Goal: Information Seeking & Learning: Understand process/instructions

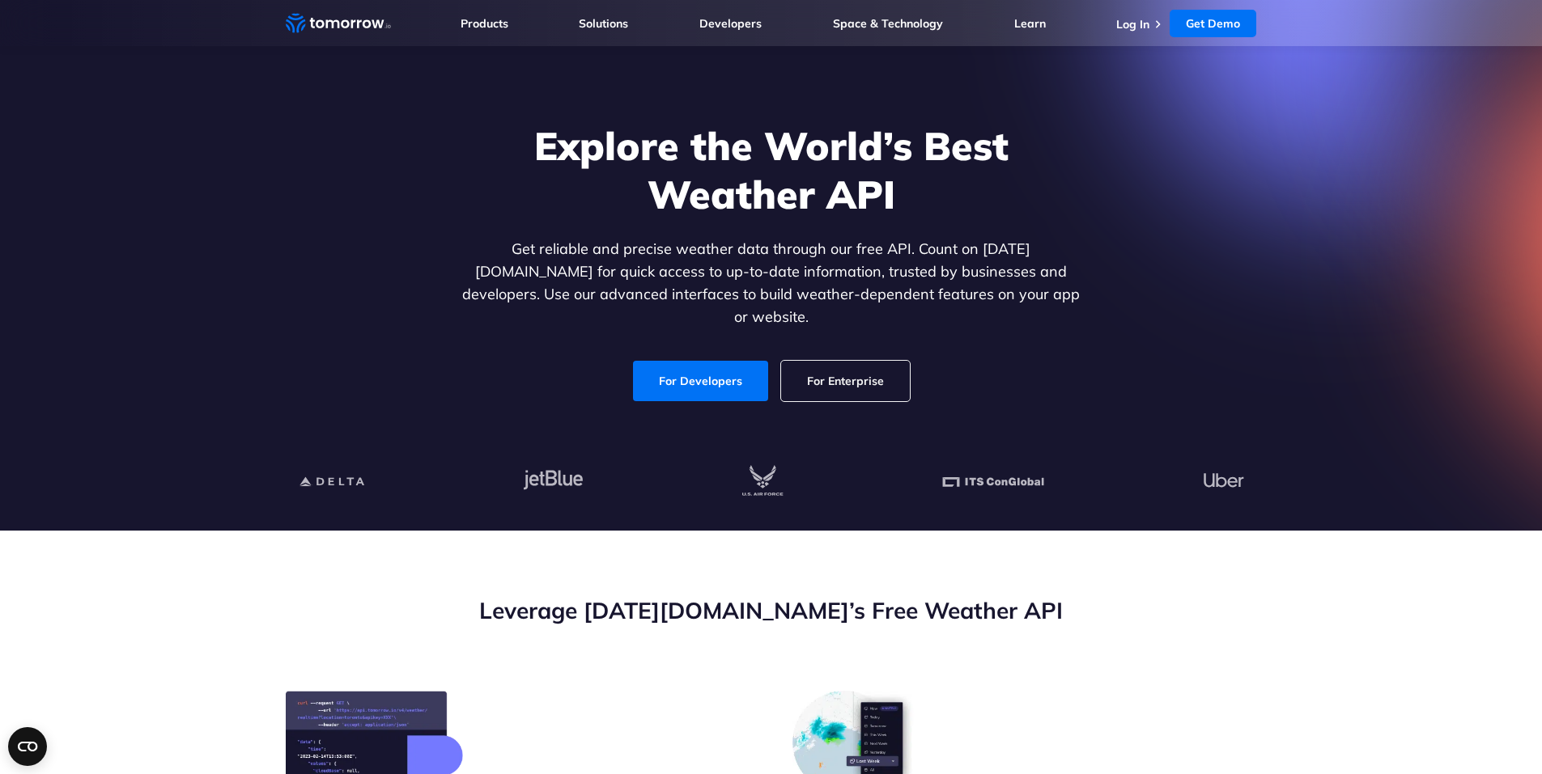
scroll to position [81, 0]
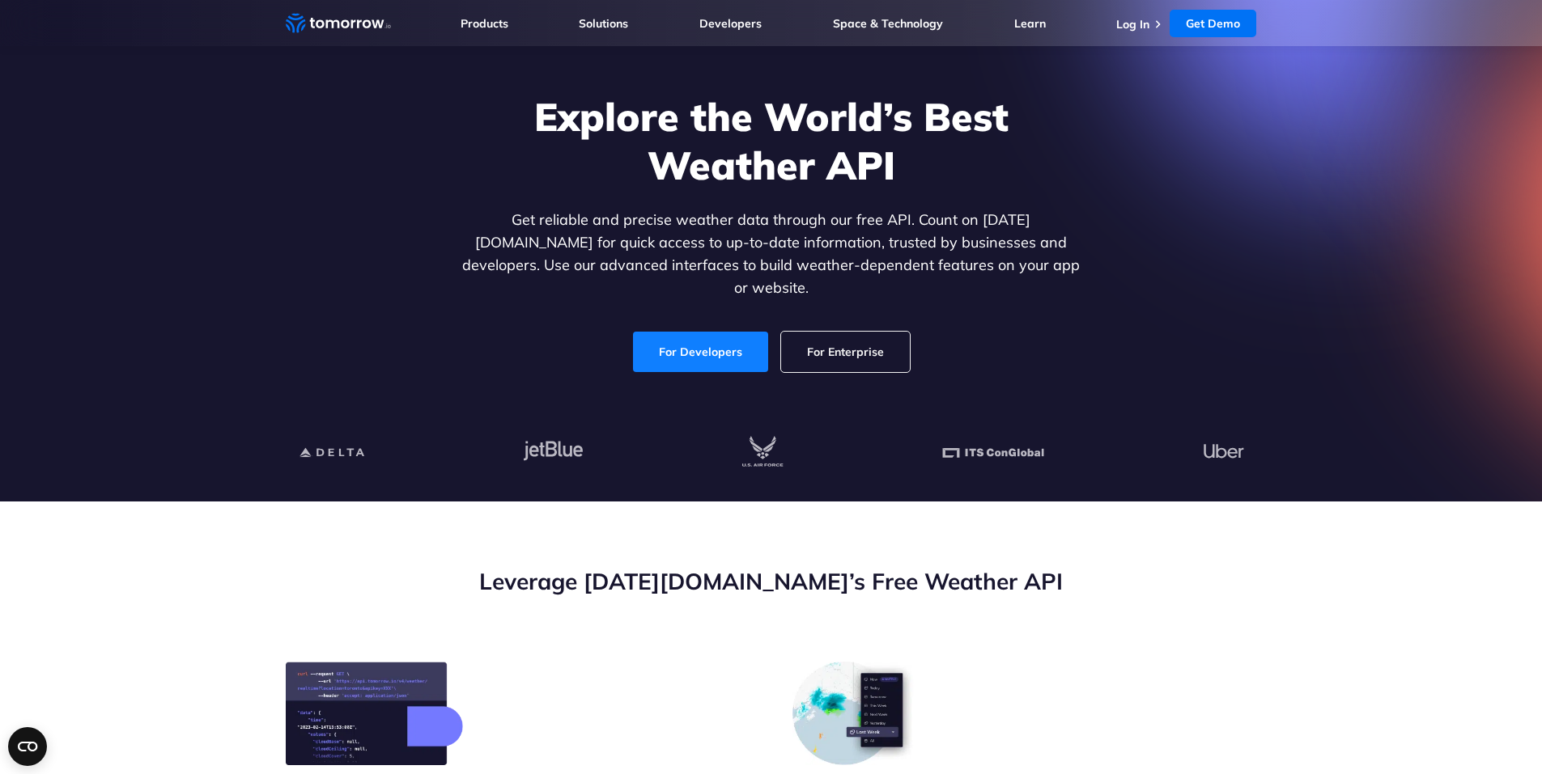
click at [685, 336] on link "For Developers" at bounding box center [700, 352] width 135 height 40
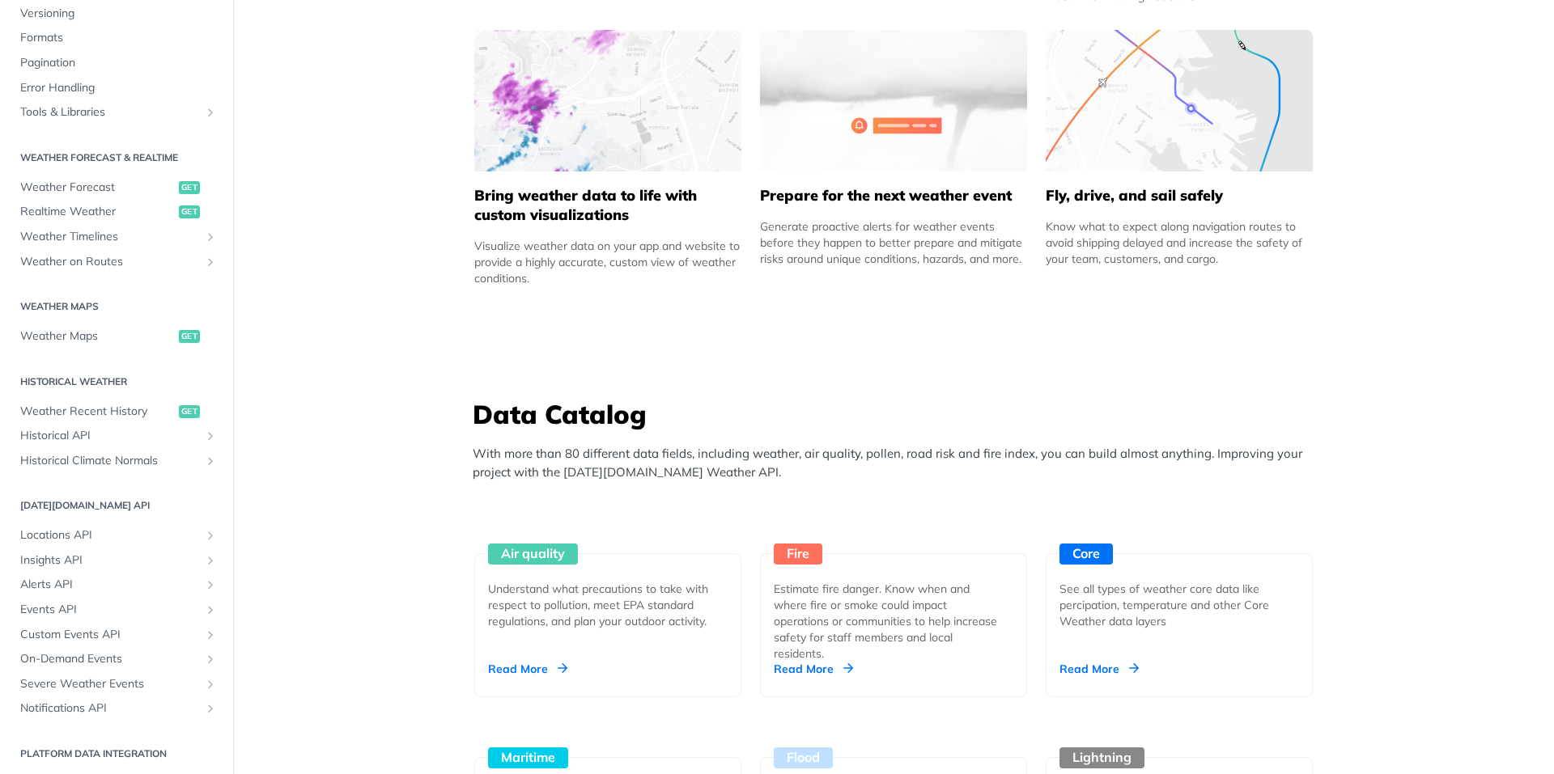
scroll to position [243, 0]
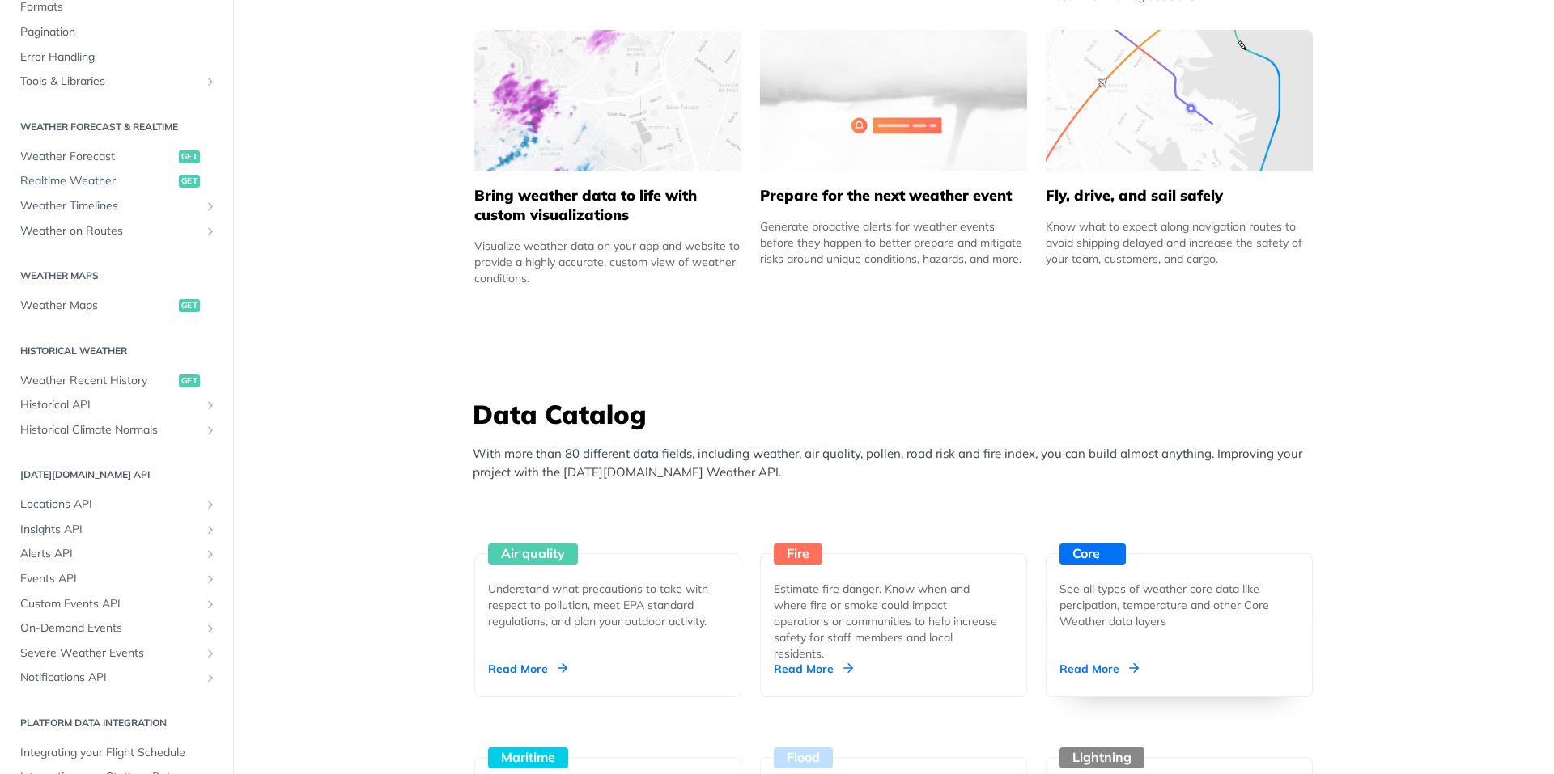
click at [1071, 544] on div "Core" at bounding box center [1092, 554] width 66 height 21
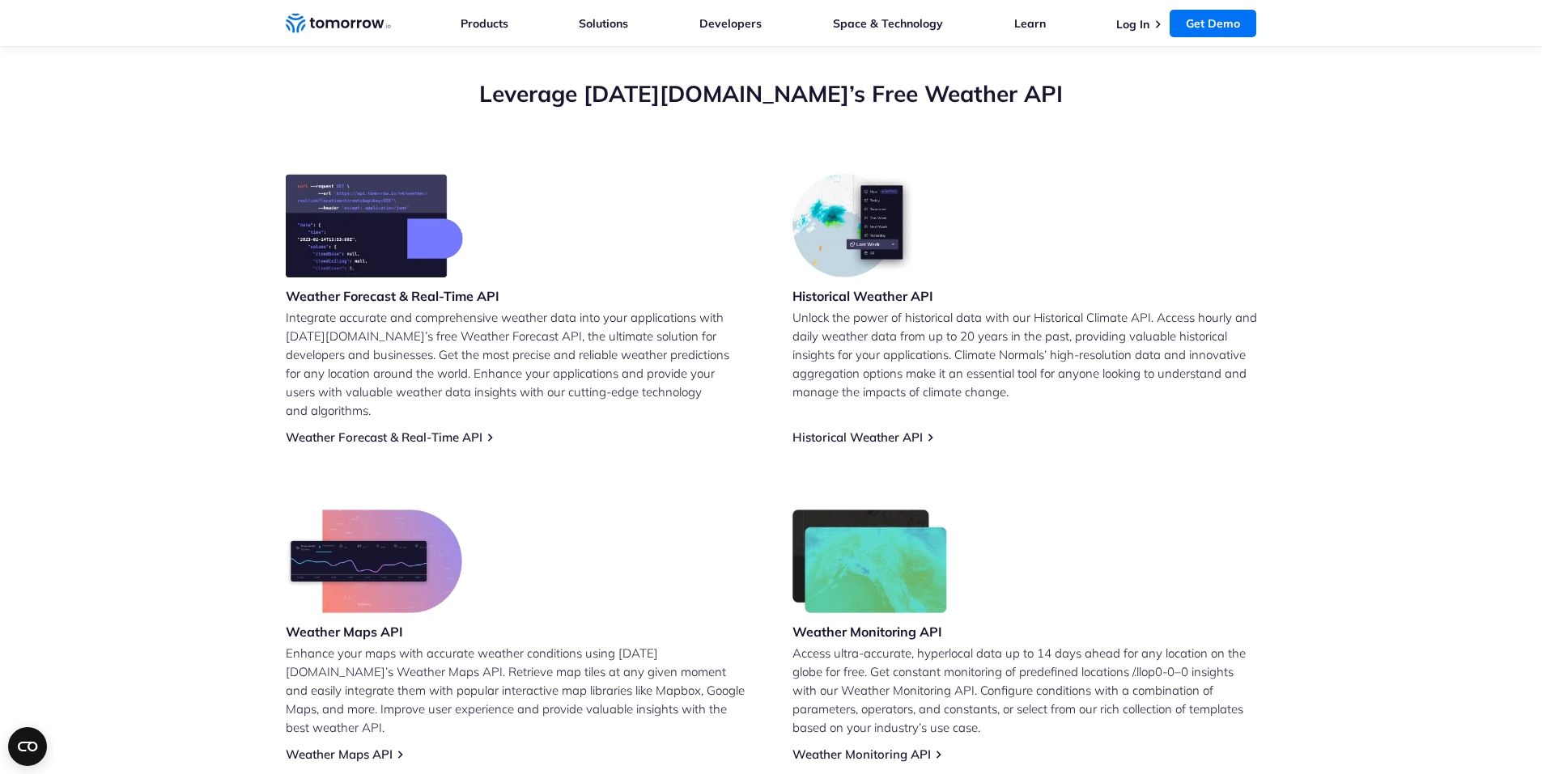
scroll to position [648, 0]
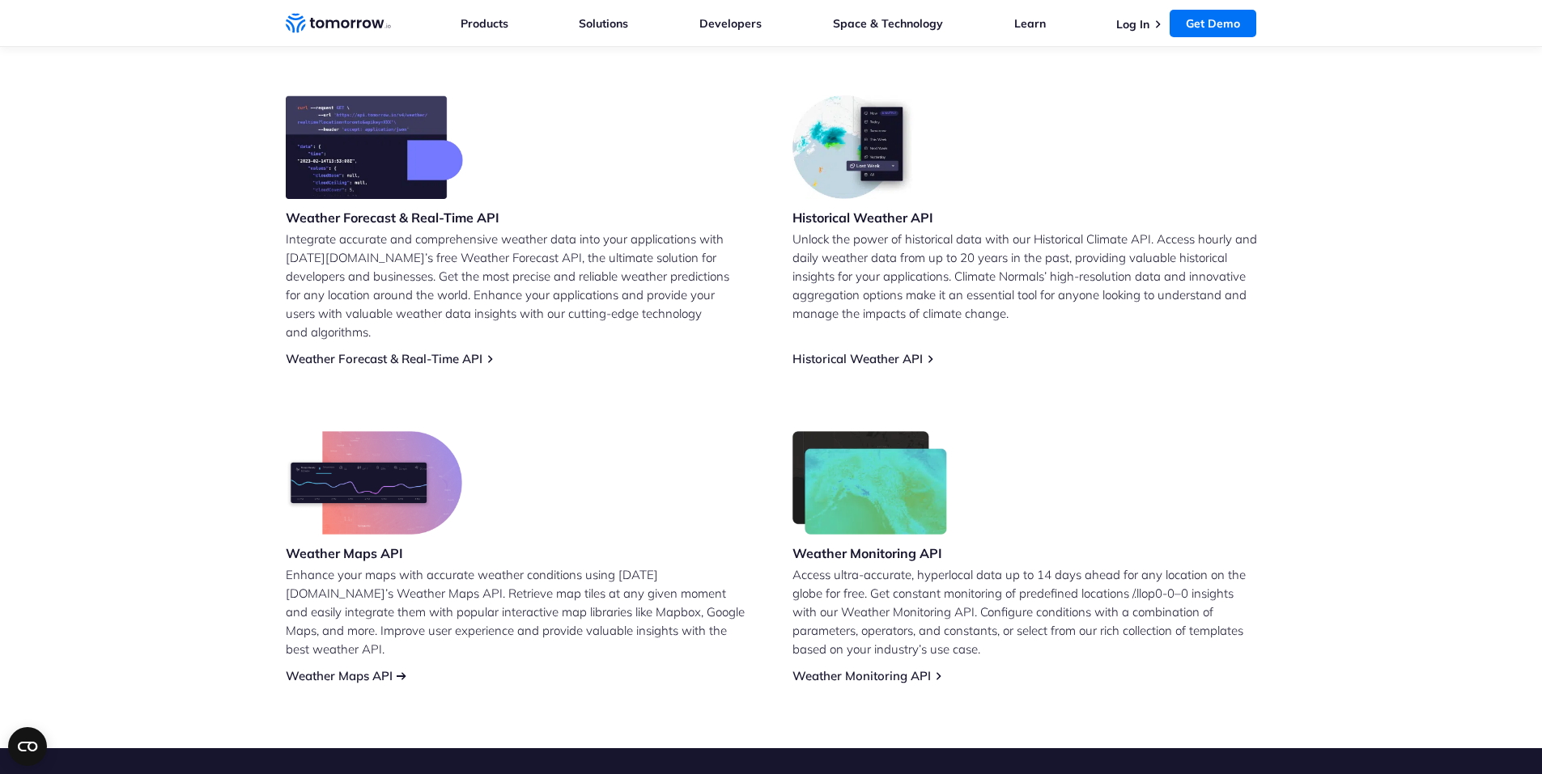
click at [346, 668] on link "Weather Maps API" at bounding box center [339, 675] width 107 height 15
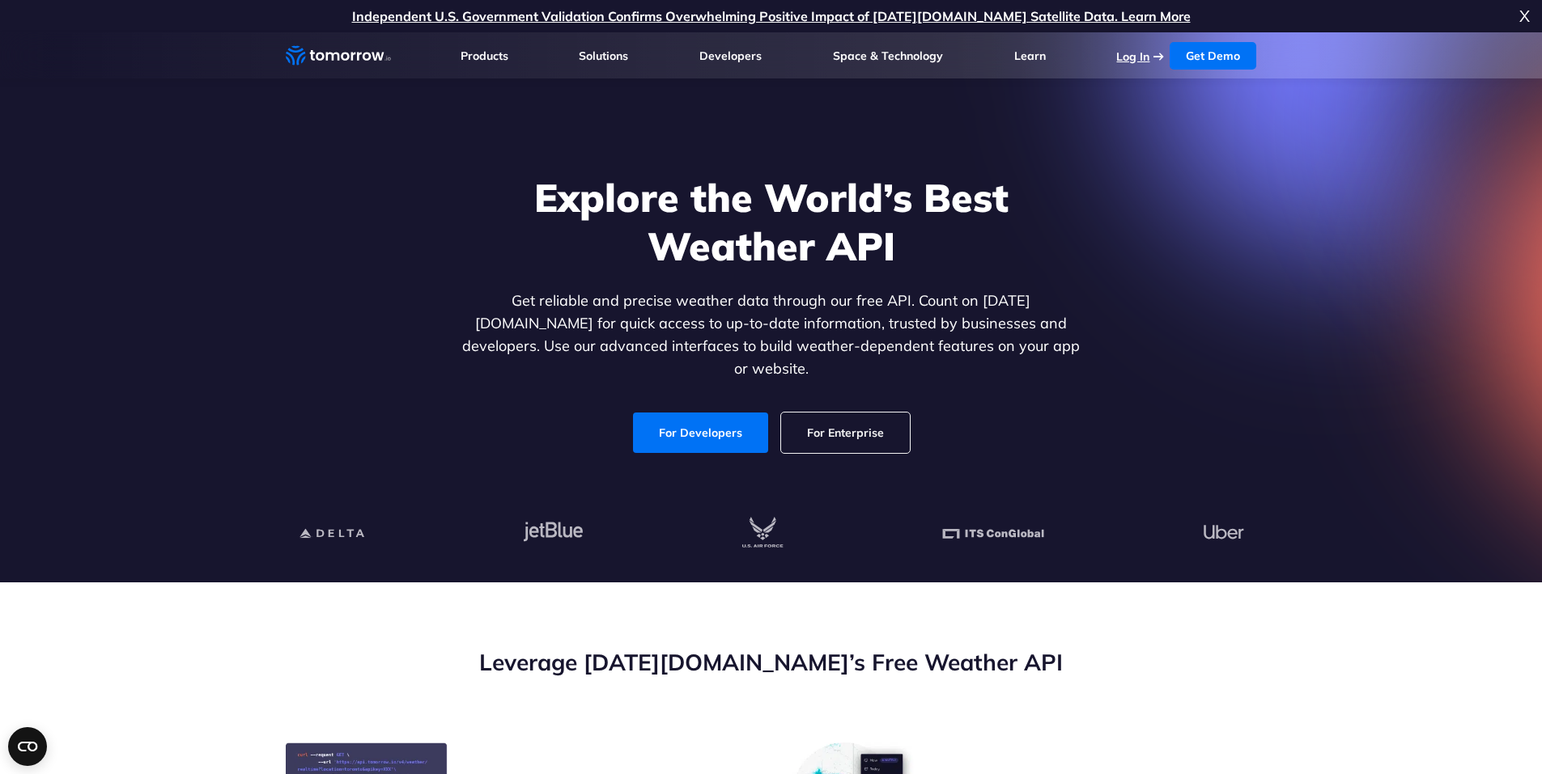
click at [1122, 56] on link "Log In" at bounding box center [1132, 56] width 33 height 15
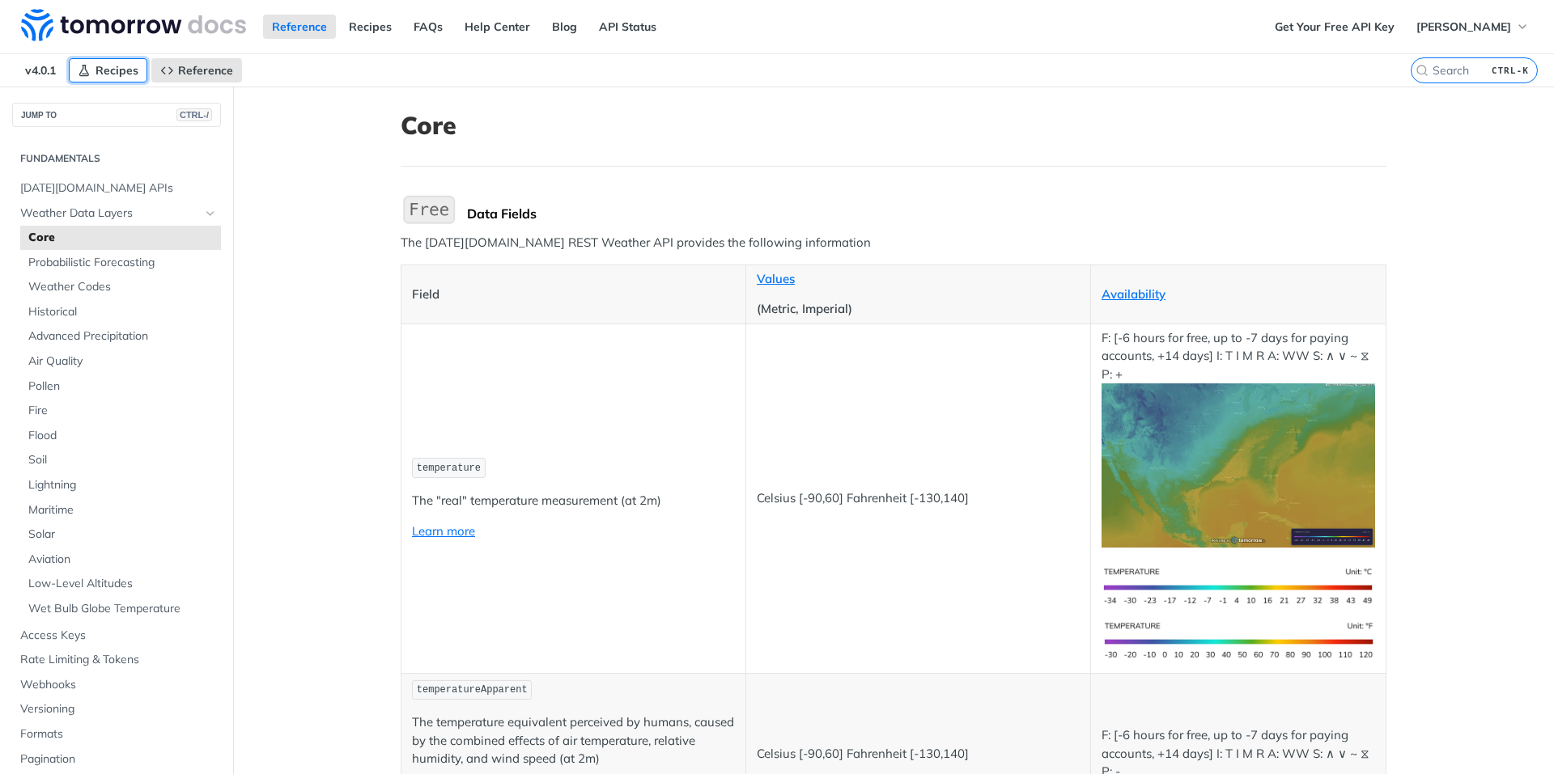
click at [109, 70] on span "Recipes" at bounding box center [116, 70] width 43 height 15
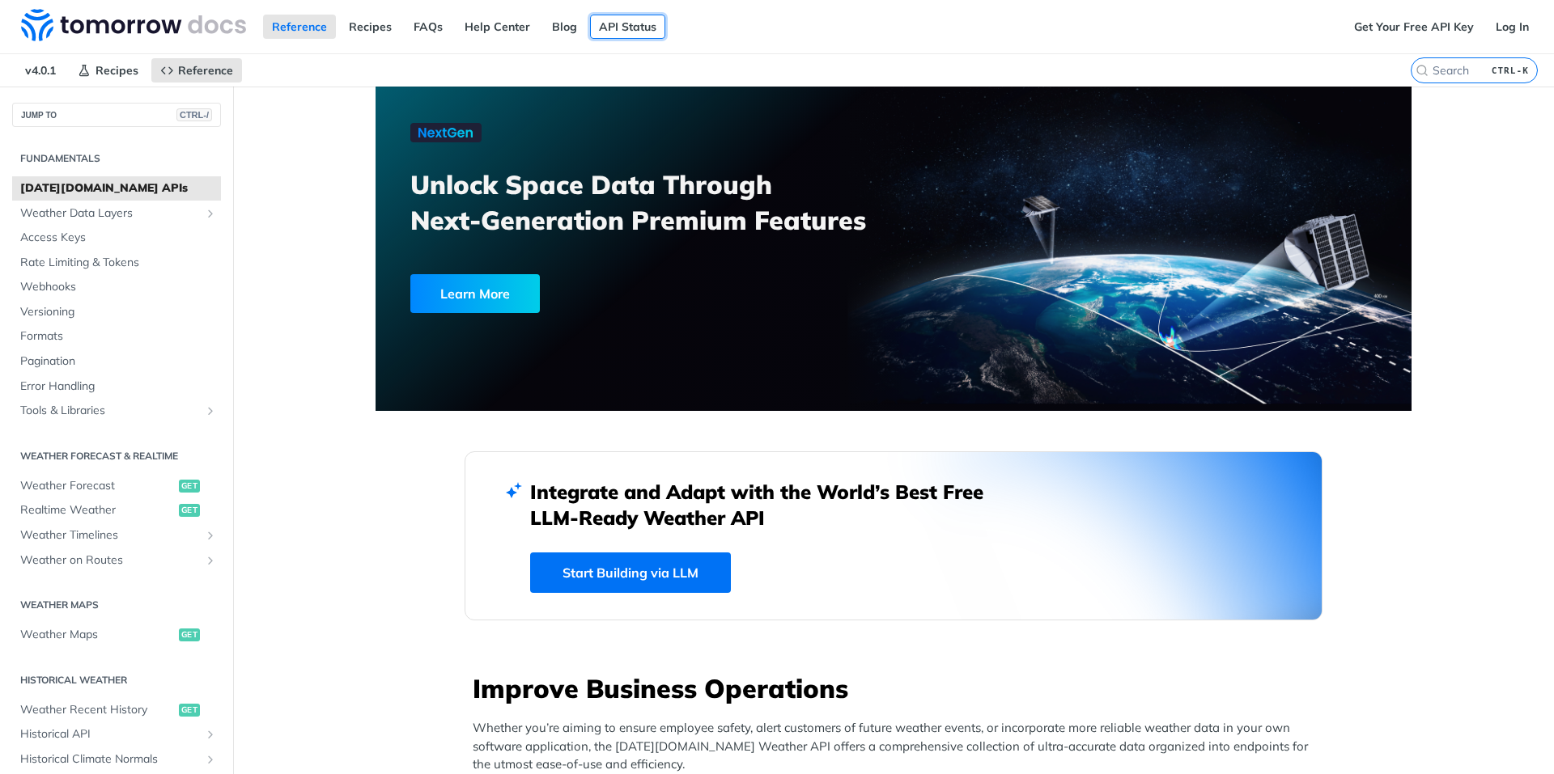
click at [639, 23] on link "API Status" at bounding box center [627, 27] width 75 height 24
click at [108, 211] on span "Weather Data Layers" at bounding box center [110, 214] width 180 height 16
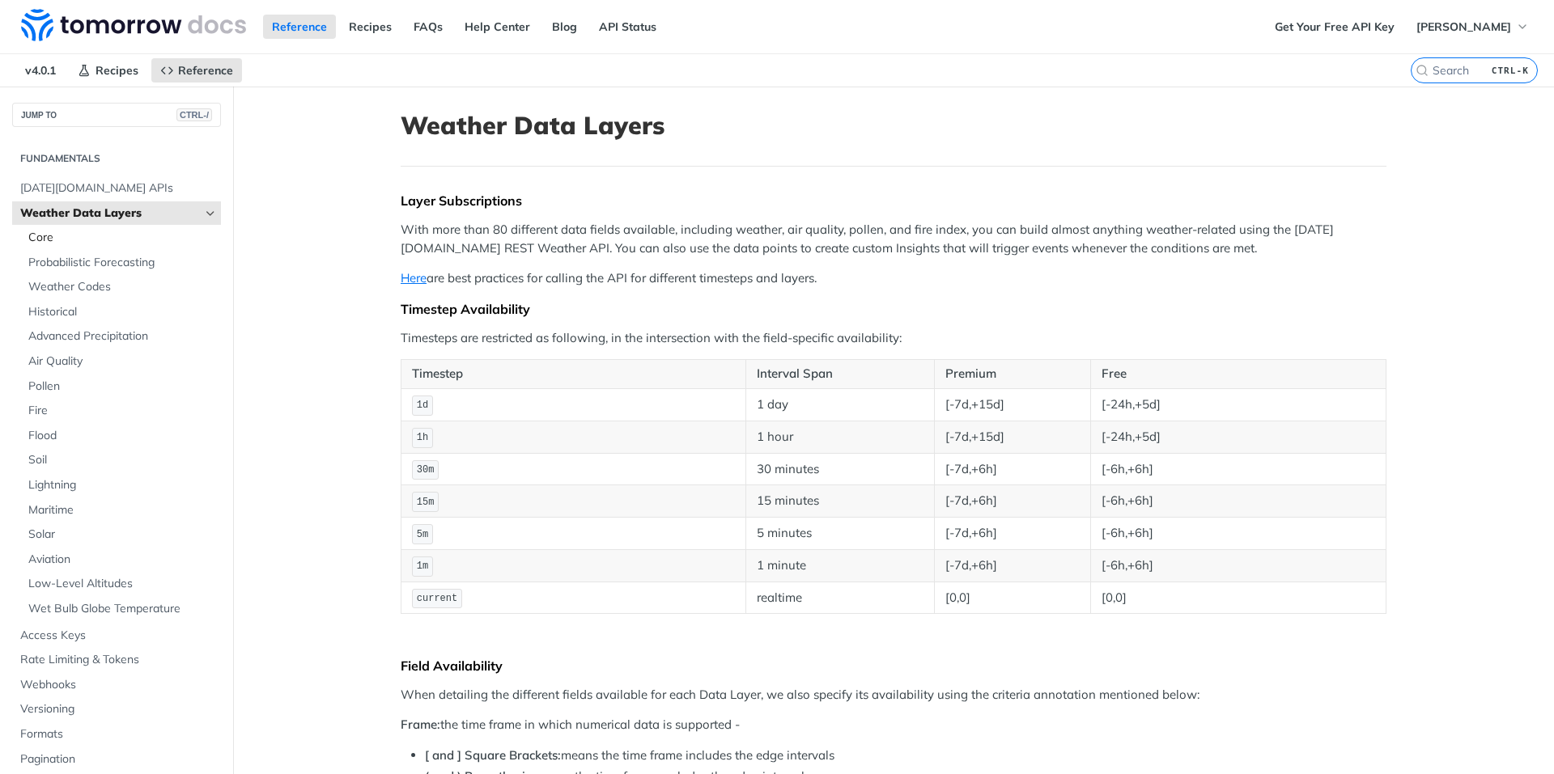
click at [59, 244] on span "Core" at bounding box center [122, 238] width 189 height 16
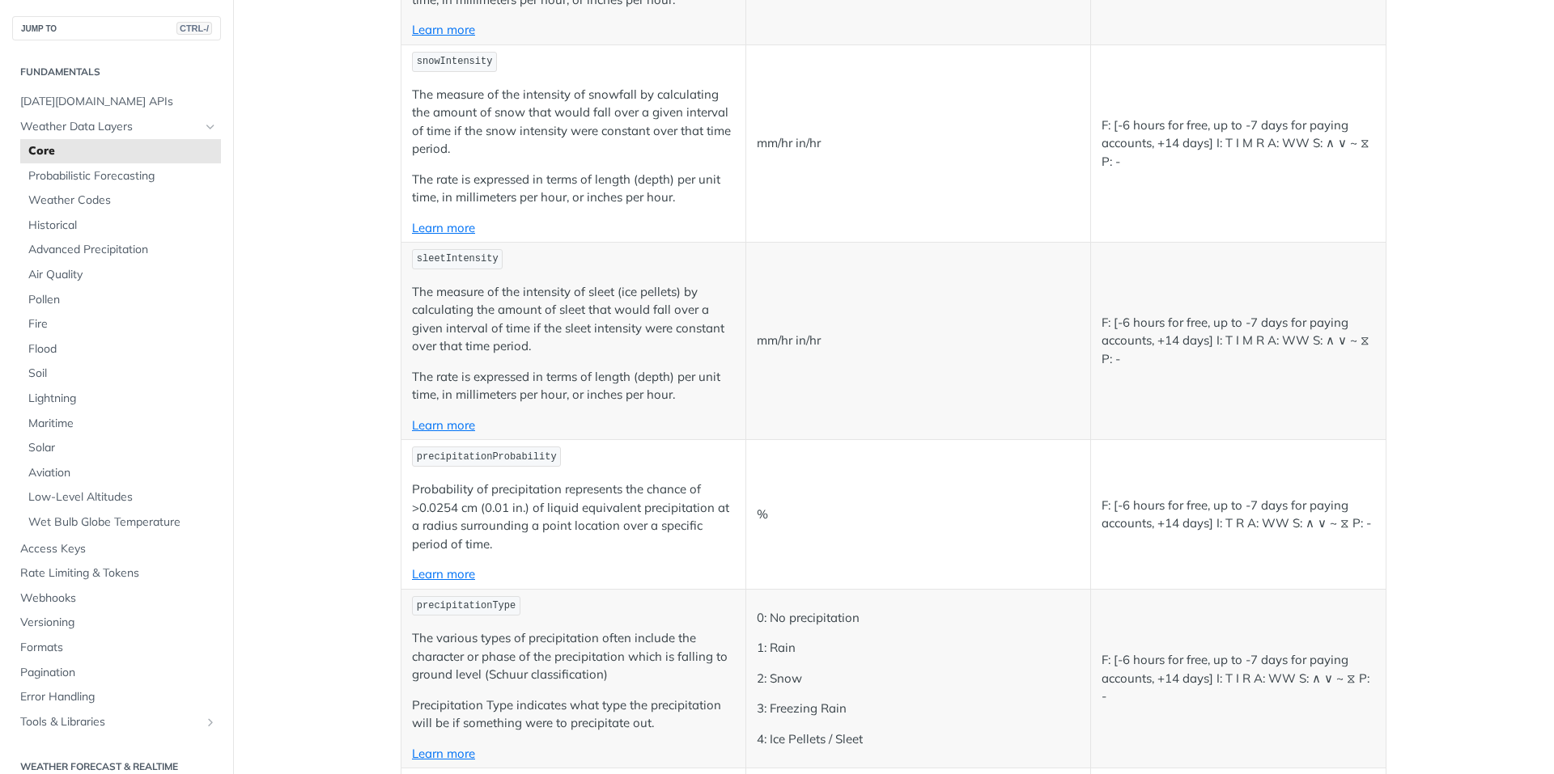
scroll to position [1942, 0]
click at [54, 643] on span "Formats" at bounding box center [118, 648] width 197 height 16
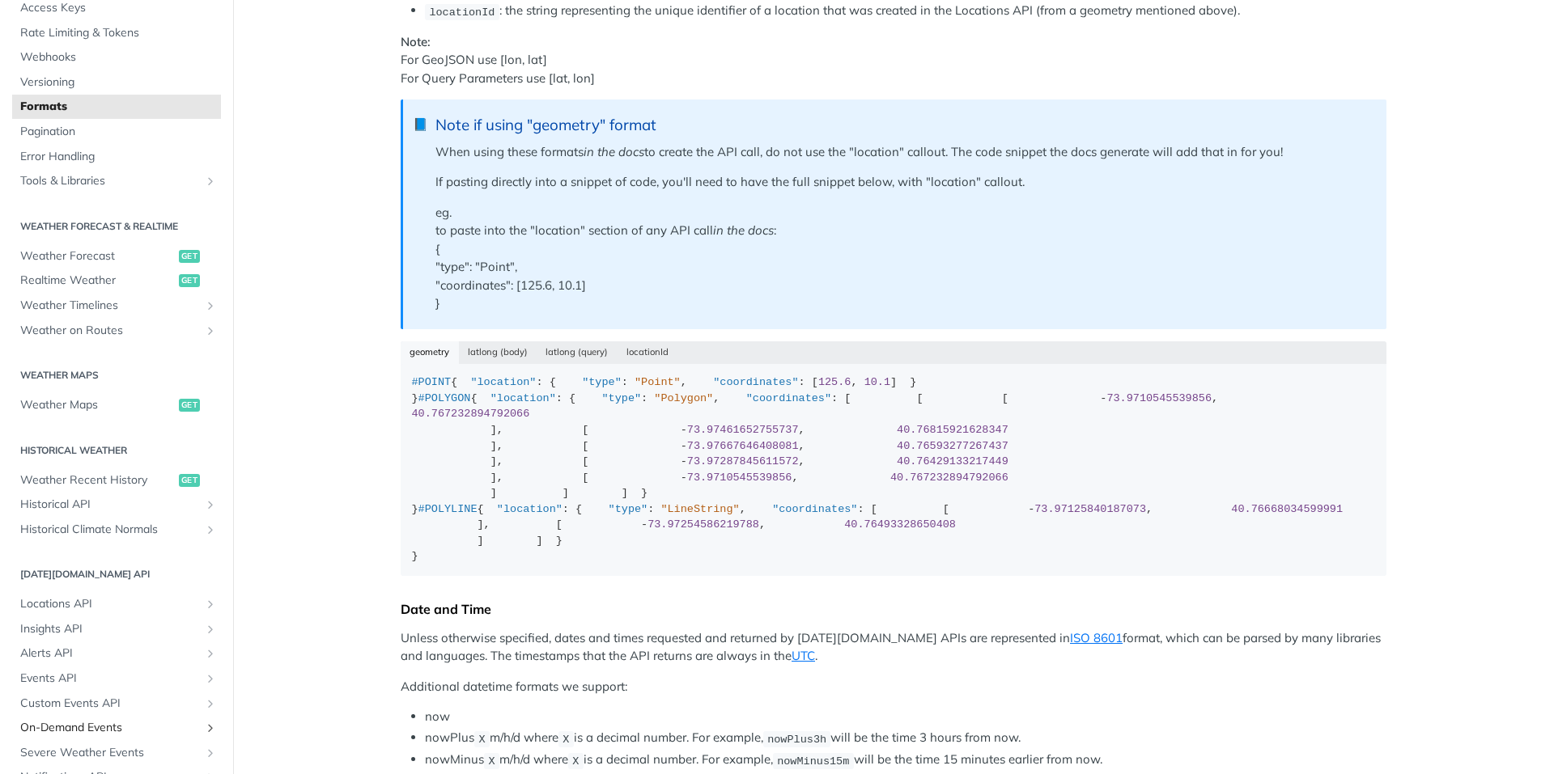
scroll to position [162, 0]
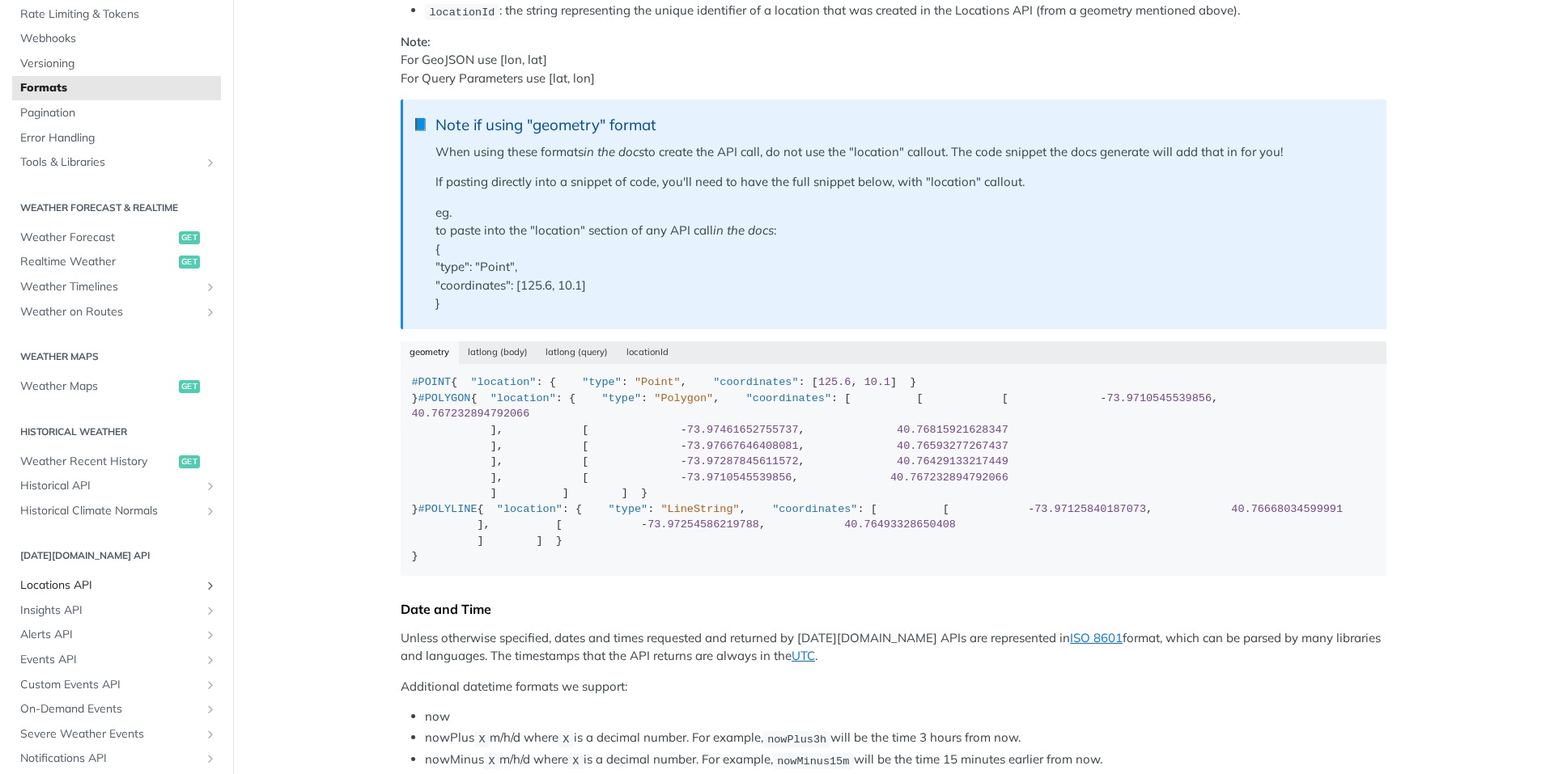
click at [79, 579] on span "Locations API" at bounding box center [110, 586] width 180 height 16
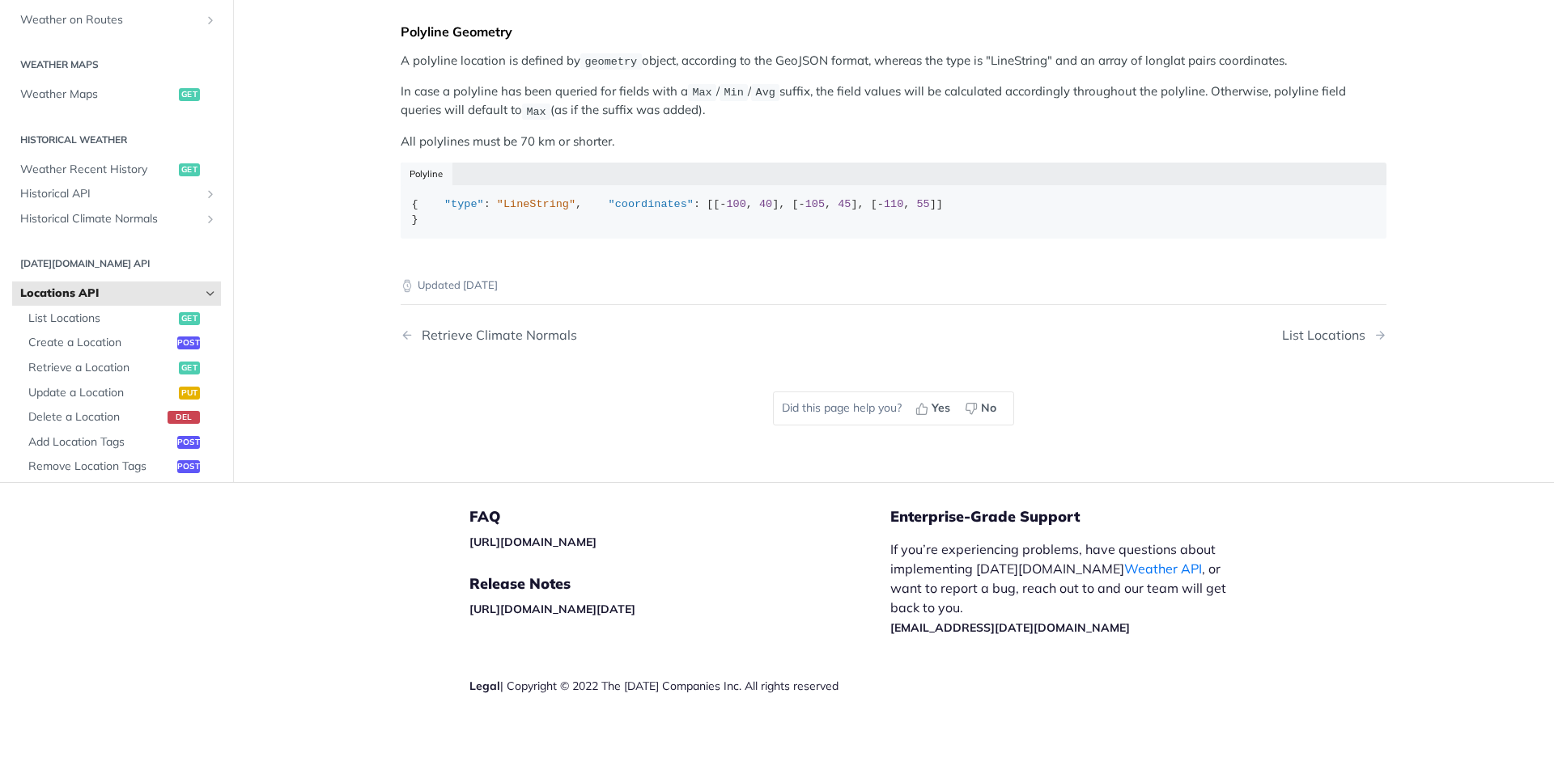
scroll to position [890, 0]
click at [122, 376] on span "Retrieve a Location" at bounding box center [101, 368] width 146 height 16
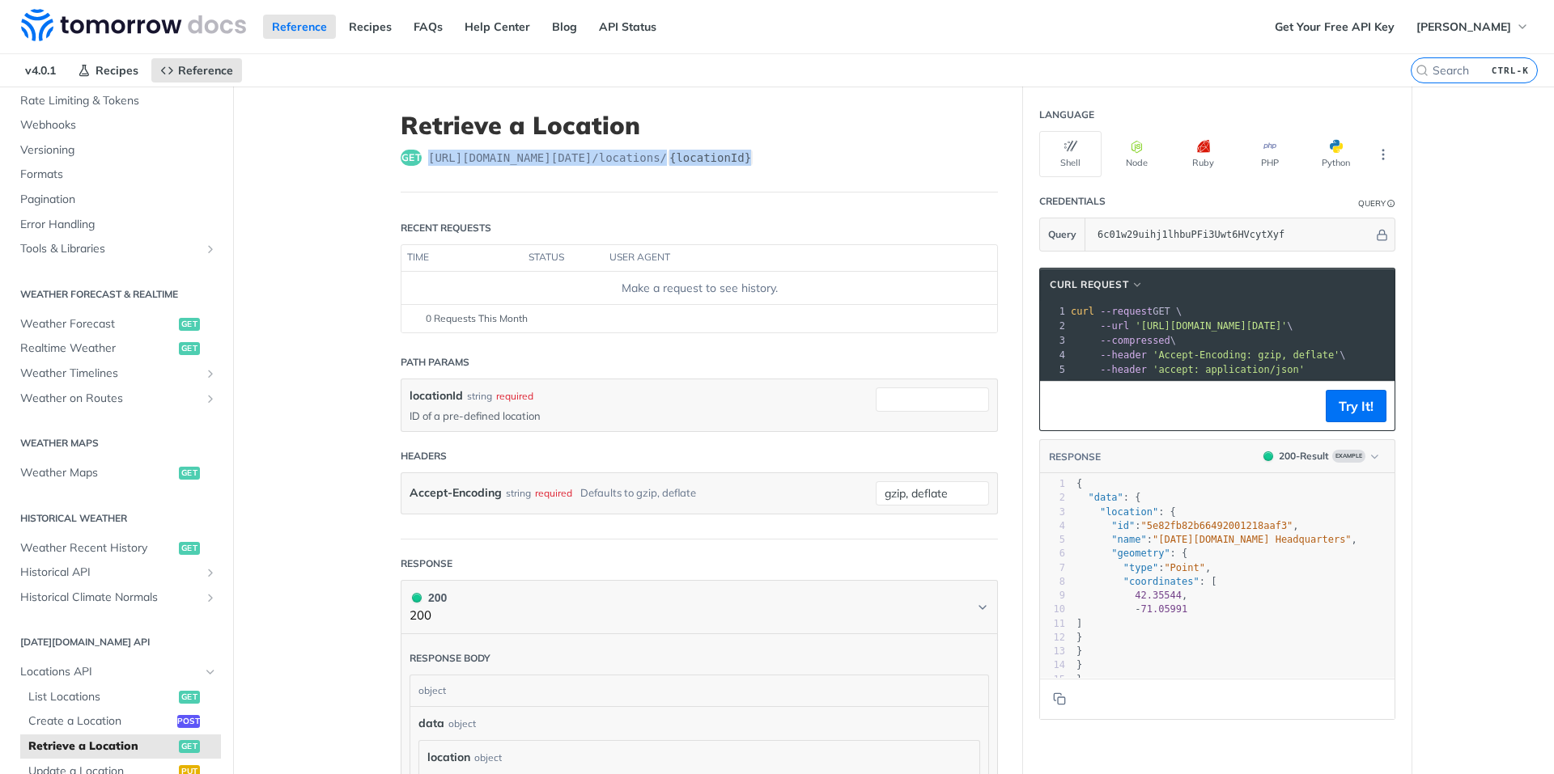
drag, startPoint x: 770, startPoint y: 143, endPoint x: 418, endPoint y: 143, distance: 352.8
click at [418, 150] on div "get https://api.tomorrow.io/v4 /locations/ {locationId}" at bounding box center [699, 158] width 597 height 16
copy div "https://api.tomorrow.io/v4 /locations/ {locationId}"
click at [511, 528] on form "Path Params locationId string required ID of a pre-defined location Headers Acc…" at bounding box center [699, 442] width 597 height 193
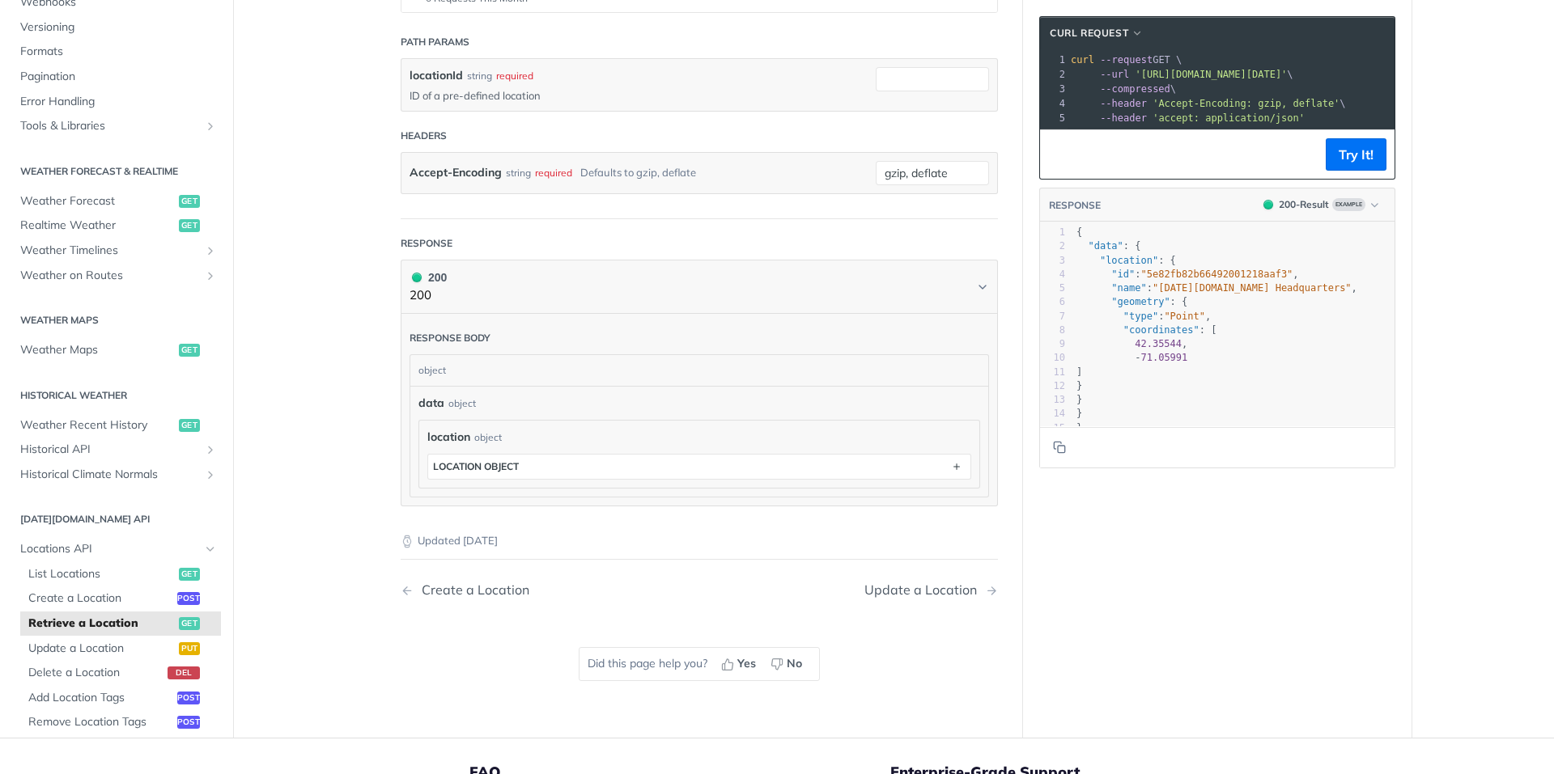
scroll to position [324, 0]
click at [916, 579] on div "Update a Location" at bounding box center [924, 586] width 121 height 15
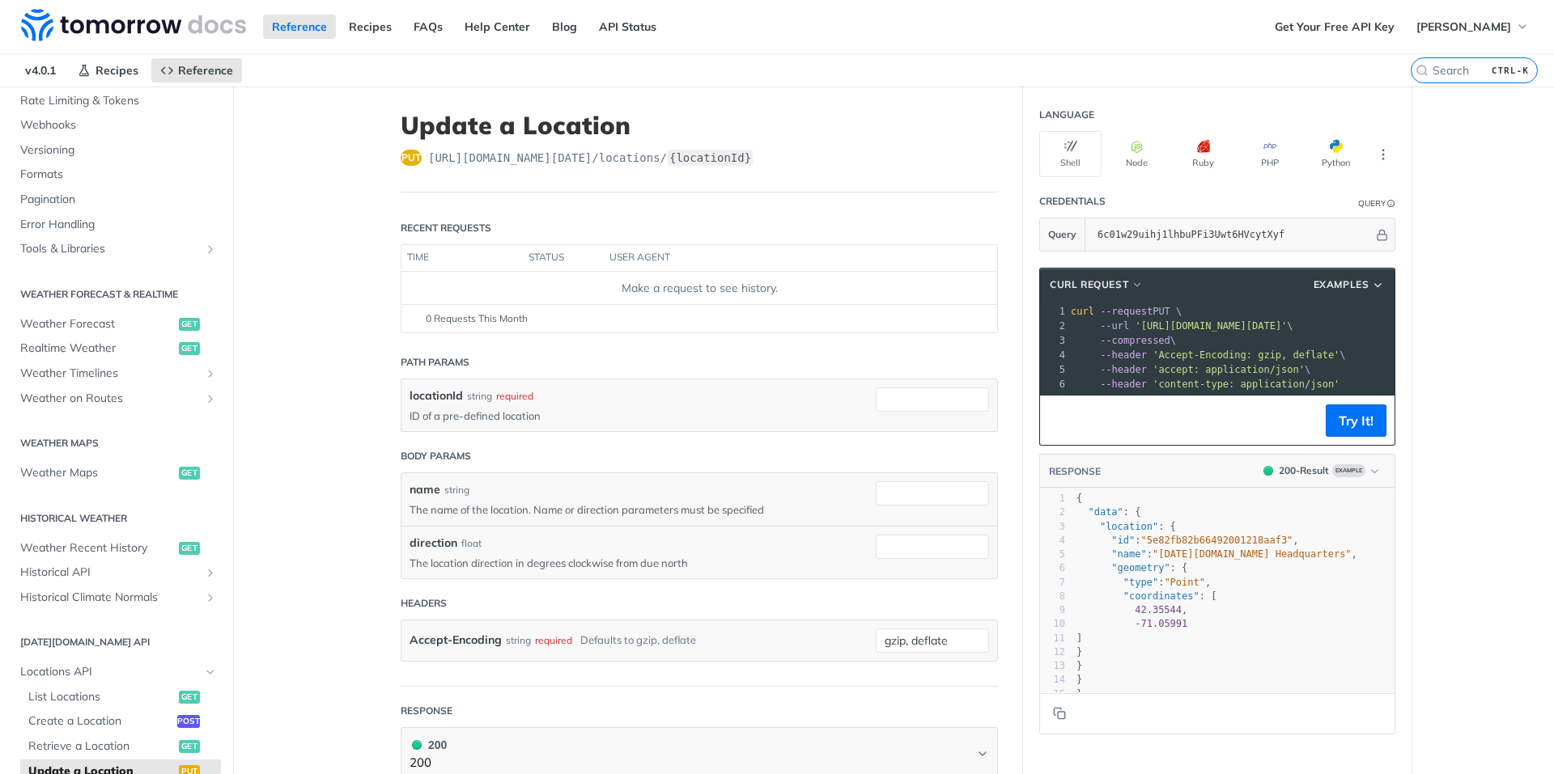
scroll to position [81, 0]
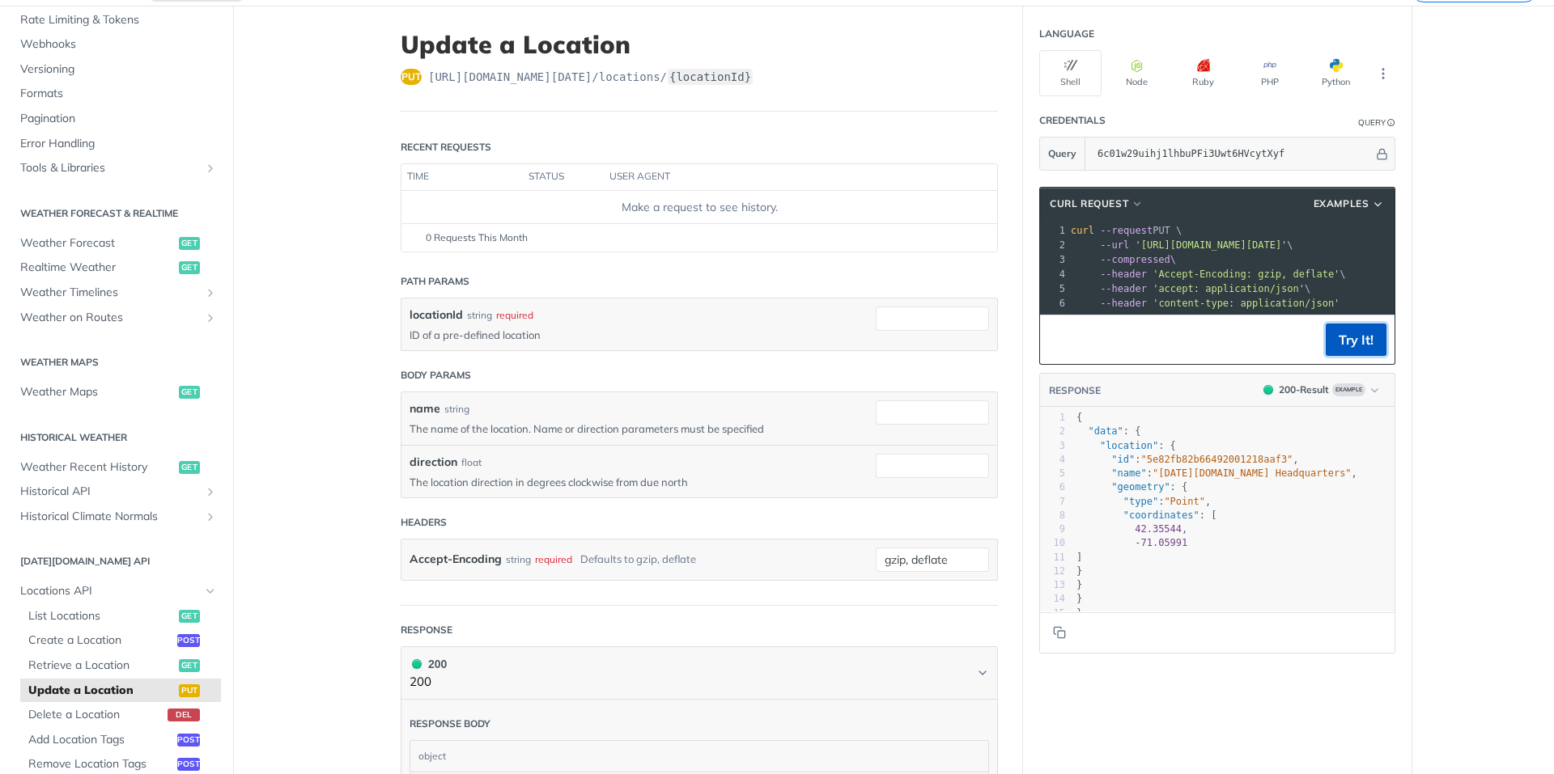
click at [1351, 348] on button "Try It!" at bounding box center [1356, 340] width 61 height 32
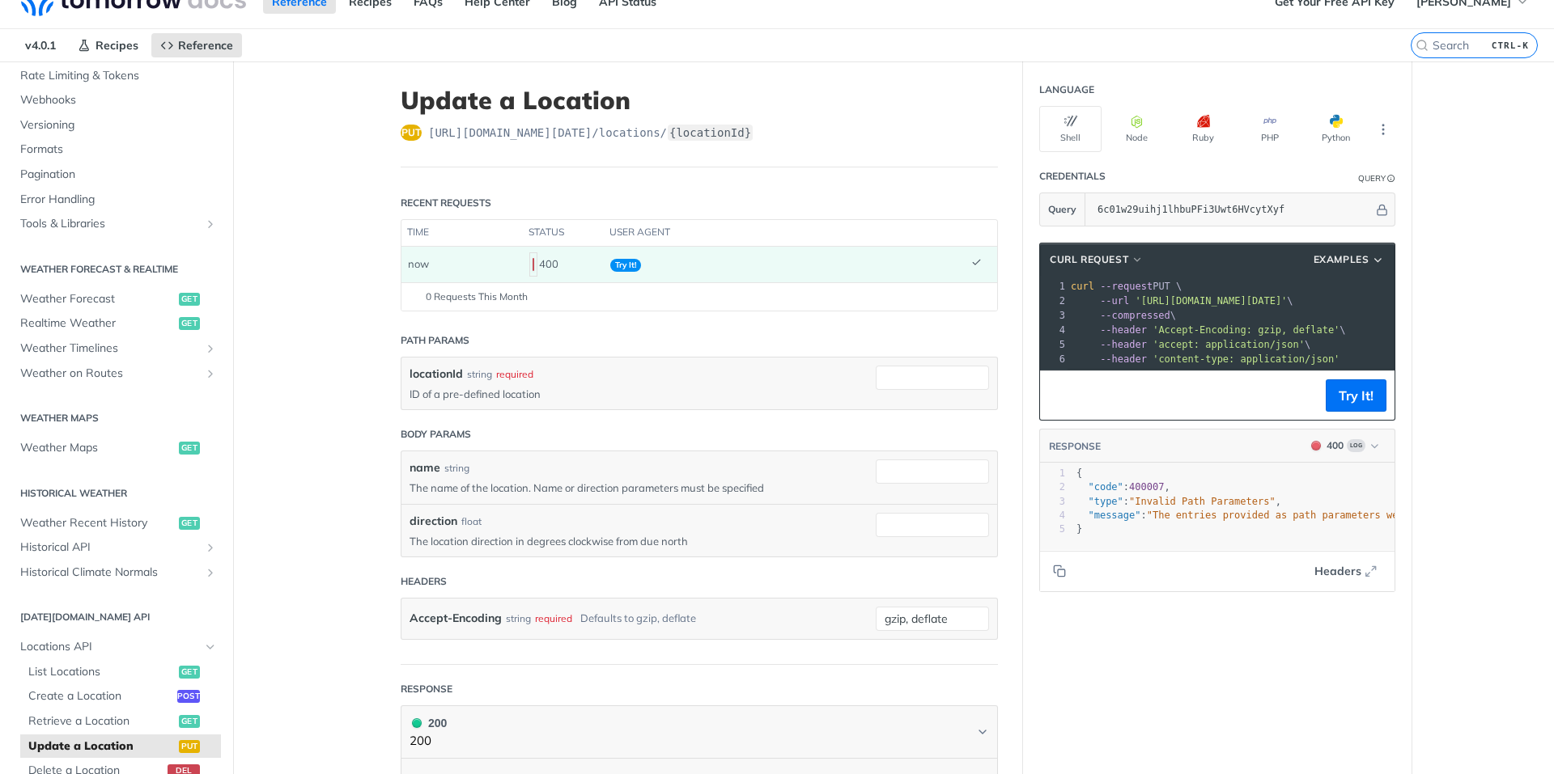
scroll to position [0, 0]
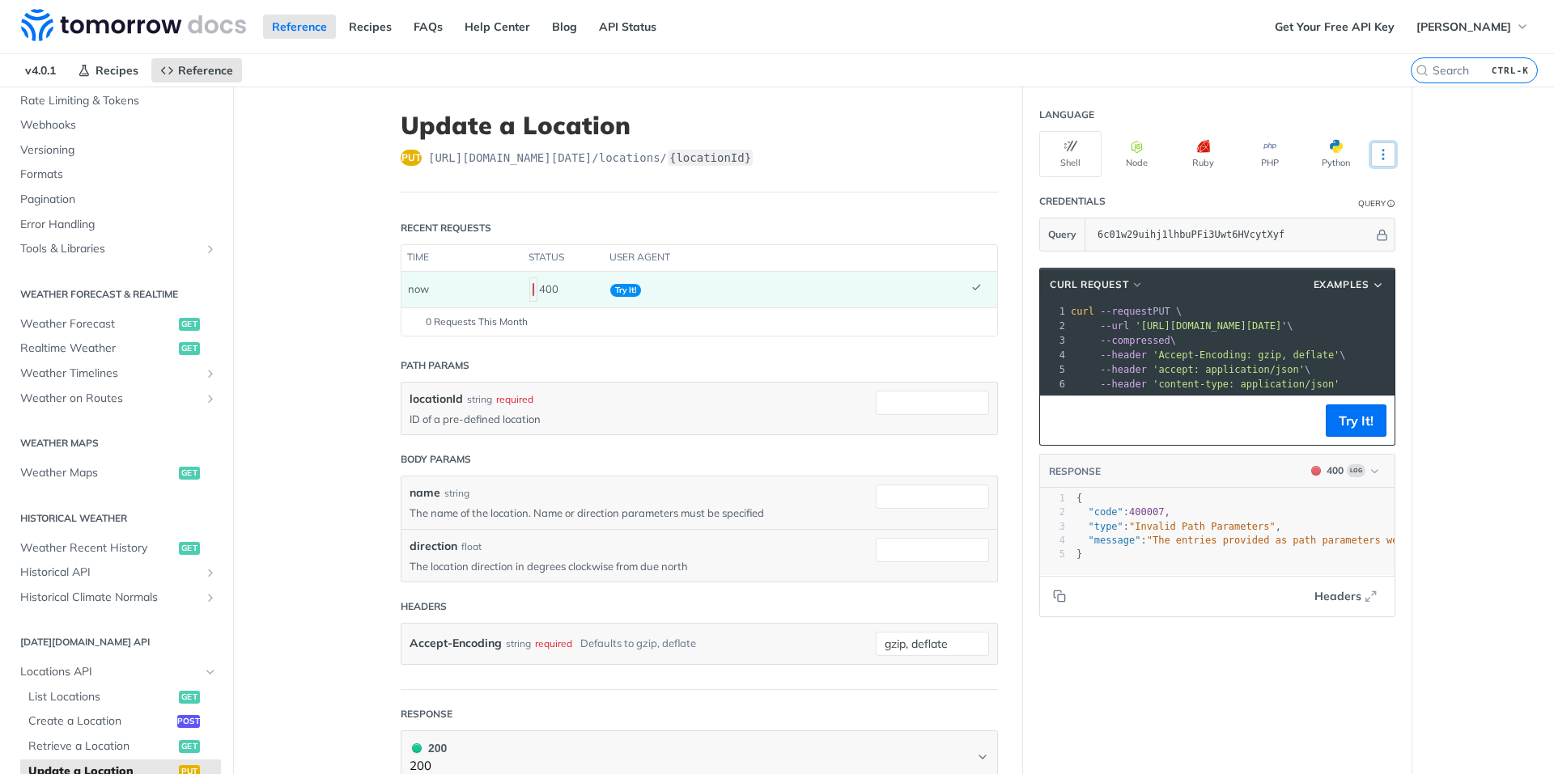
click at [1381, 151] on icon "More ellipsis" at bounding box center [1383, 154] width 15 height 15
click at [1464, 151] on main "JUMP TO CTRL-/ Fundamentals Tomorrow.io APIs Weather Data Layers Core Probabili…" at bounding box center [777, 648] width 1554 height 1122
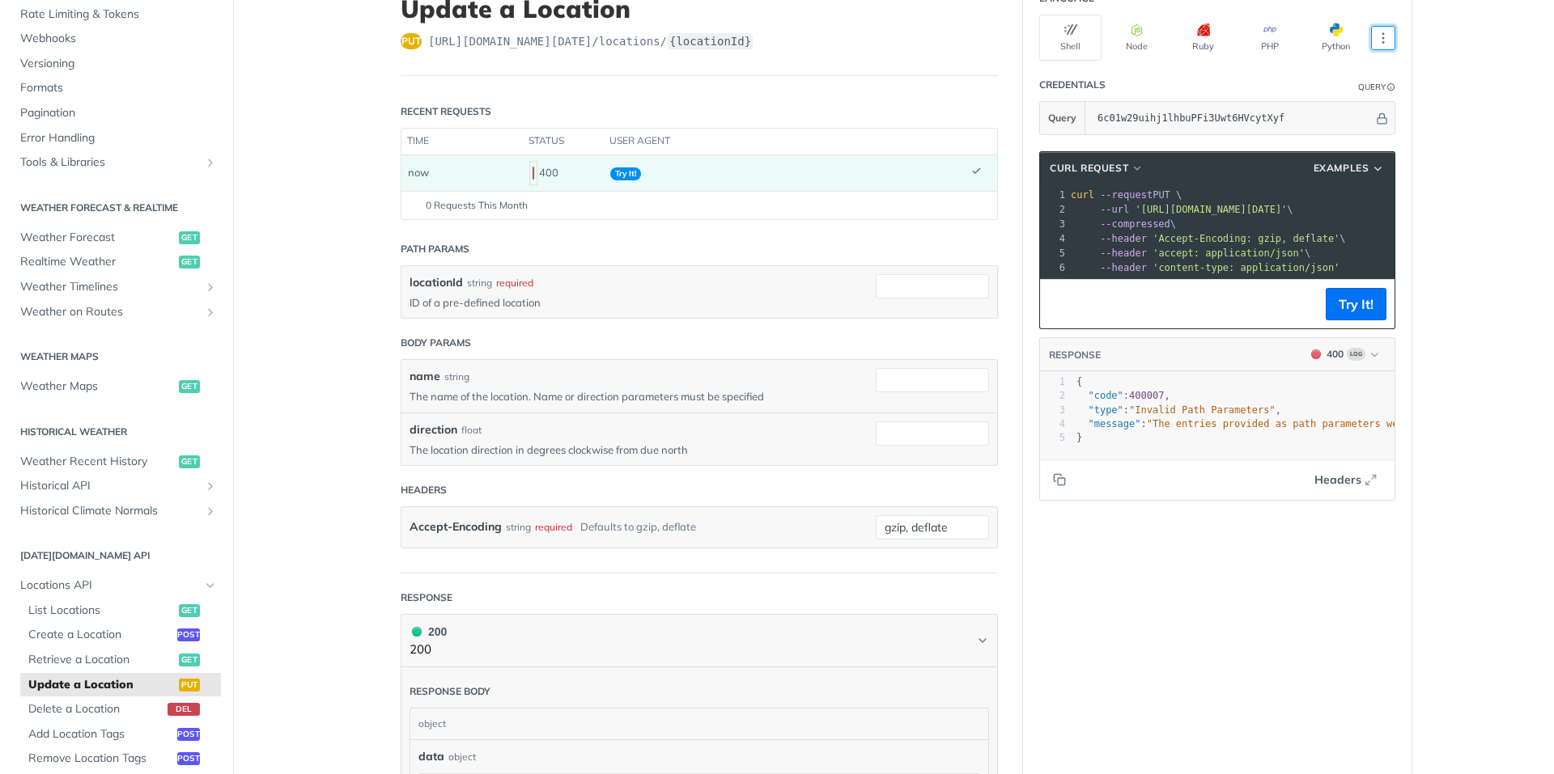
scroll to position [81, 0]
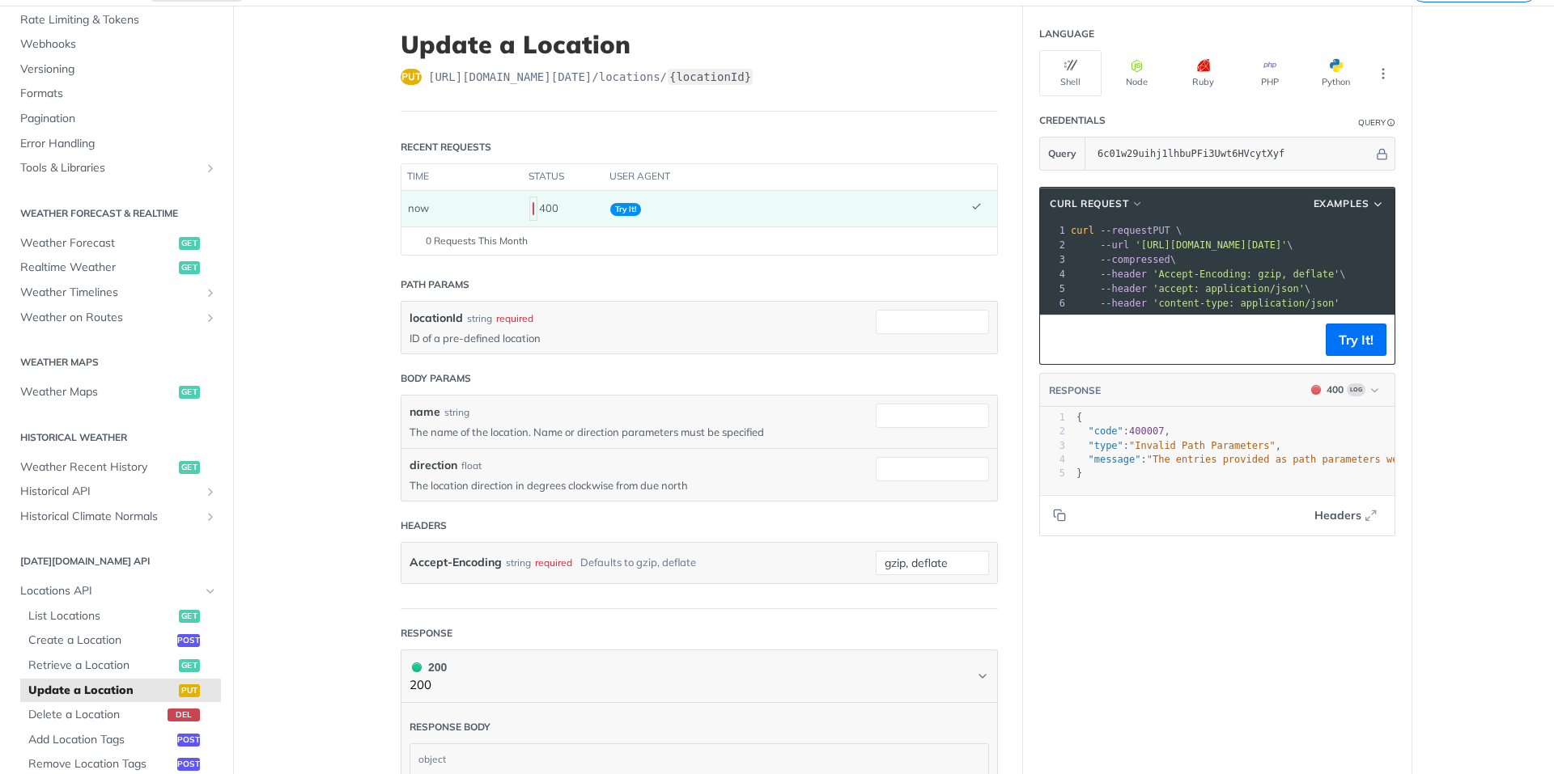
click at [622, 71] on span "https://api.tomorrow.io/v4 /locations/ {locationId}" at bounding box center [590, 77] width 325 height 16
click at [685, 70] on label "{locationId}" at bounding box center [710, 77] width 85 height 16
click at [687, 70] on label "{locationId}" at bounding box center [710, 77] width 85 height 16
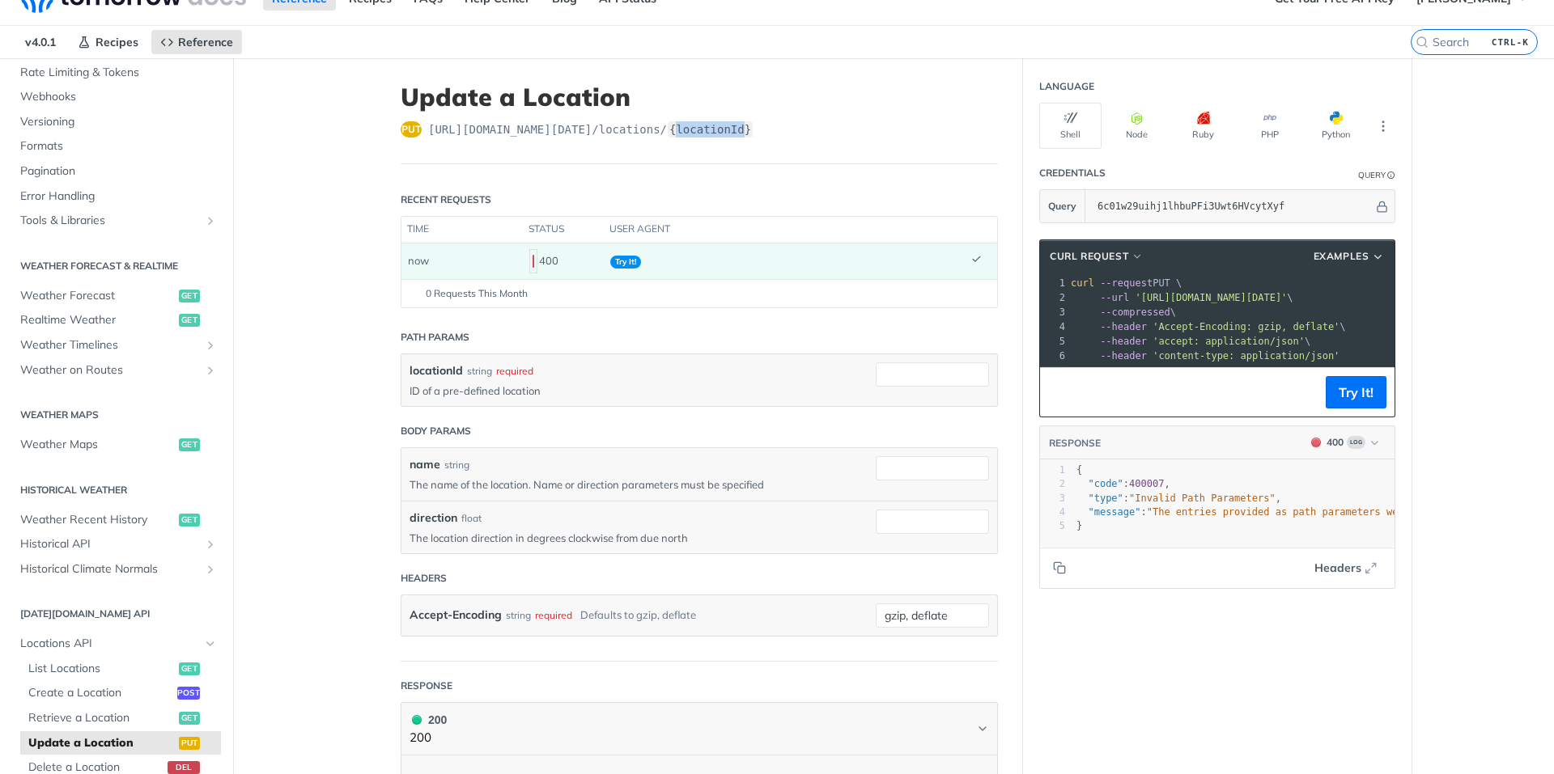
scroll to position [0, 0]
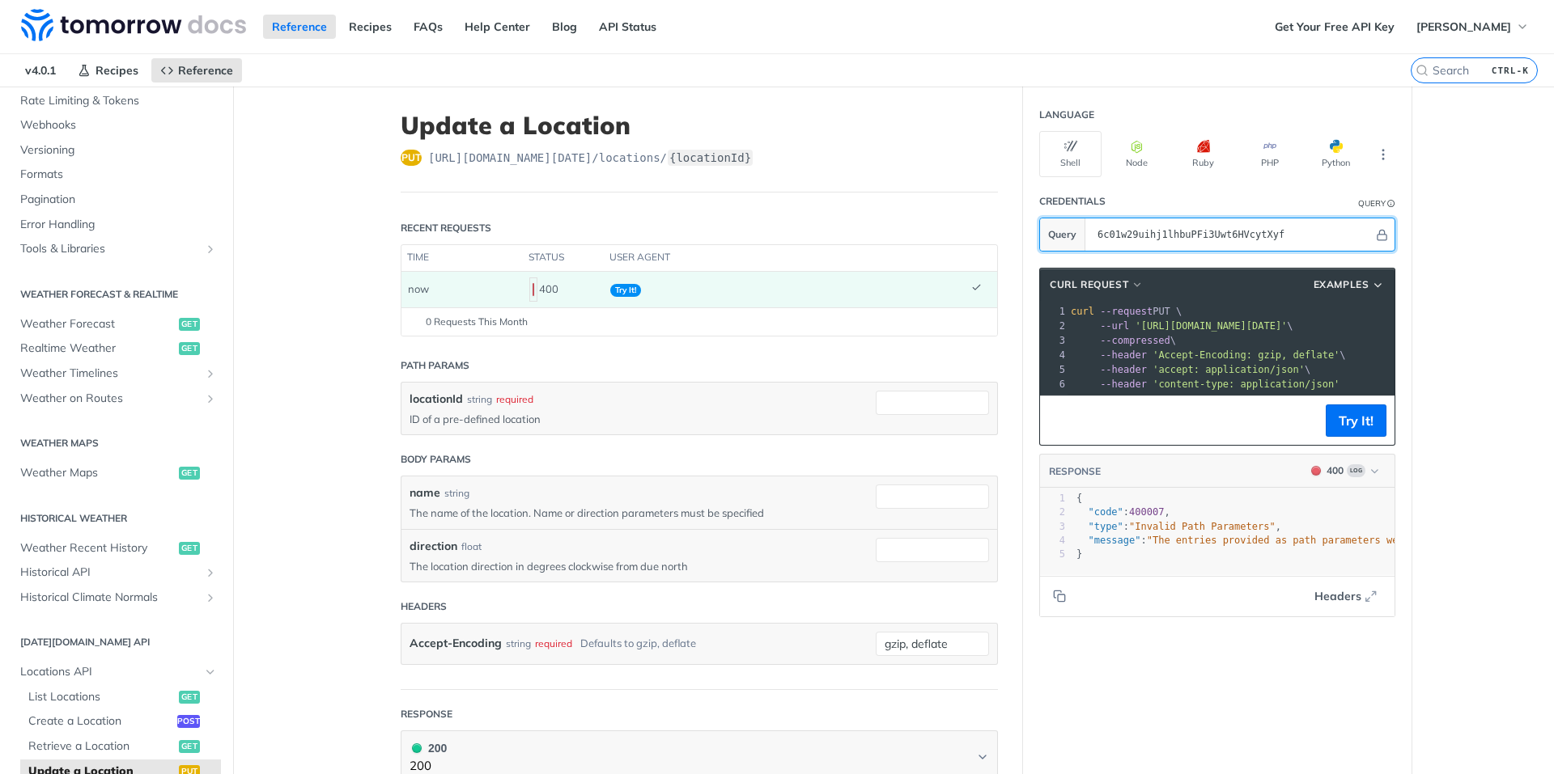
click at [1148, 232] on input "6c01w29uihj1lhbuPFi3Uwt6HVcytXyf" at bounding box center [1231, 235] width 284 height 32
drag, startPoint x: 1289, startPoint y: 236, endPoint x: 946, endPoint y: 233, distance: 343.1
click at [946, 233] on div "Update a Location put https://api.tomorrow.io/v4 /locations/ {locationId} Recen…" at bounding box center [894, 648] width 1036 height 1122
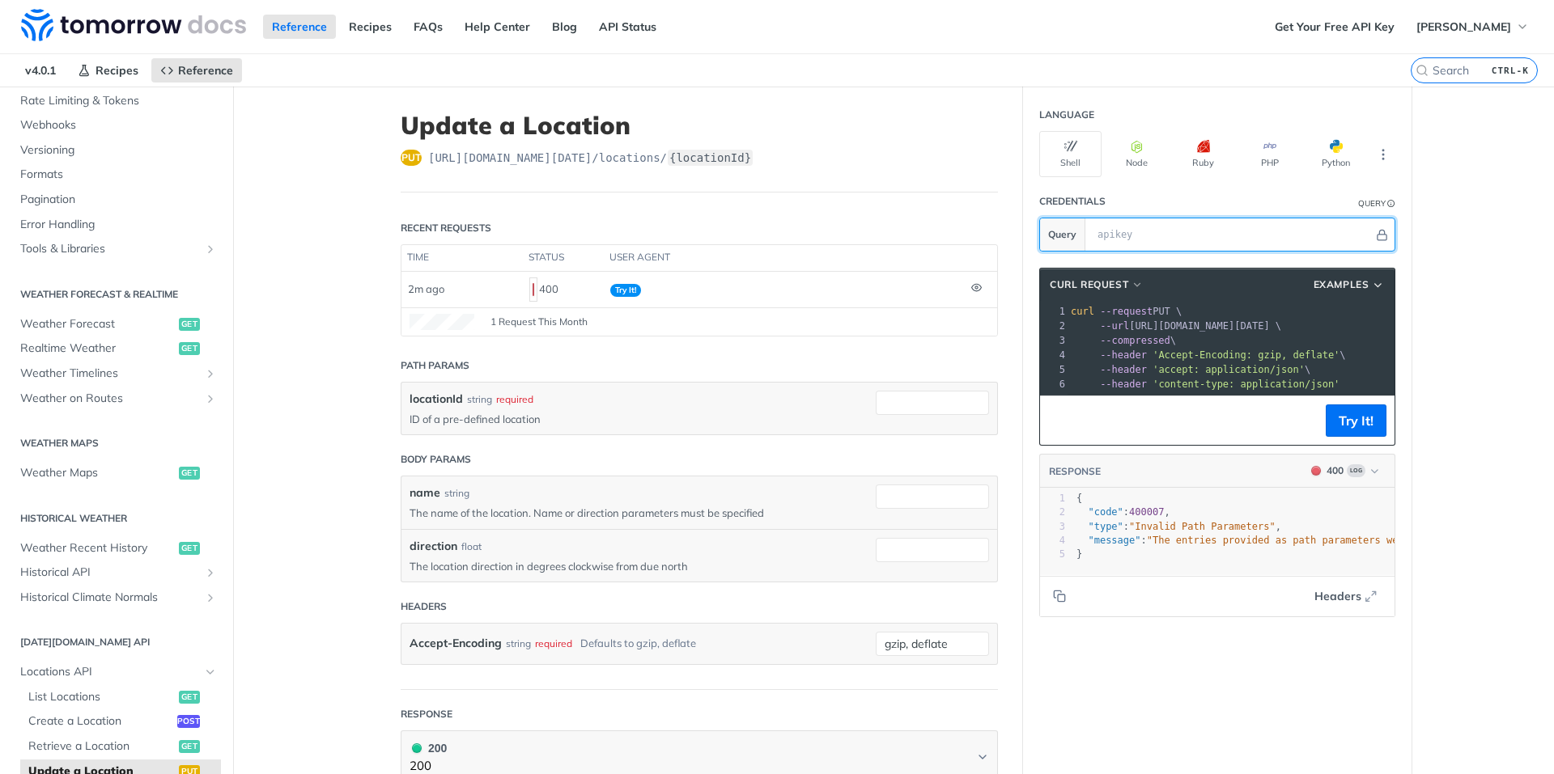
paste input "6c01w29uihj1lhbuPFi3Uwt6HVcytXyf"
type input "6c01w29uihj1lhbuPFi3Uwt6HVcytXyf"
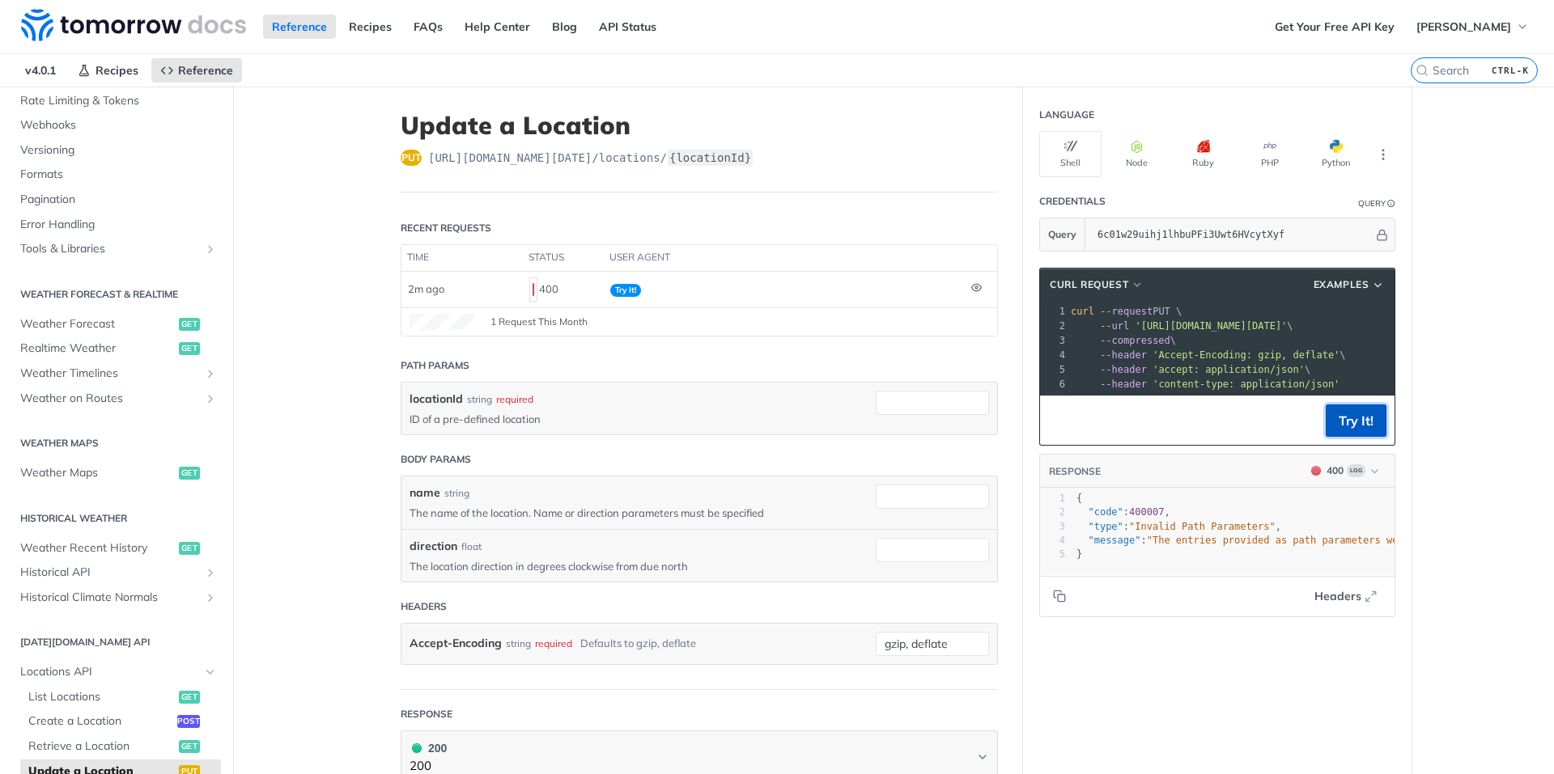
click at [1355, 437] on button "Try It!" at bounding box center [1356, 421] width 61 height 32
click at [1377, 160] on icon "More ellipsis" at bounding box center [1383, 154] width 15 height 15
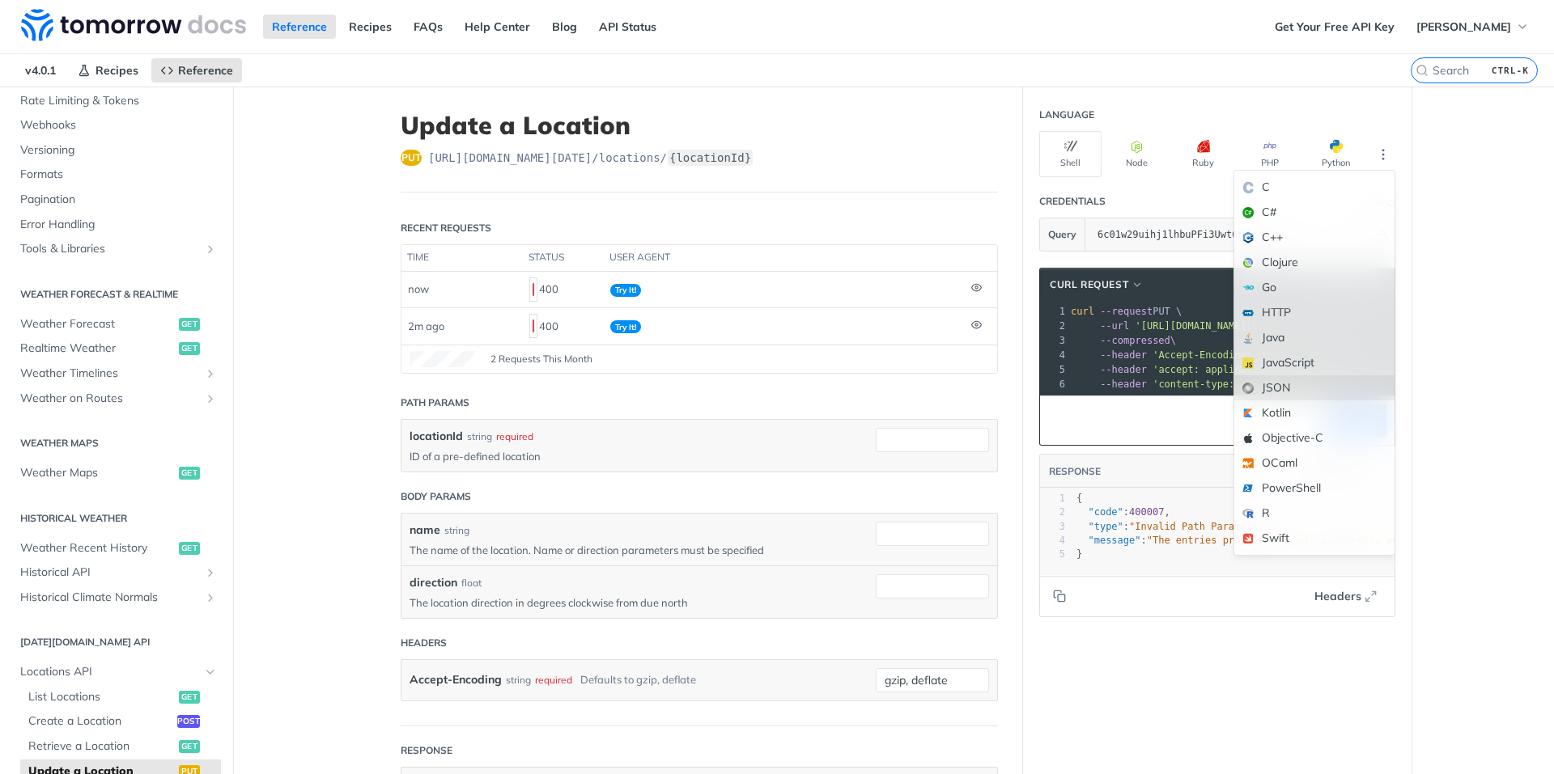
click at [1255, 390] on div "JSON" at bounding box center [1314, 388] width 160 height 25
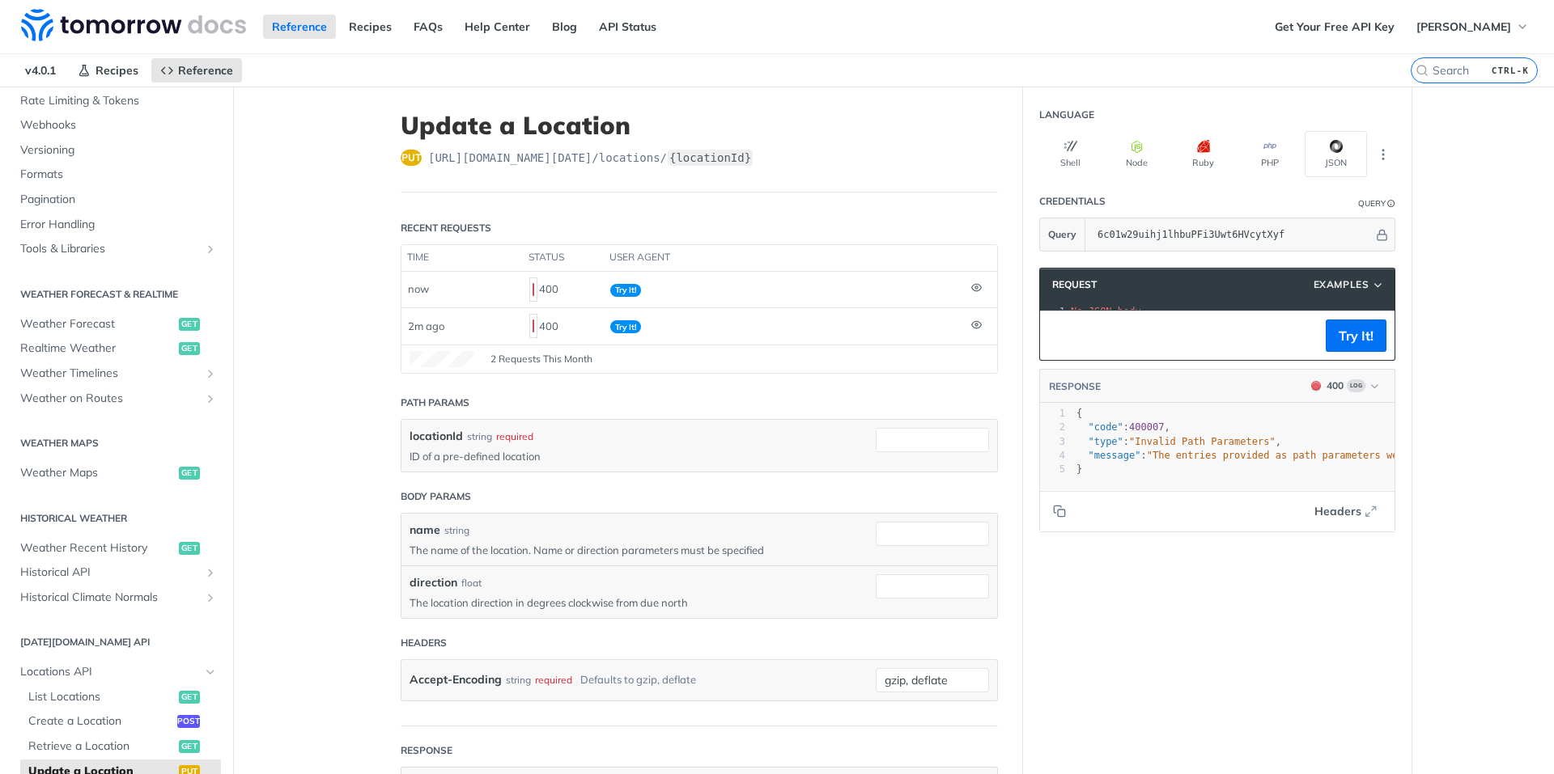
click at [583, 432] on div "locationId string required" at bounding box center [630, 436] width 442 height 17
click at [531, 449] on p "ID of a pre-defined location" at bounding box center [630, 456] width 442 height 15
drag, startPoint x: 545, startPoint y: 449, endPoint x: 401, endPoint y: 436, distance: 143.8
click at [401, 436] on div "locationId string required ID of a pre-defined location" at bounding box center [699, 446] width 596 height 52
click at [558, 391] on header "Path Params" at bounding box center [699, 403] width 597 height 32
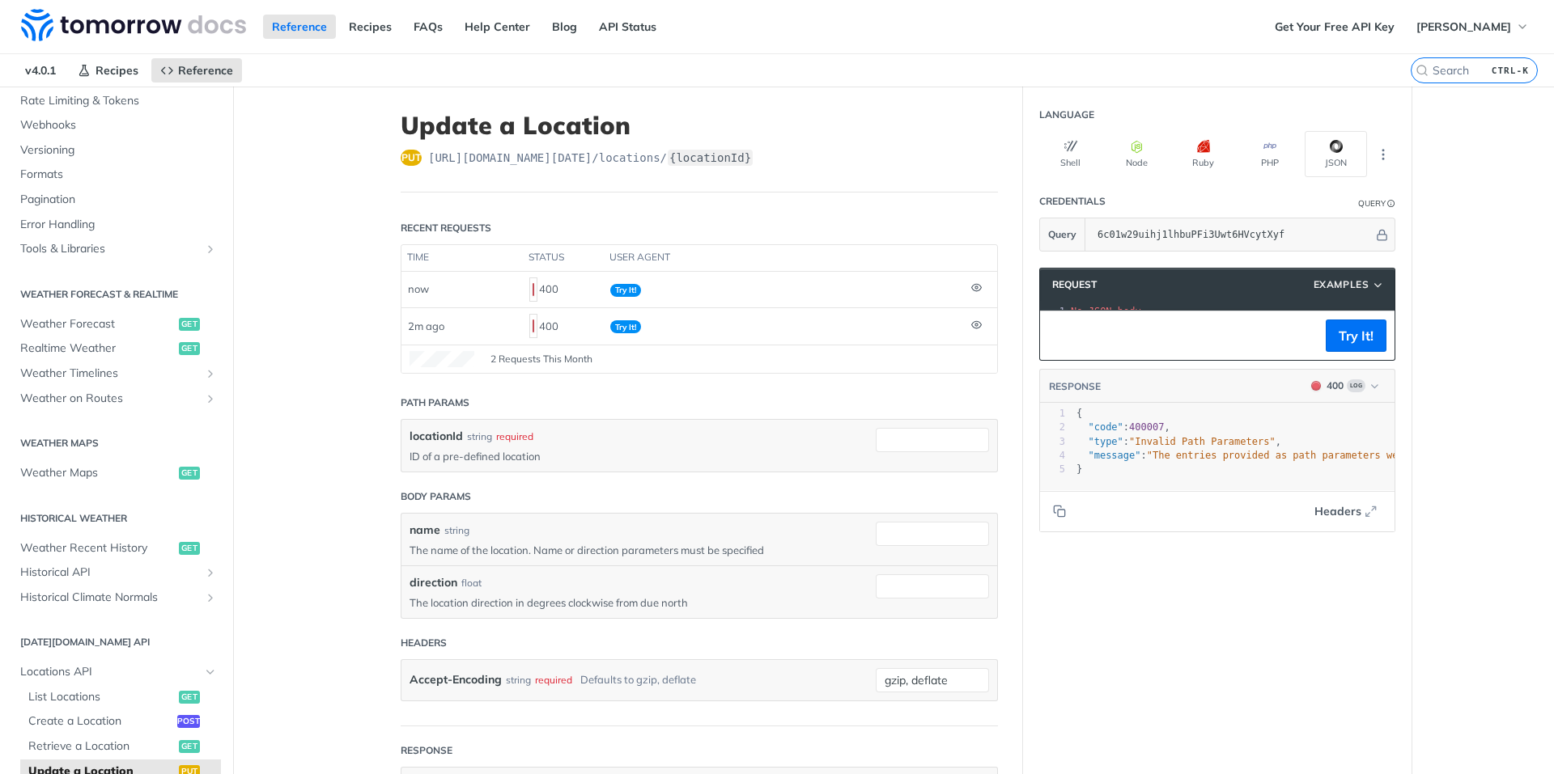
click at [546, 449] on p "ID of a pre-defined location" at bounding box center [630, 456] width 442 height 15
click at [486, 449] on p "ID of a pre-defined location" at bounding box center [630, 456] width 442 height 15
click at [536, 449] on p "ID of a pre-defined location" at bounding box center [630, 456] width 442 height 15
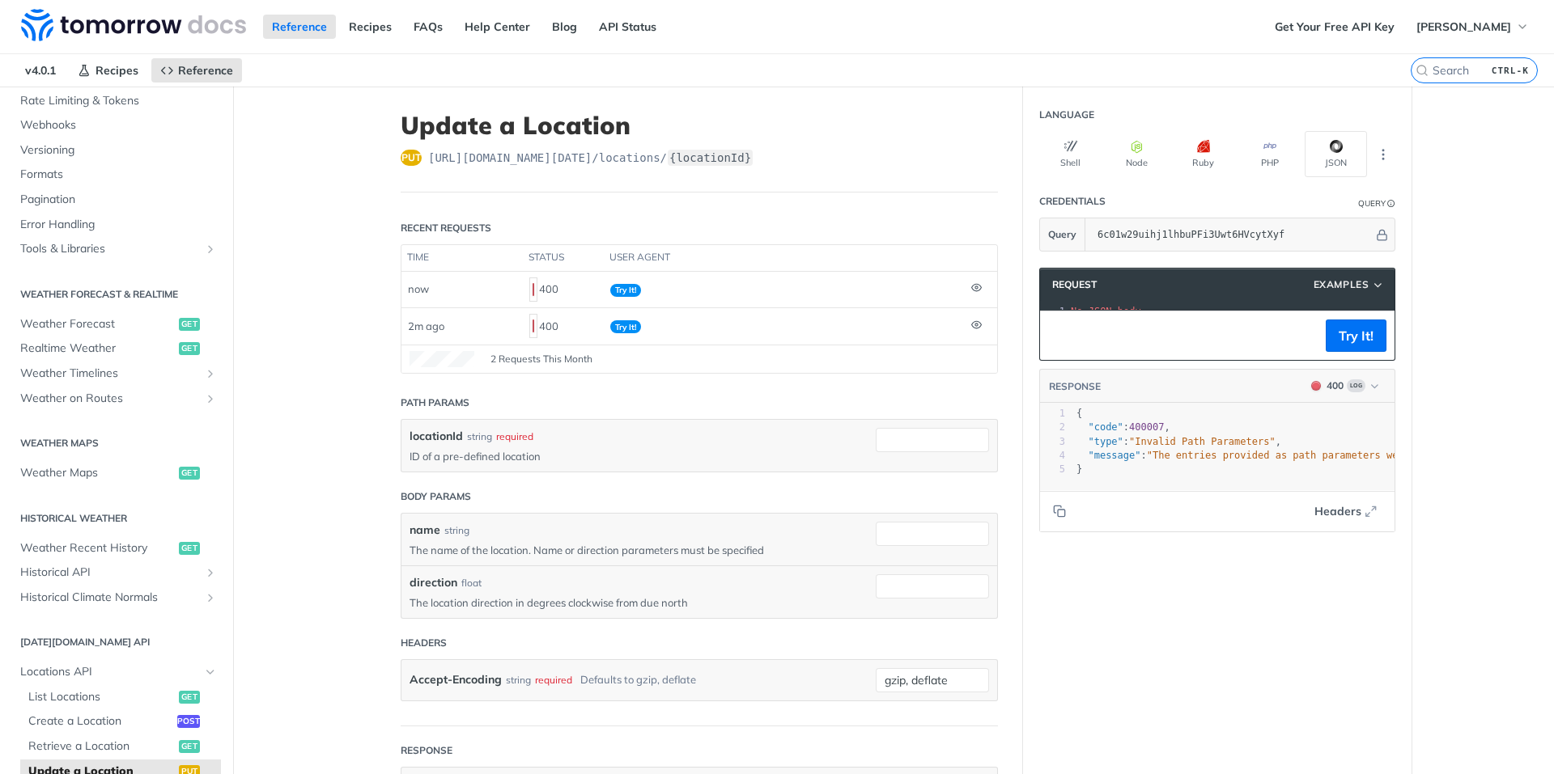
click at [566, 449] on p "ID of a pre-defined location" at bounding box center [630, 456] width 442 height 15
click at [558, 527] on div "name string" at bounding box center [630, 530] width 442 height 17
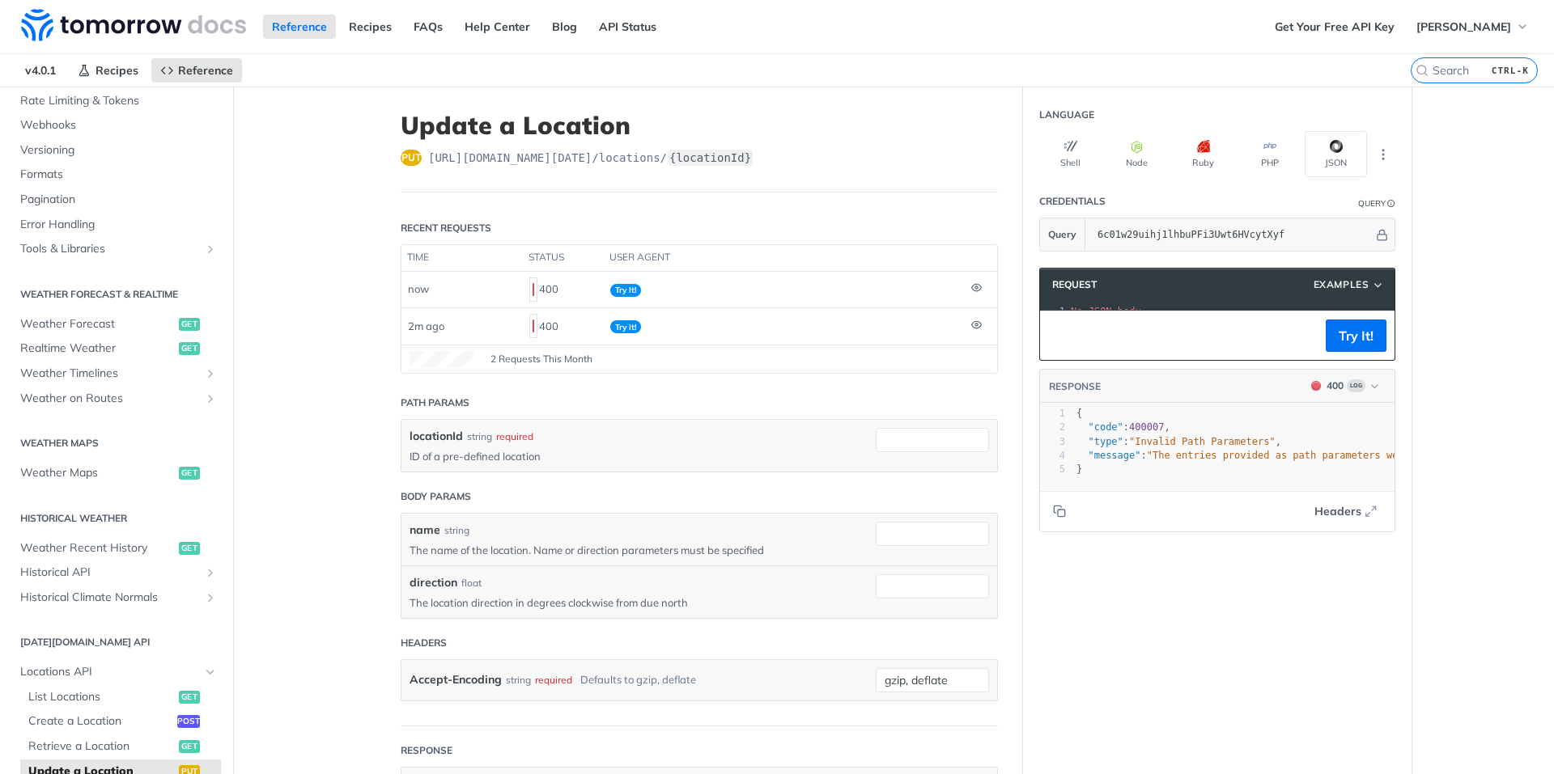
click at [541, 543] on p "The name of the location. Name or direction parameters must be specified" at bounding box center [630, 550] width 442 height 15
click at [1377, 291] on icon "button" at bounding box center [1378, 285] width 13 height 12
click at [1373, 283] on icon "button" at bounding box center [1378, 285] width 13 height 12
click at [685, 155] on label "{locationId}" at bounding box center [710, 158] width 85 height 16
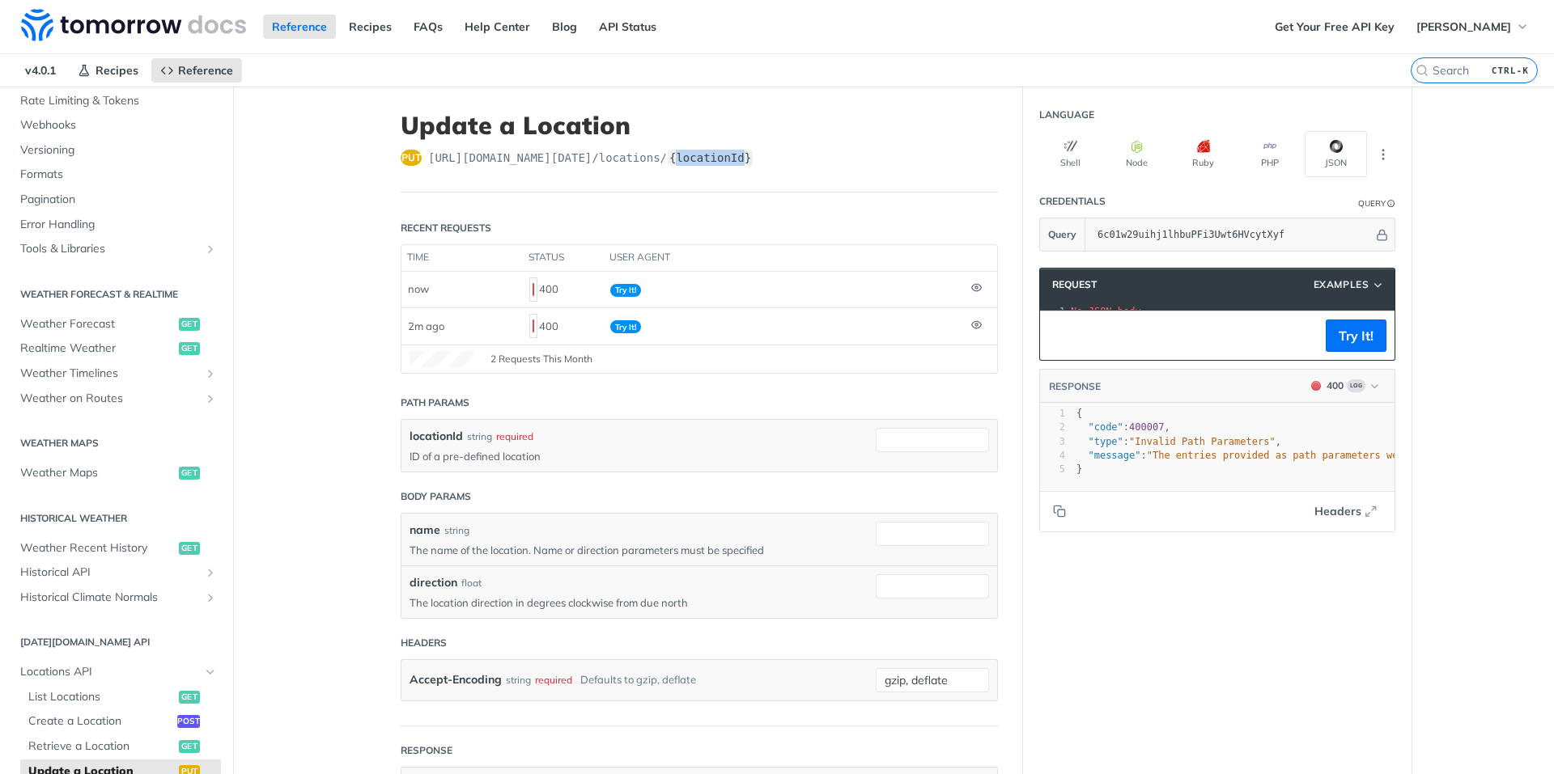
click at [685, 155] on label "{locationId}" at bounding box center [710, 158] width 85 height 16
drag, startPoint x: 685, startPoint y: 155, endPoint x: 704, endPoint y: 149, distance: 19.5
click at [704, 150] on label "{locationId}" at bounding box center [710, 158] width 85 height 16
drag, startPoint x: 704, startPoint y: 149, endPoint x: 683, endPoint y: 151, distance: 21.2
click at [683, 151] on label "{locationId}" at bounding box center [710, 158] width 85 height 16
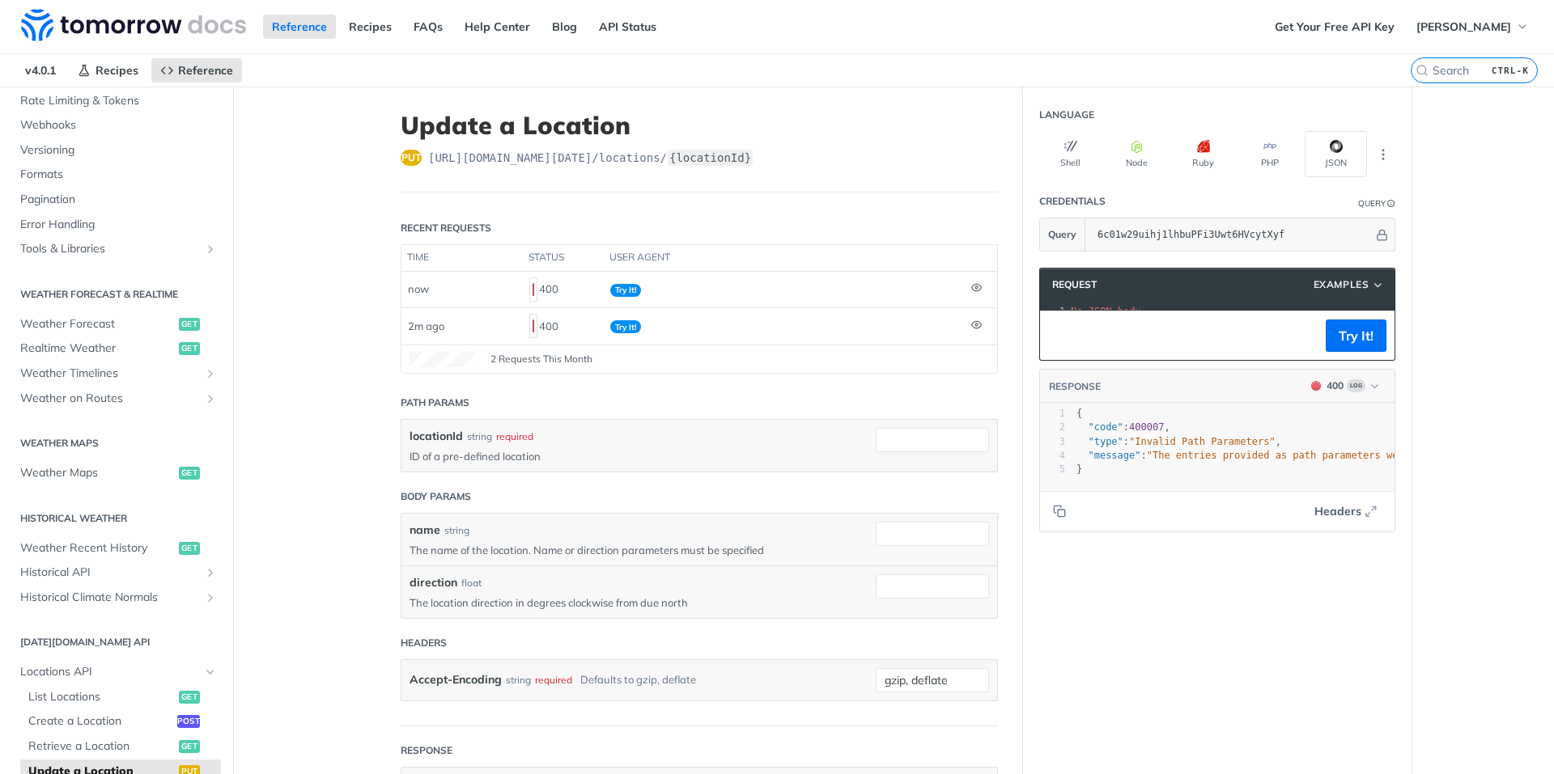
click at [1366, 202] on div "Query" at bounding box center [1372, 203] width 28 height 12
click at [1368, 203] on div "Query" at bounding box center [1372, 203] width 28 height 12
click at [1379, 240] on icon "Hide" at bounding box center [1381, 235] width 9 height 11
click at [1379, 240] on icon "Show" at bounding box center [1382, 234] width 11 height 11
click at [1372, 280] on icon "button" at bounding box center [1378, 285] width 13 height 12
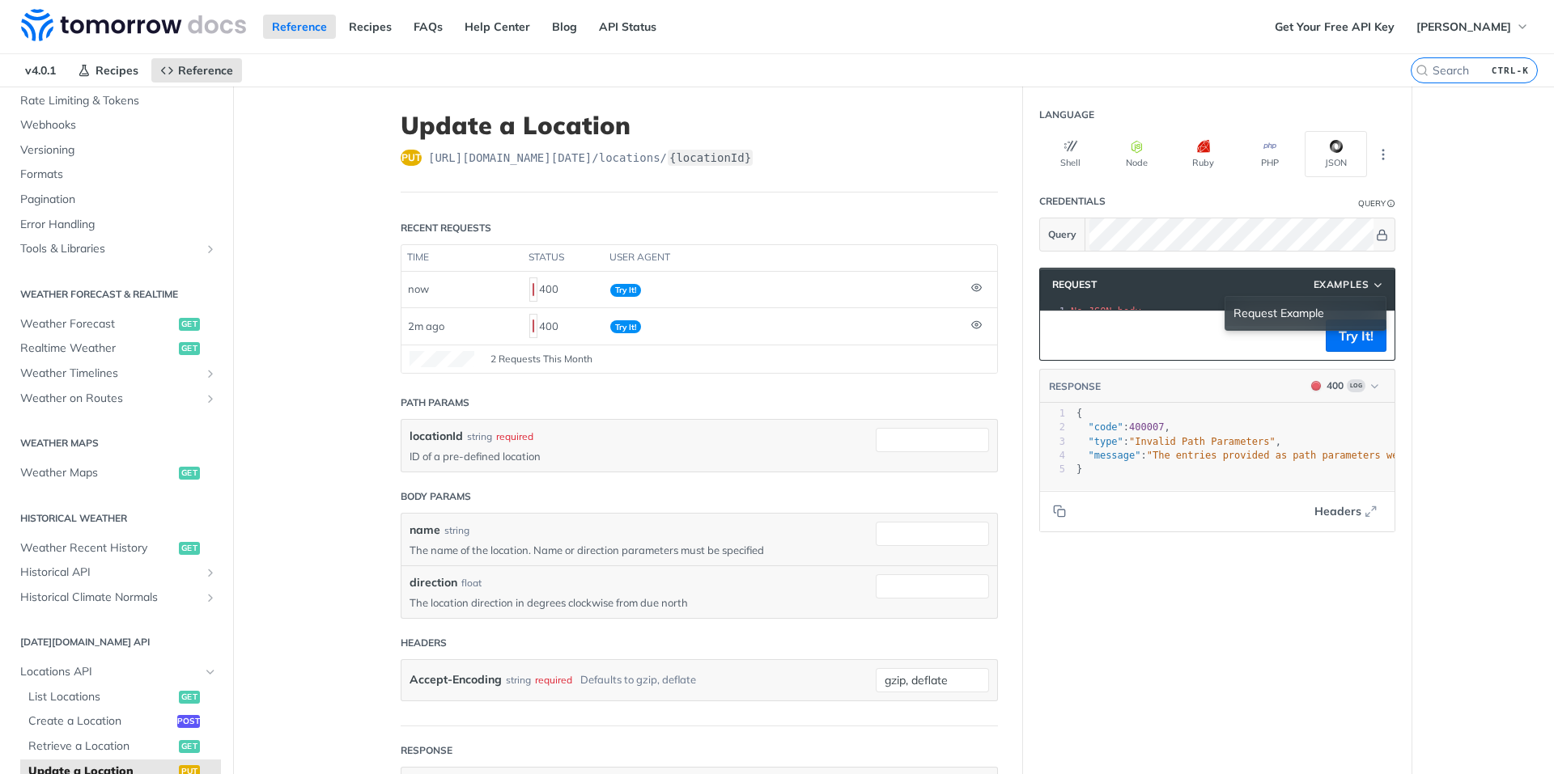
click at [1330, 313] on div "Request Example" at bounding box center [1305, 313] width 144 height 17
type input "string"
type input "0"
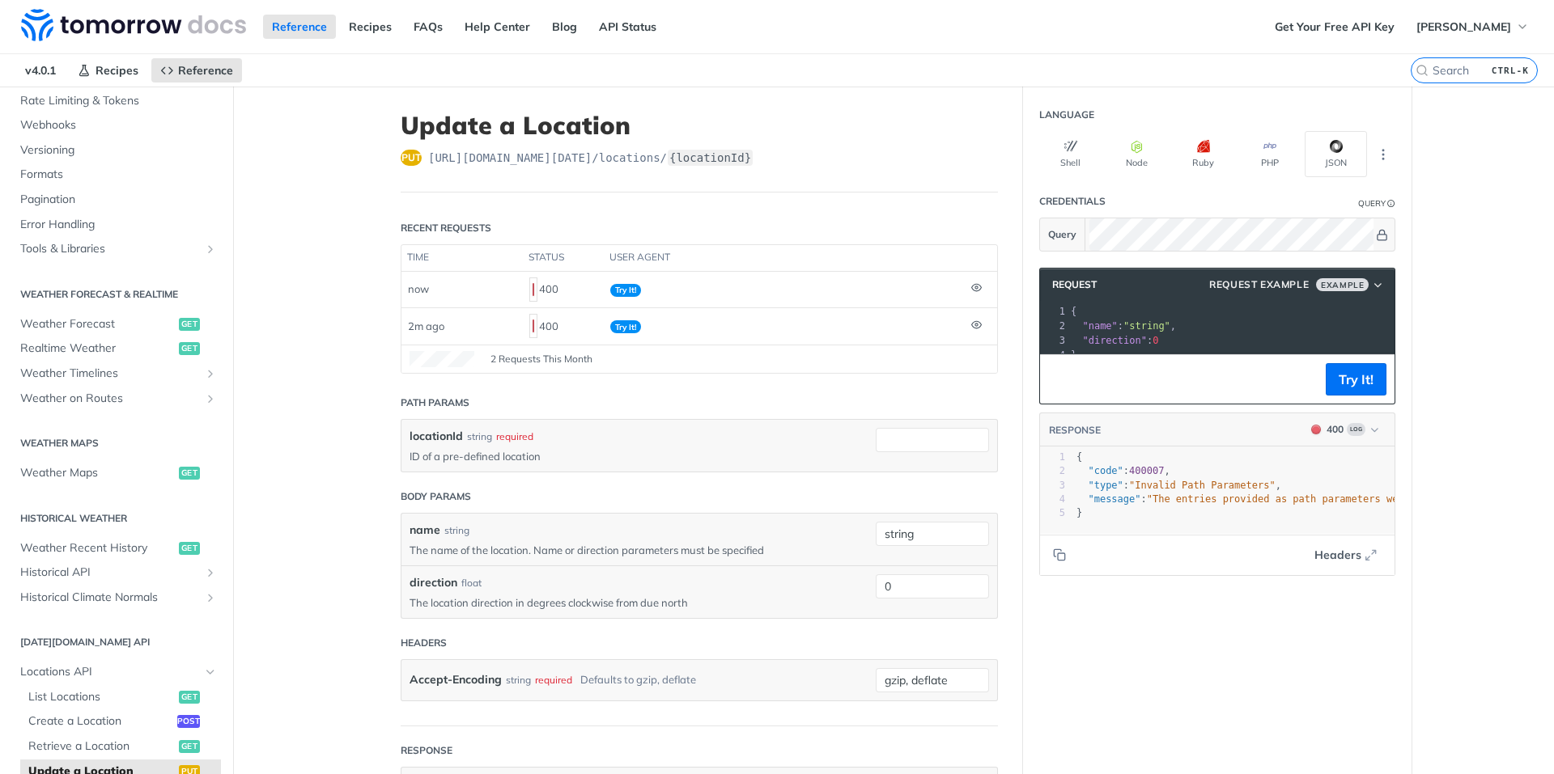
click at [1189, 353] on pre "}" at bounding box center [1236, 355] width 339 height 15
click at [534, 449] on p "ID of a pre-defined location" at bounding box center [630, 456] width 442 height 15
click at [511, 449] on p "ID of a pre-defined location" at bounding box center [630, 456] width 442 height 15
click at [920, 524] on input "string" at bounding box center [932, 534] width 113 height 24
click at [1003, 627] on article "Update a Location put https://api.tomorrow.io/v4 /locations/ {locationId} Recen…" at bounding box center [699, 666] width 647 height 1158
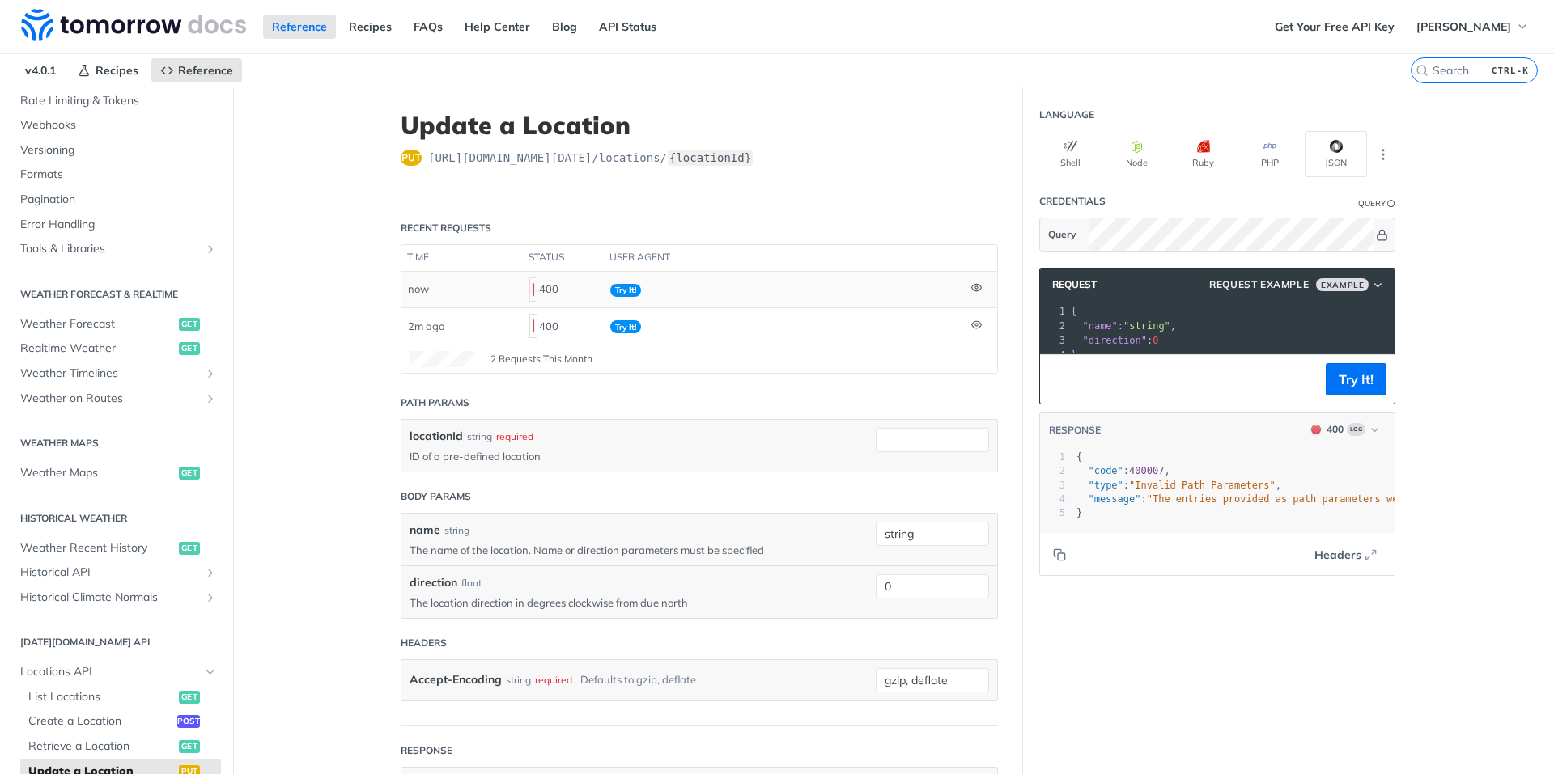
click at [971, 282] on icon at bounding box center [976, 287] width 11 height 11
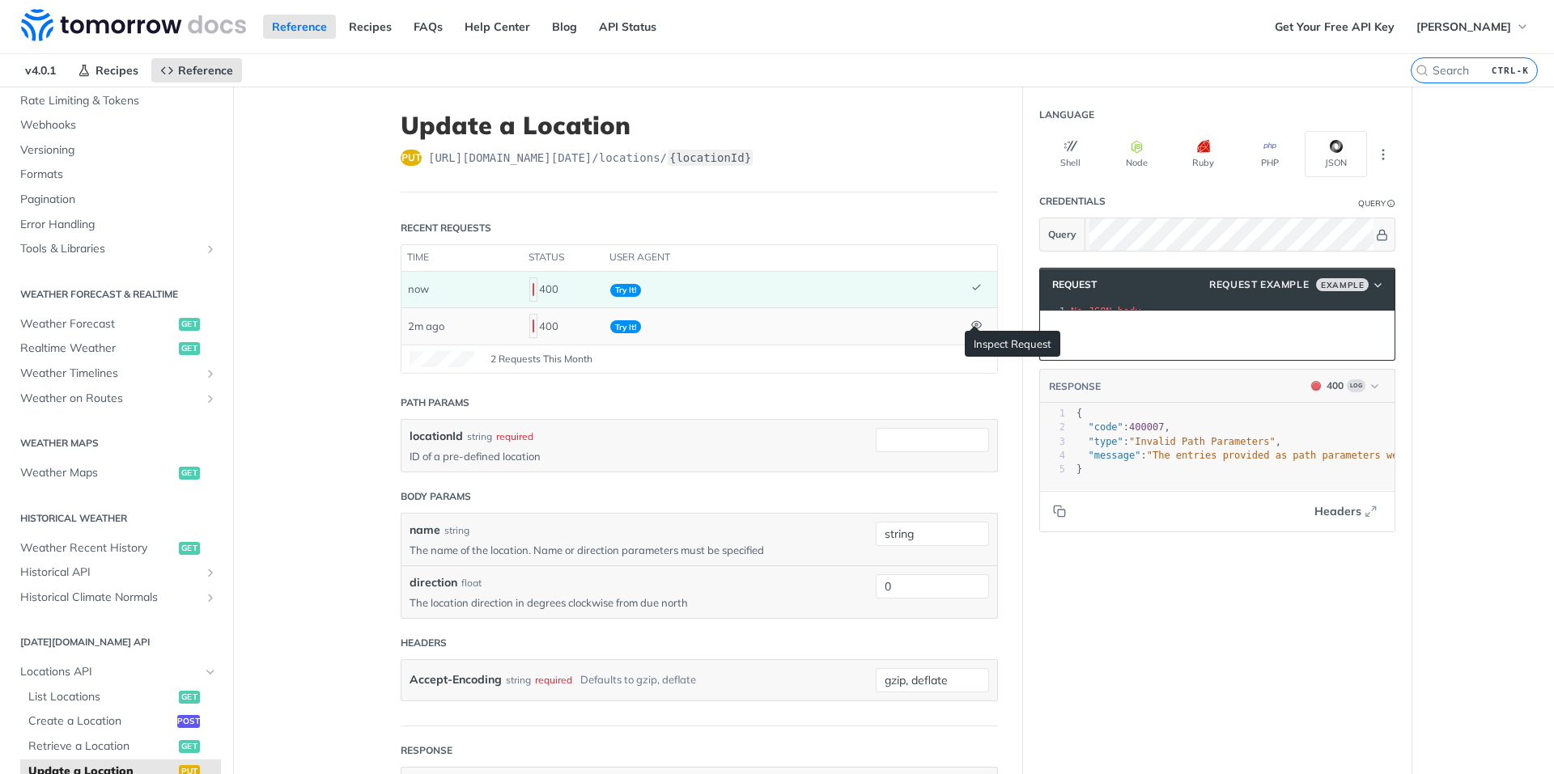
click at [973, 322] on icon at bounding box center [976, 325] width 11 height 11
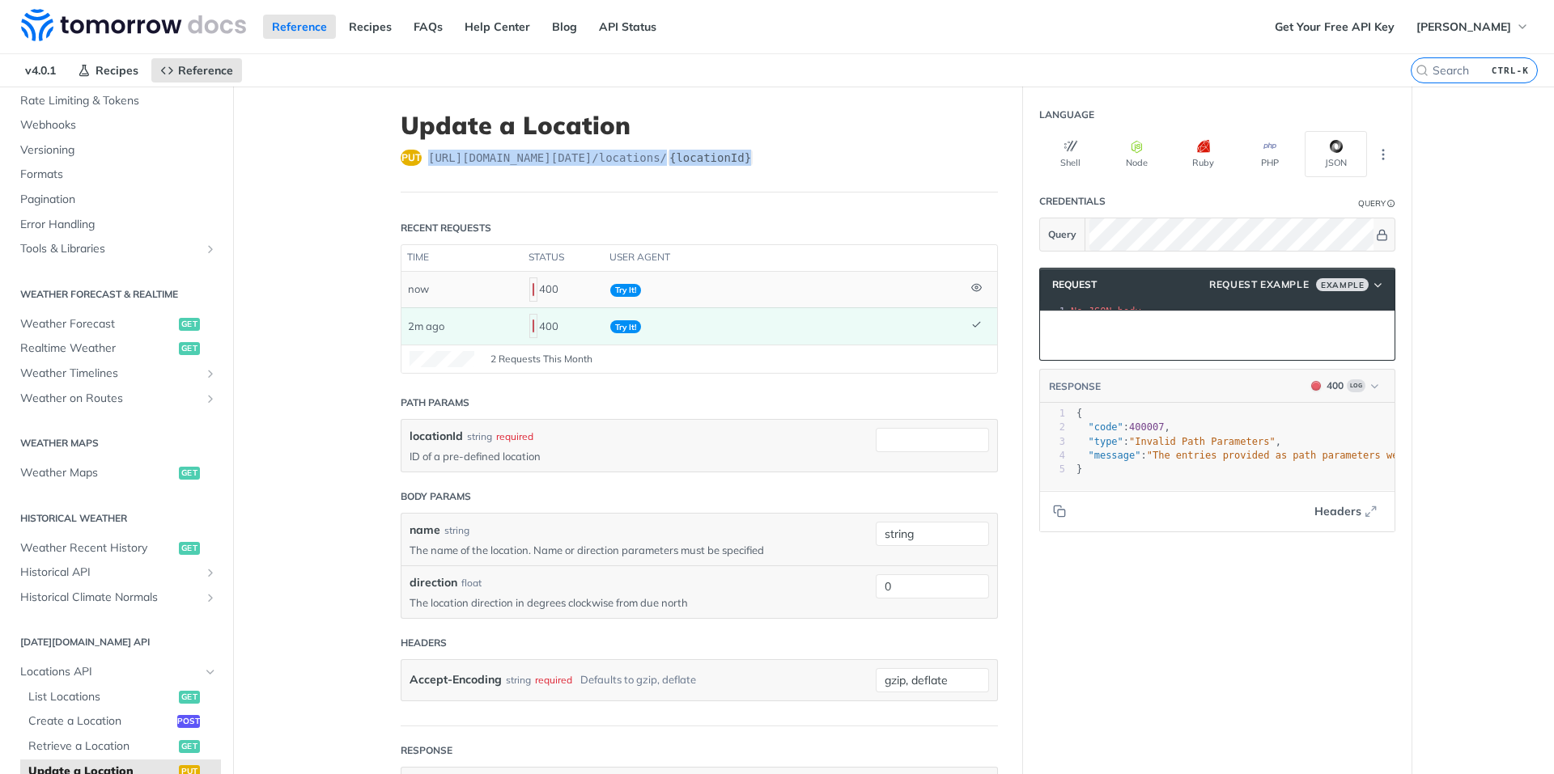
drag, startPoint x: 772, startPoint y: 146, endPoint x: 422, endPoint y: 154, distance: 350.5
click at [422, 154] on div "put https://api.tomorrow.io/v4 /locations/ {locationId}" at bounding box center [699, 158] width 597 height 16
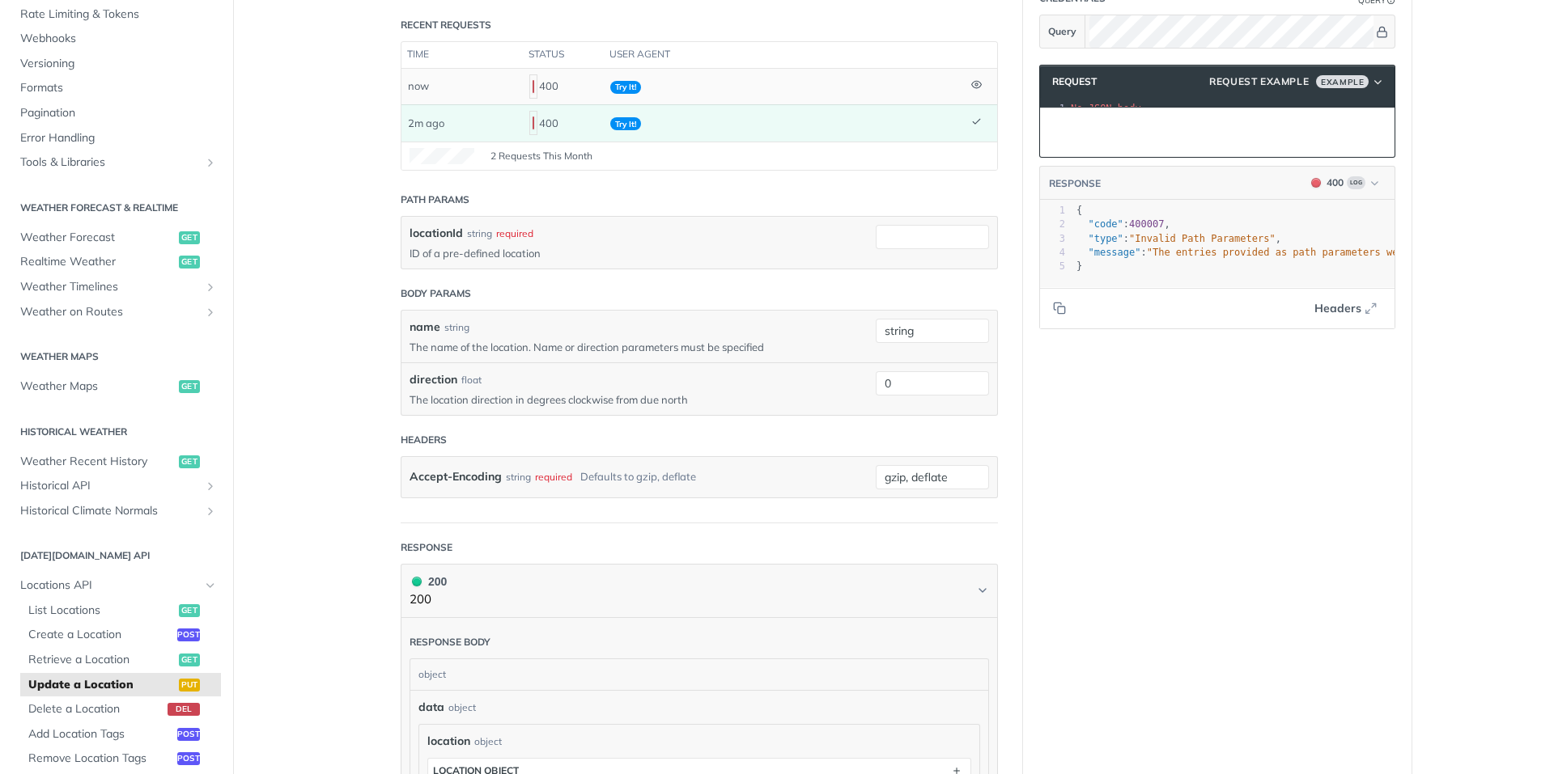
scroll to position [243, 0]
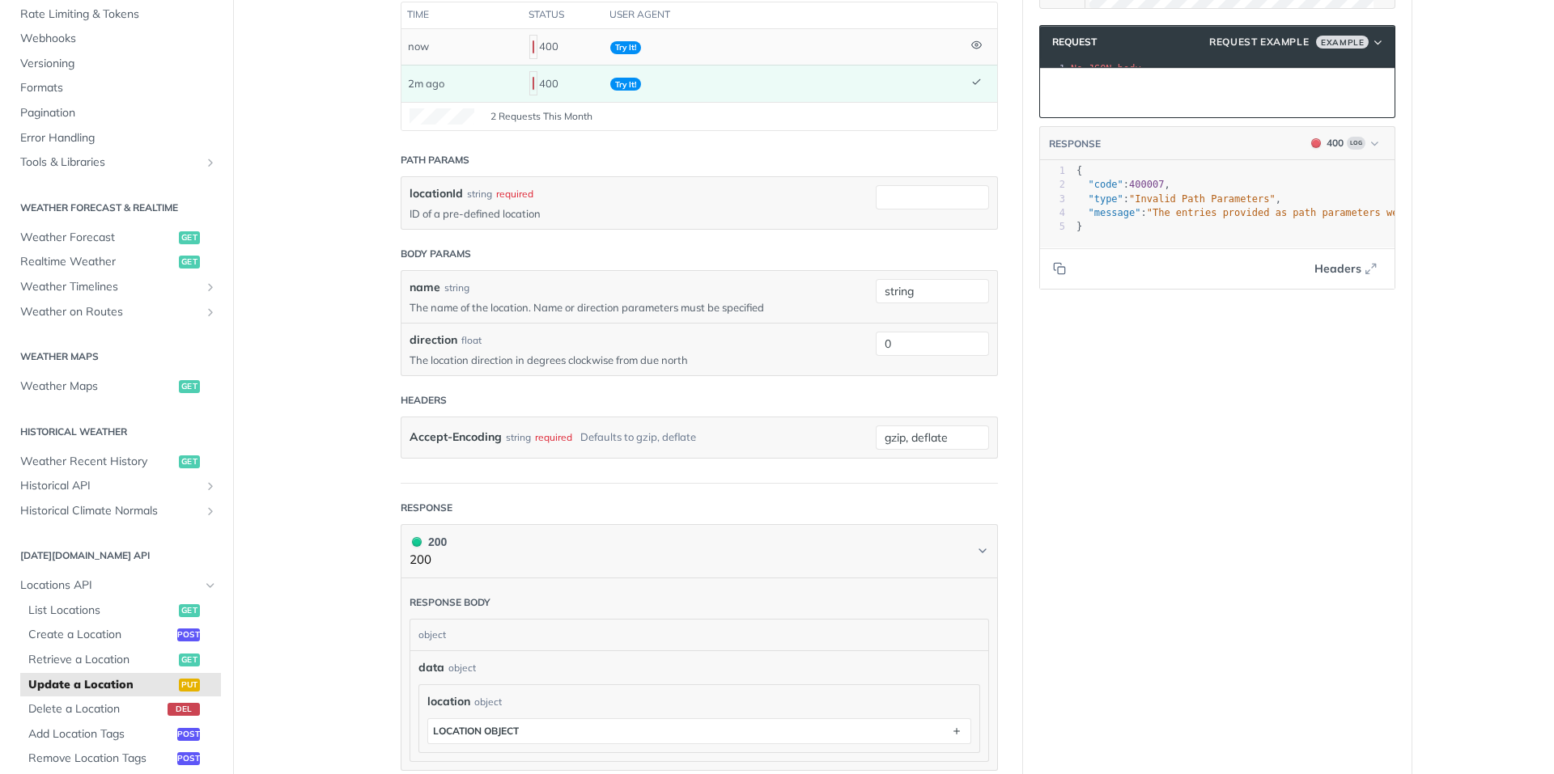
click at [511, 624] on div "object" at bounding box center [697, 635] width 574 height 31
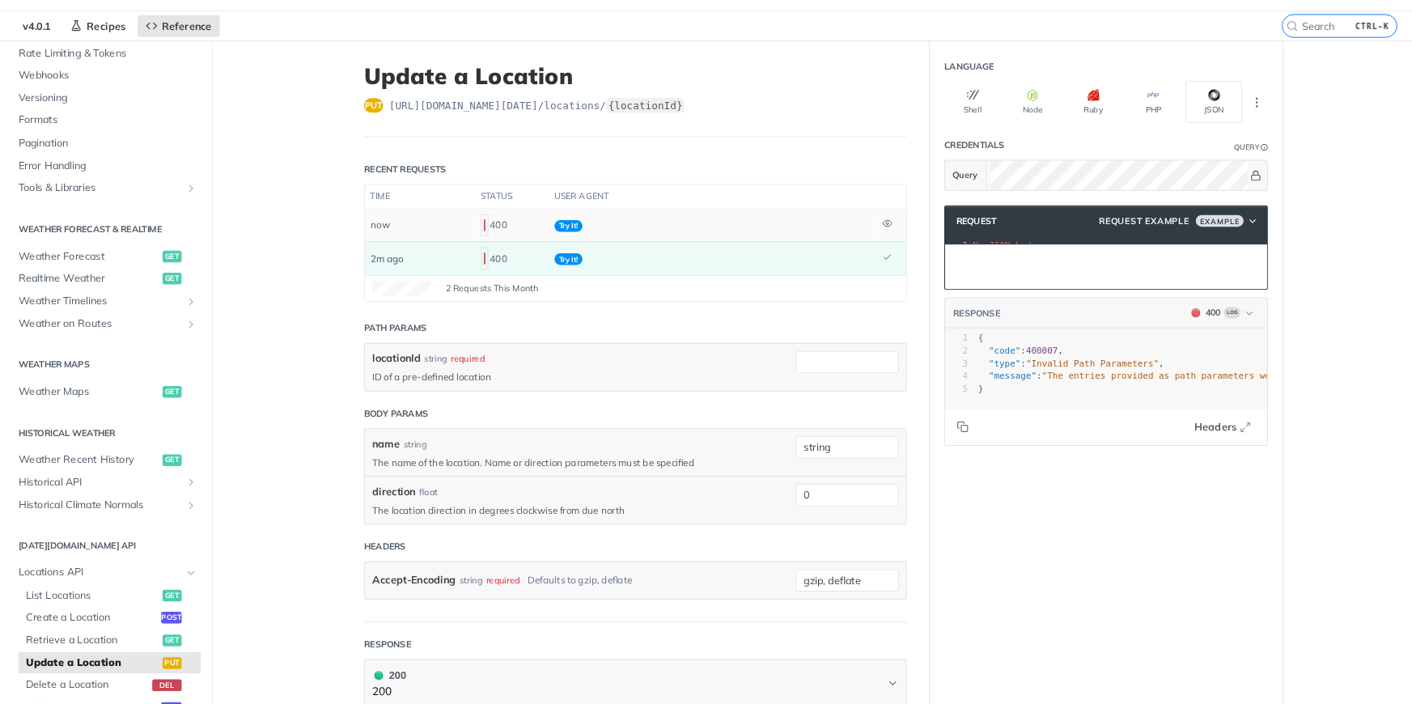
scroll to position [0, 0]
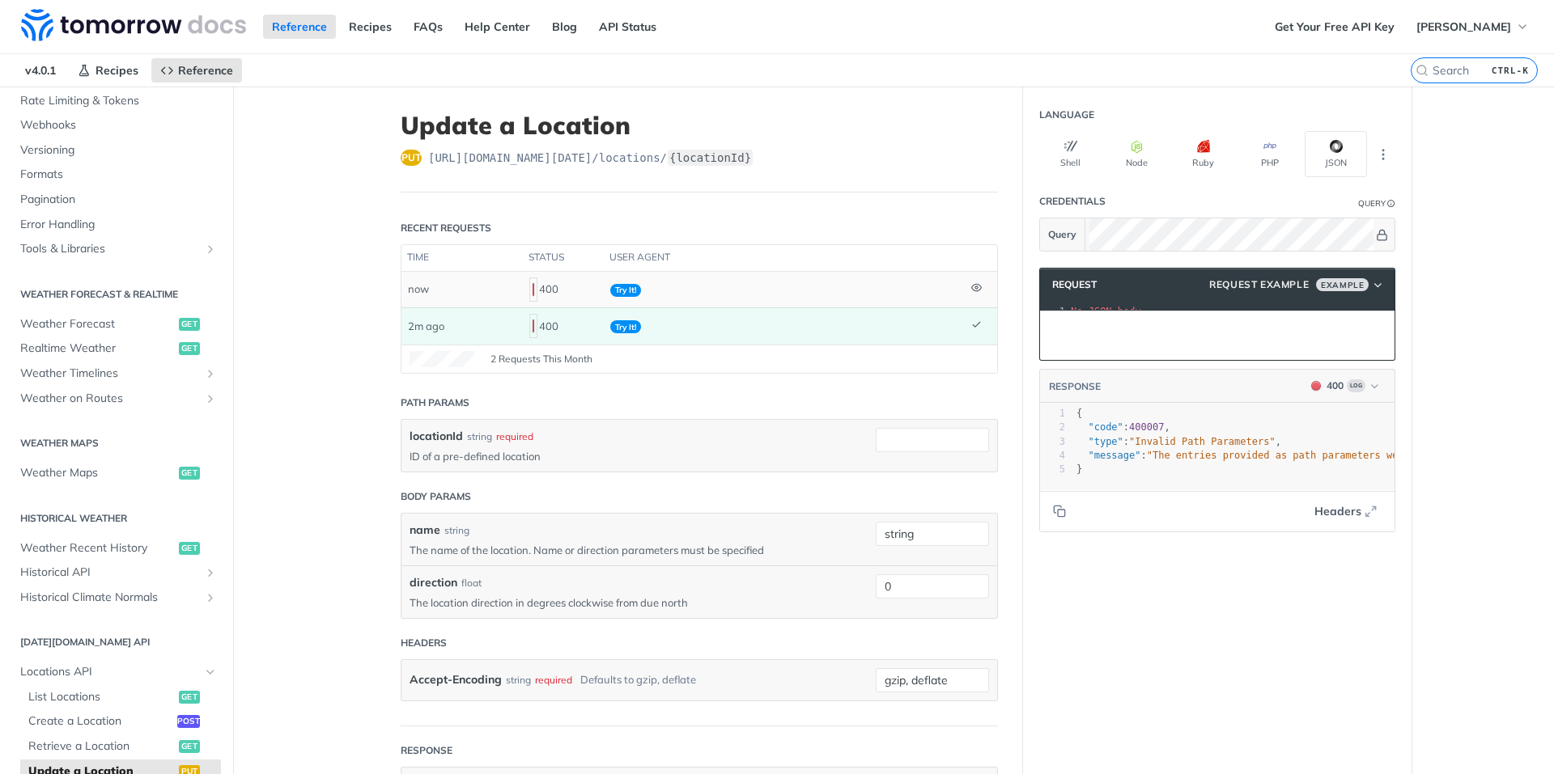
drag, startPoint x: 433, startPoint y: 158, endPoint x: 441, endPoint y: 150, distance: 11.4
click at [435, 155] on span "https://api.tomorrow.io/v4 /locations/ {locationId}" at bounding box center [590, 158] width 325 height 16
click at [441, 150] on span "https://api.tomorrow.io/v4 /locations/ {locationId}" at bounding box center [590, 158] width 325 height 16
drag, startPoint x: 441, startPoint y: 150, endPoint x: 452, endPoint y: 151, distance: 11.4
click at [452, 151] on span "https://api.tomorrow.io/v4 /locations/ {locationId}" at bounding box center [590, 158] width 325 height 16
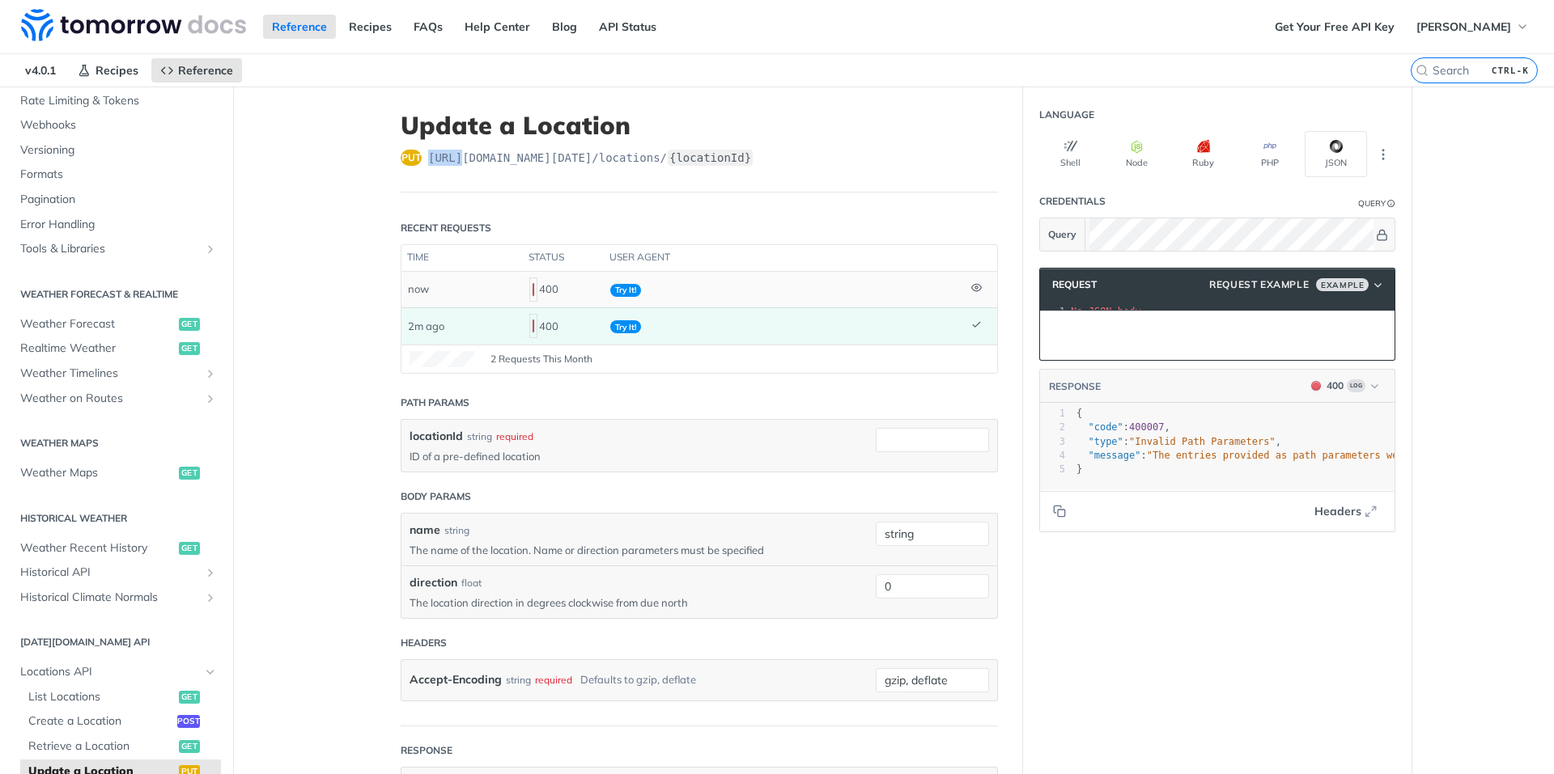
drag, startPoint x: 452, startPoint y: 151, endPoint x: 430, endPoint y: 174, distance: 32.0
click at [430, 174] on header "Update a Location put https://api.tomorrow.io/v4 /locations/ {locationId}" at bounding box center [699, 152] width 597 height 82
drag, startPoint x: 458, startPoint y: 154, endPoint x: 957, endPoint y: 148, distance: 498.6
click at [957, 150] on div "put https://api.tomorrow.io/v4 /locations/ {locationId}" at bounding box center [699, 158] width 597 height 16
drag, startPoint x: 957, startPoint y: 148, endPoint x: 766, endPoint y: 159, distance: 191.3
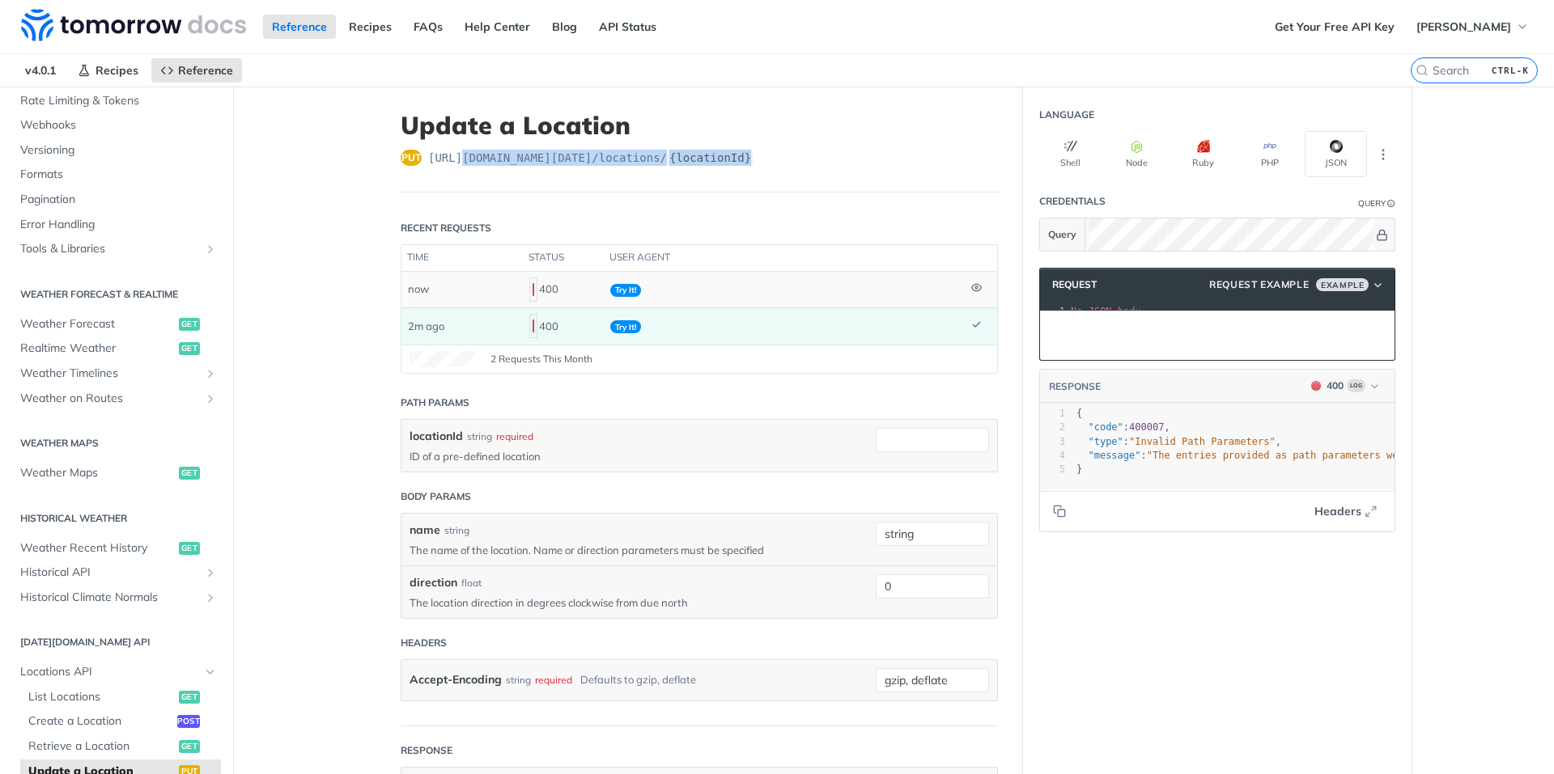
click at [767, 159] on header "Update a Location put https://api.tomorrow.io/v4 /locations/ {locationId}" at bounding box center [699, 152] width 597 height 82
click at [735, 150] on label "{locationId}" at bounding box center [710, 158] width 85 height 16
drag, startPoint x: 738, startPoint y: 146, endPoint x: 715, endPoint y: 139, distance: 23.8
click at [715, 139] on header "Update a Location put https://api.tomorrow.io/v4 /locations/ {locationId}" at bounding box center [699, 152] width 597 height 82
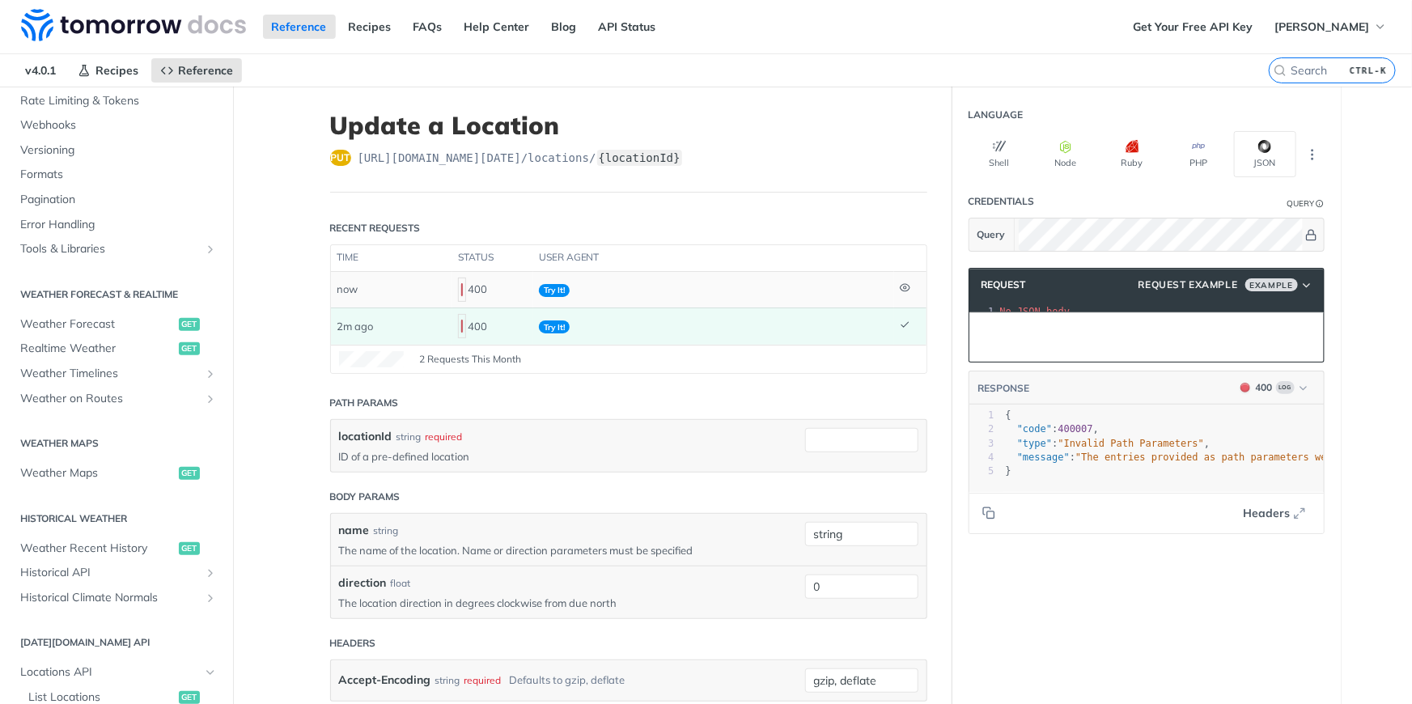
click at [615, 151] on label "{locationId}" at bounding box center [639, 158] width 85 height 16
click at [650, 154] on label "{locationId}" at bounding box center [639, 158] width 85 height 16
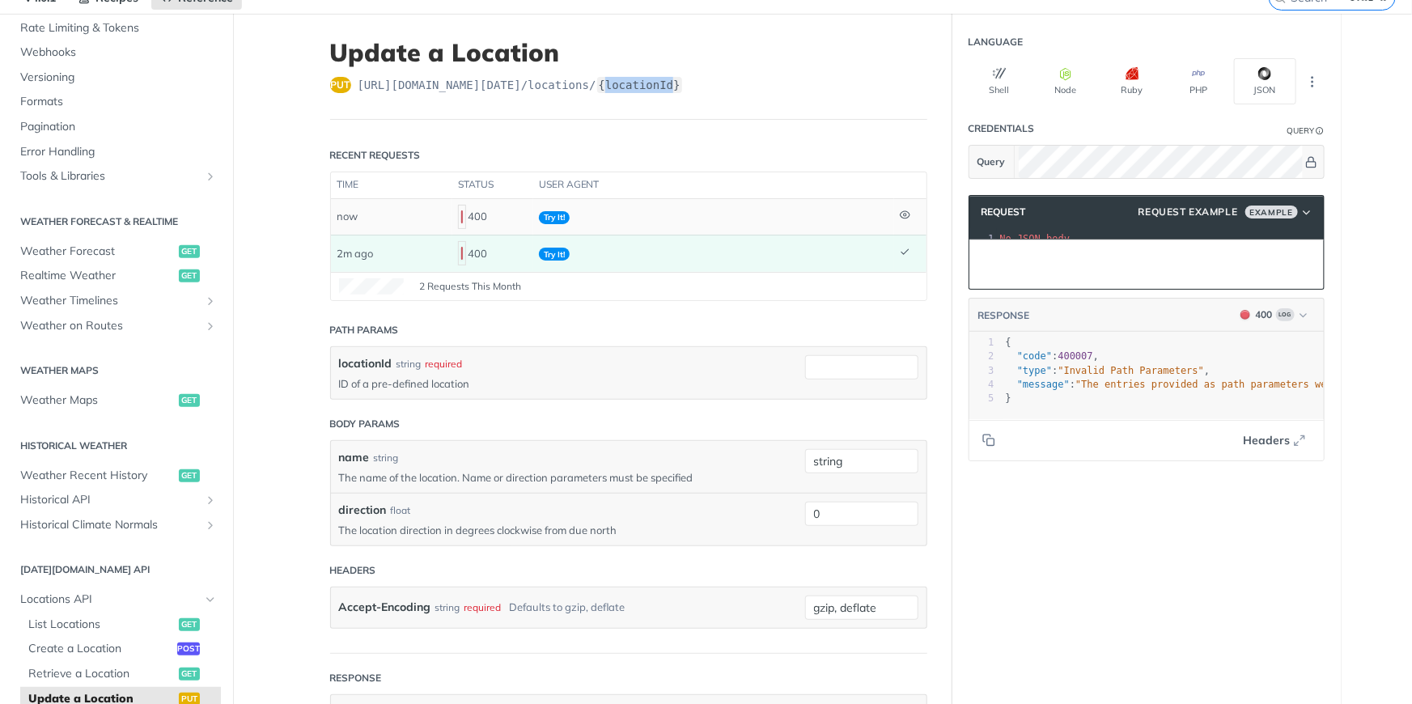
scroll to position [0, 0]
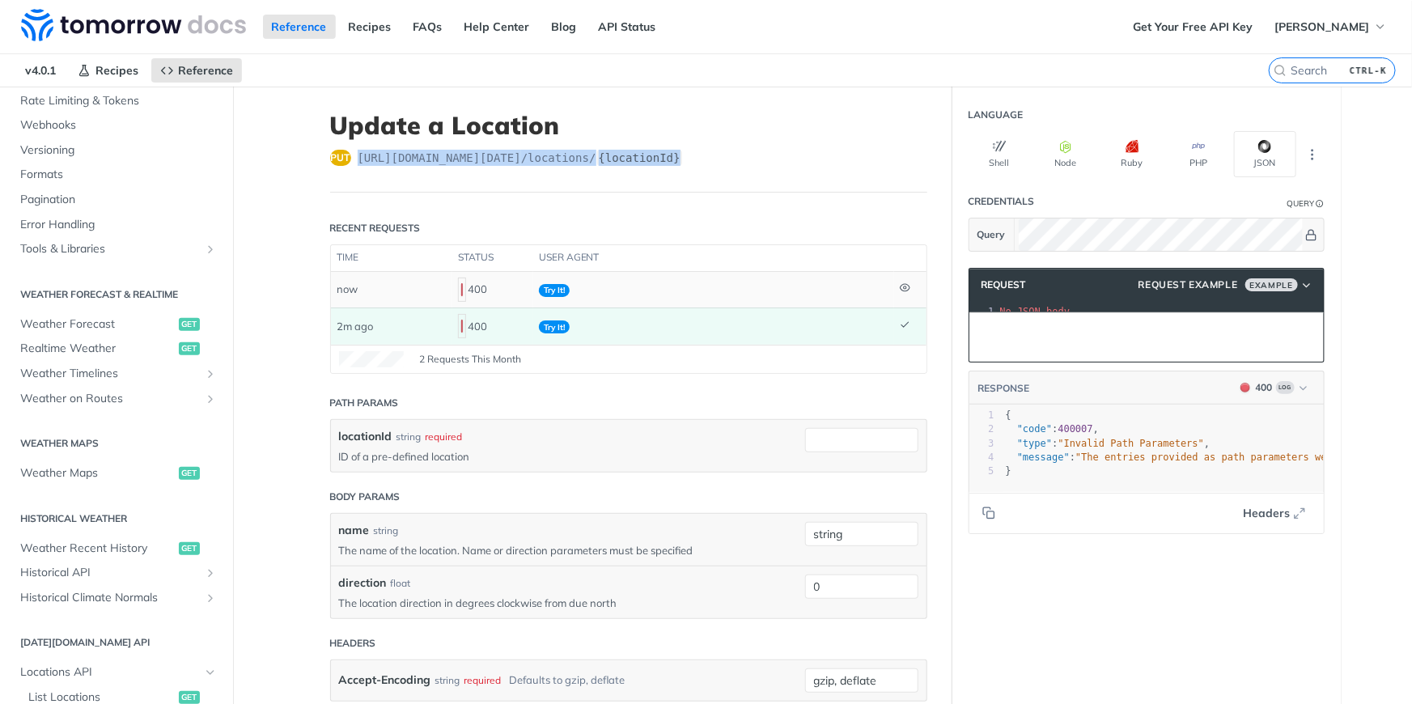
drag, startPoint x: 350, startPoint y: 149, endPoint x: 696, endPoint y: 148, distance: 345.6
click at [696, 150] on div "put https://api.tomorrow.io/v4 /locations/ {locationId}" at bounding box center [628, 158] width 597 height 16
click at [1302, 201] on div "Query" at bounding box center [1302, 203] width 28 height 12
click at [1295, 197] on div "Query" at bounding box center [1302, 203] width 28 height 12
click at [1380, 203] on main "JUMP TO CTRL-/ Fundamentals Tomorrow.io APIs Weather Data Layers Core Probabili…" at bounding box center [706, 666] width 1412 height 1158
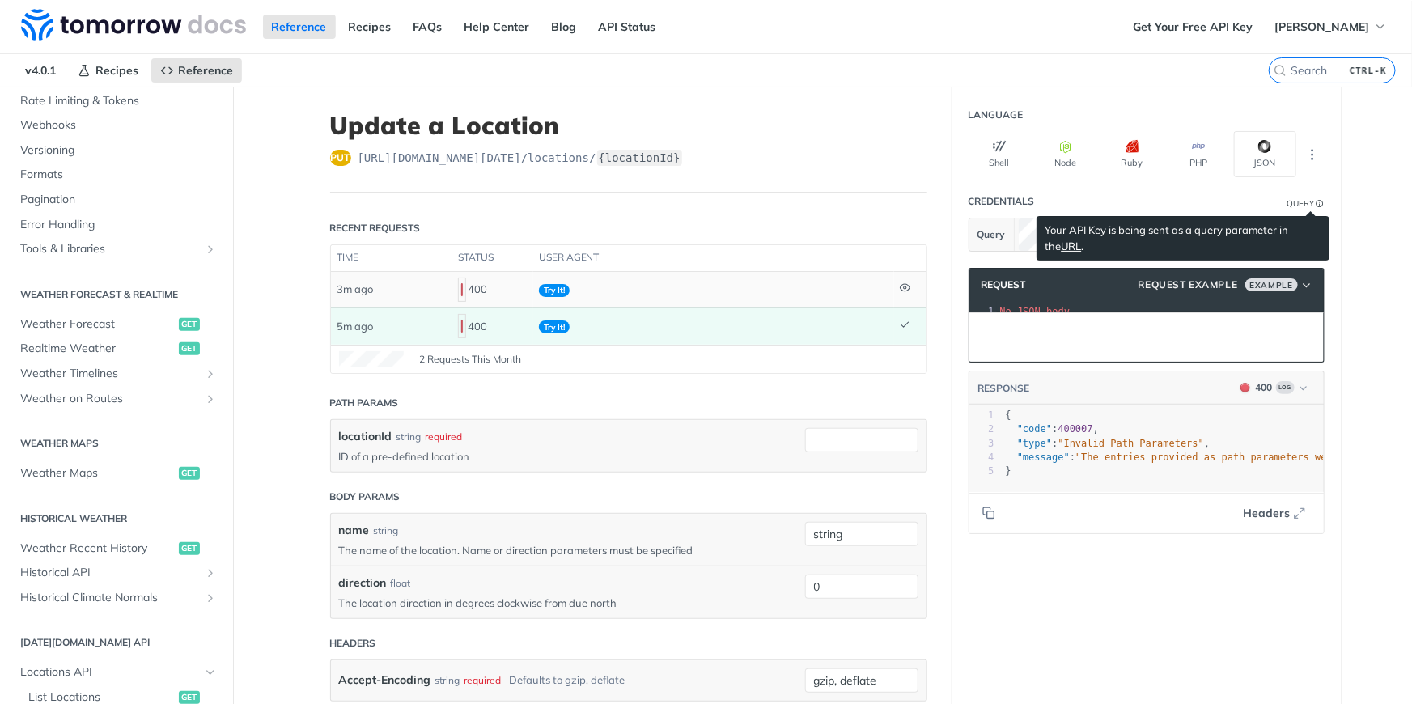
click at [1317, 202] on icon "Information" at bounding box center [1321, 204] width 8 height 8
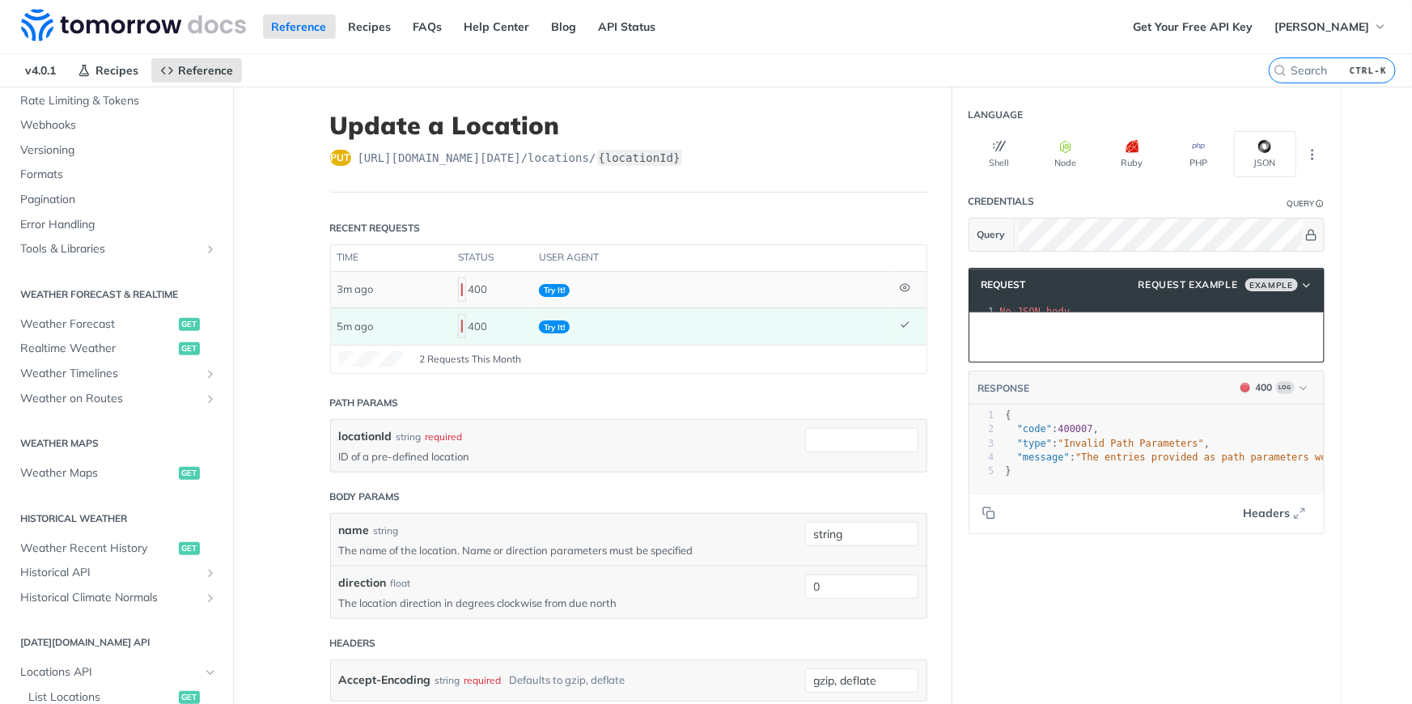
click at [1288, 197] on div "Query" at bounding box center [1302, 203] width 28 height 12
drag, startPoint x: 1292, startPoint y: 200, endPoint x: 1108, endPoint y: 197, distance: 183.7
click at [1108, 197] on header "Credentials Query" at bounding box center [1147, 201] width 356 height 32
click at [898, 81] on nav "v4.0.1 Recipes Reference" at bounding box center [634, 70] width 1269 height 32
drag, startPoint x: 604, startPoint y: 152, endPoint x: 329, endPoint y: 153, distance: 274.3
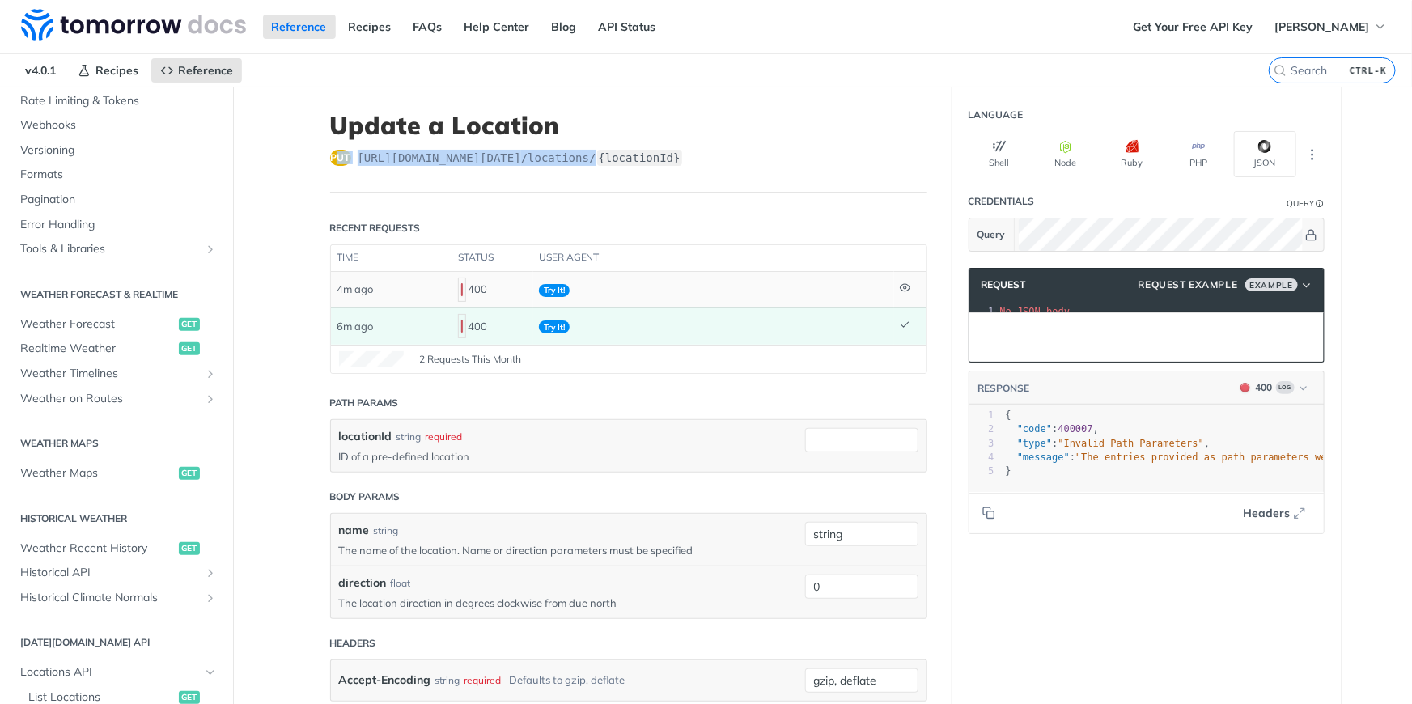
click at [330, 153] on div "put https://api.tomorrow.io/v4 /locations/ {locationId}" at bounding box center [628, 158] width 597 height 16
copy div "ut https://api.tomorrow.io/v4 /locations/"
click at [604, 112] on h1 "Update a Location" at bounding box center [628, 125] width 597 height 29
click at [358, 150] on span "https://api.tomorrow.io/v4 /locations/ {locationId}" at bounding box center [520, 158] width 325 height 16
drag, startPoint x: 353, startPoint y: 150, endPoint x: 607, endPoint y: 154, distance: 254.1
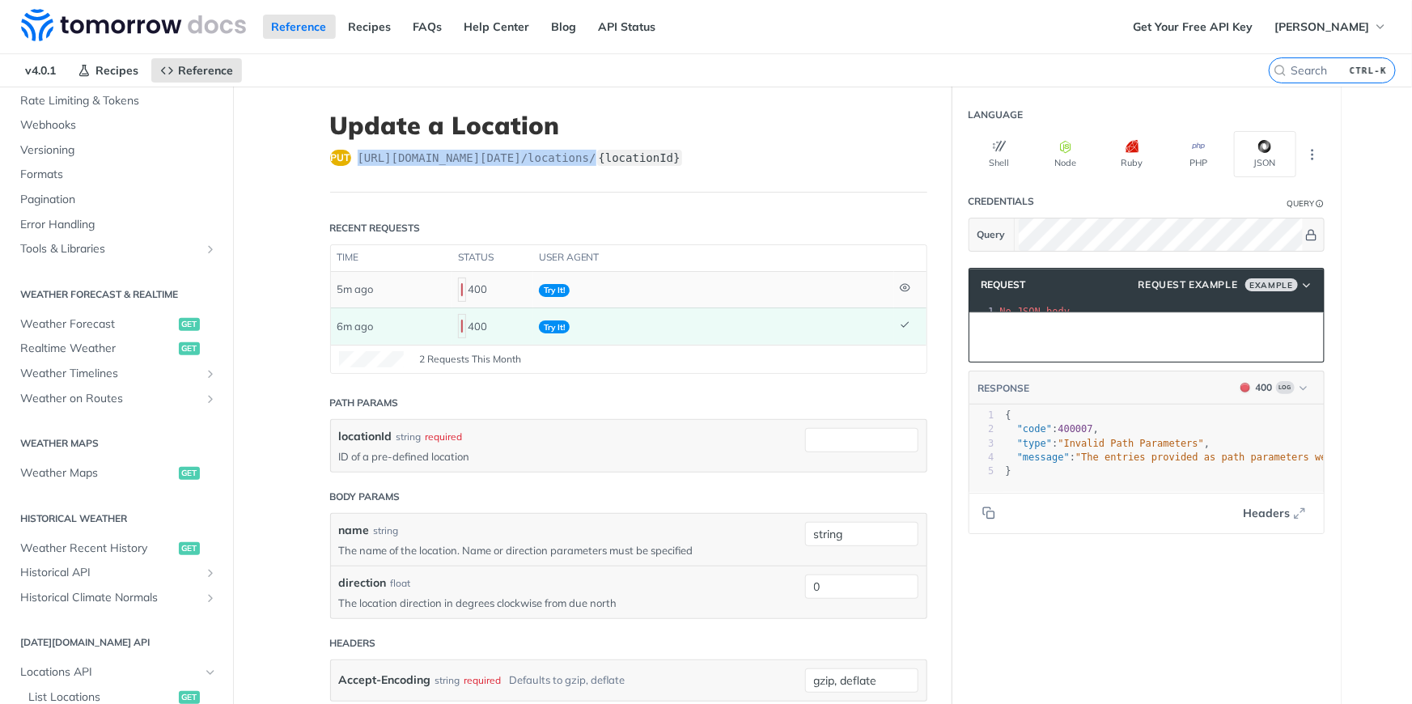
click at [607, 154] on span "https://api.tomorrow.io/v4 /locations/ {locationId}" at bounding box center [520, 158] width 325 height 16
drag, startPoint x: 607, startPoint y: 154, endPoint x: 571, endPoint y: 151, distance: 35.7
copy span "https://api.tomorrow.io/v4 /locations/"
click at [763, 176] on header "Update a Location put https://api.tomorrow.io/v4 /locations/ {locationId}" at bounding box center [628, 152] width 597 height 82
drag, startPoint x: 605, startPoint y: 149, endPoint x: 353, endPoint y: 151, distance: 252.5
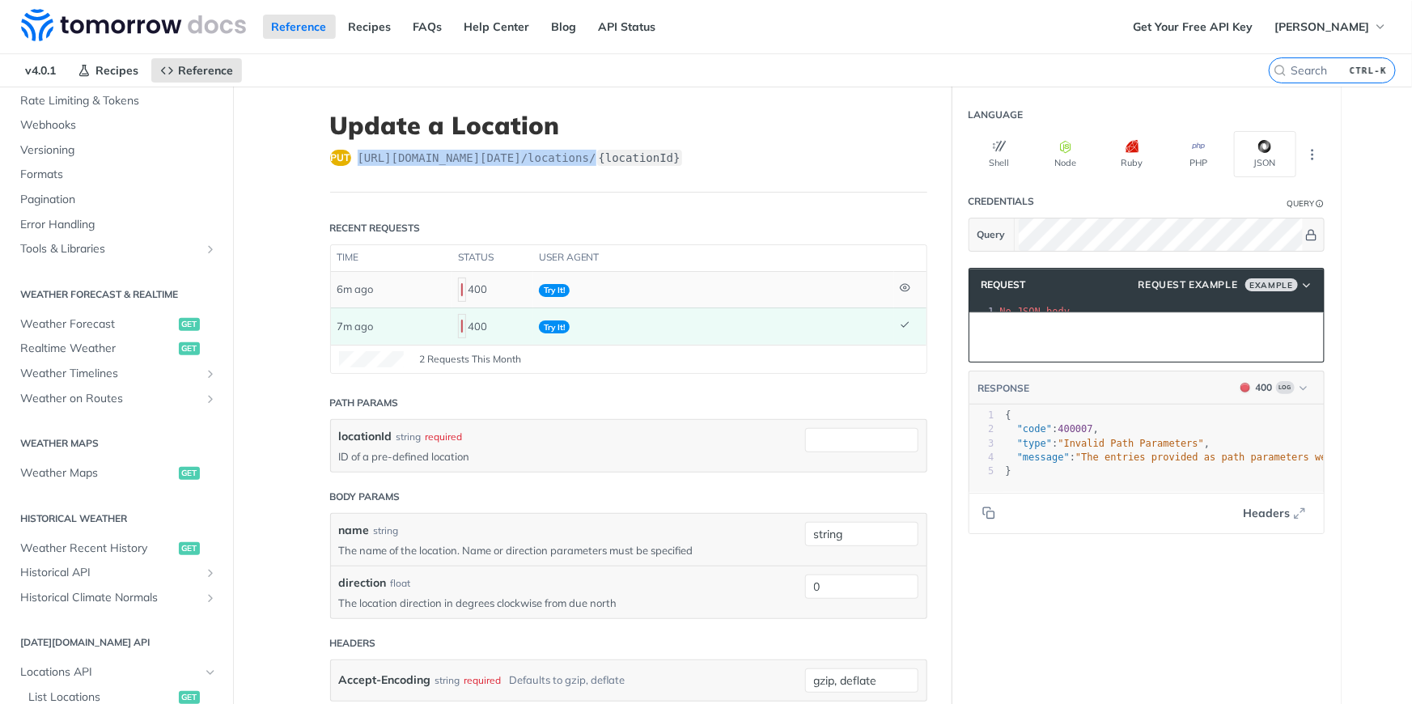
click at [358, 151] on span "https://api.tomorrow.io/v4 /locations/ {locationId}" at bounding box center [520, 158] width 325 height 16
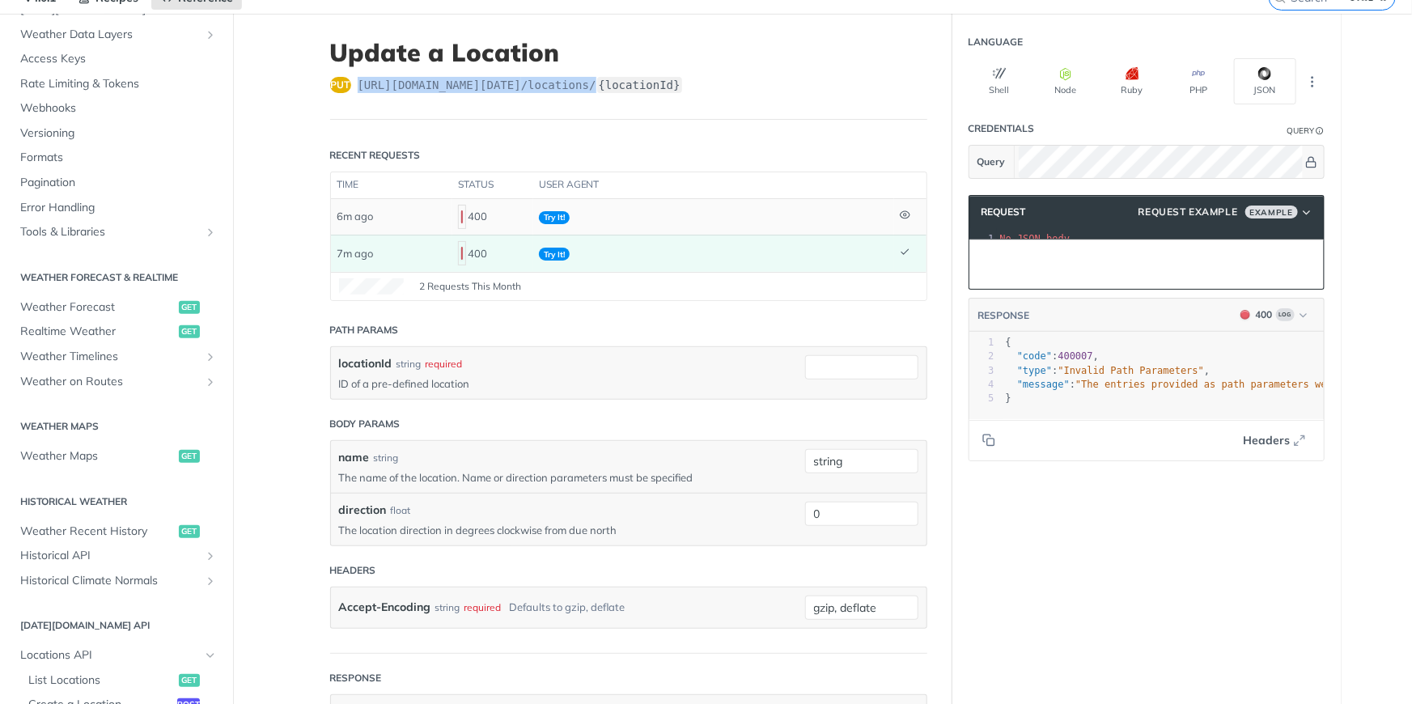
scroll to position [104, 0]
click at [95, 307] on span "Weather Forecast" at bounding box center [97, 309] width 155 height 16
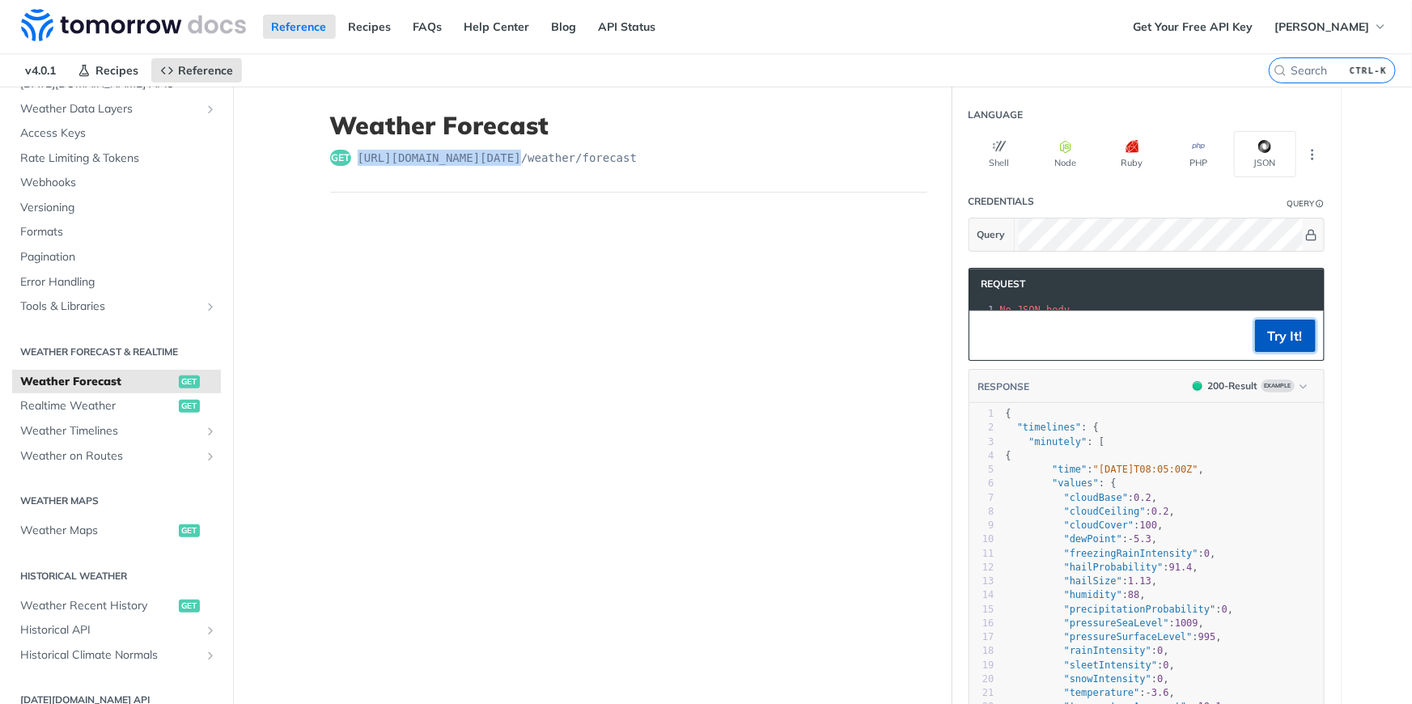
click at [1292, 339] on button "Try It!" at bounding box center [1285, 336] width 61 height 32
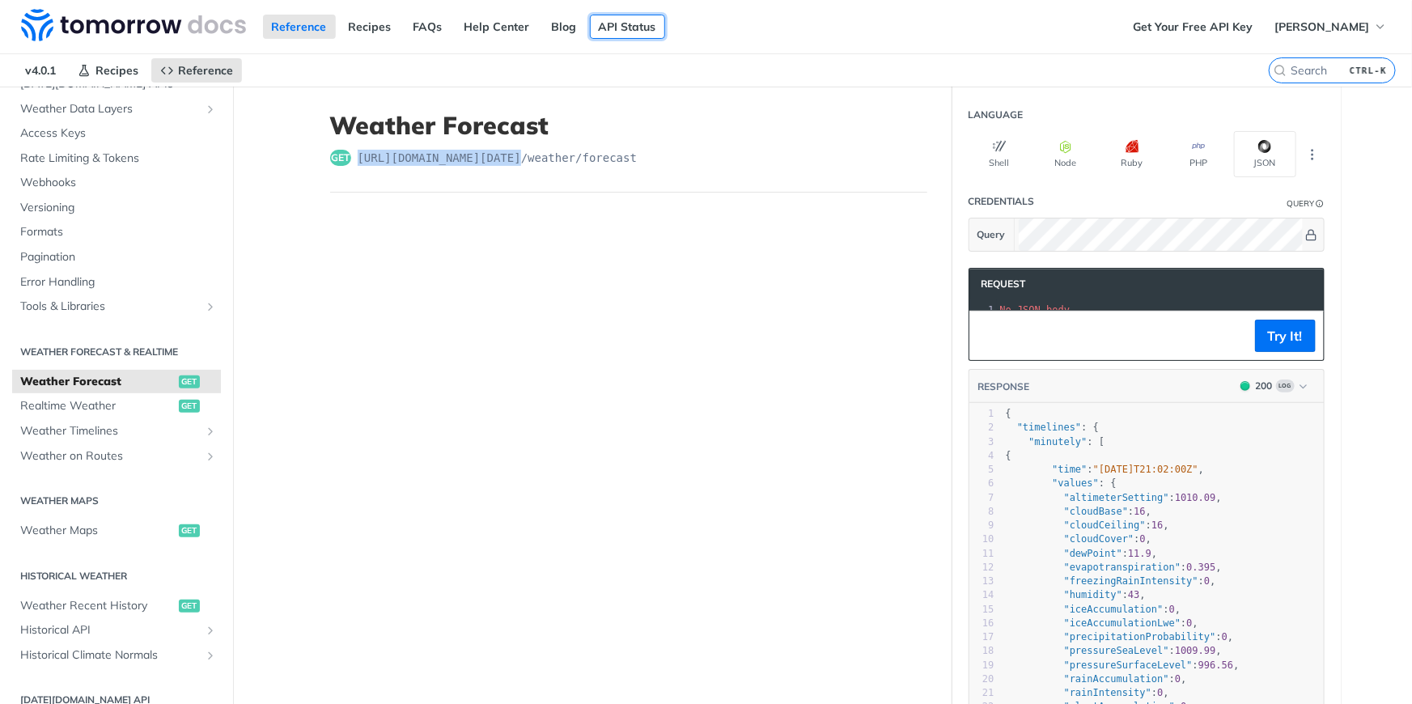
click at [642, 23] on link "API Status" at bounding box center [627, 27] width 75 height 24
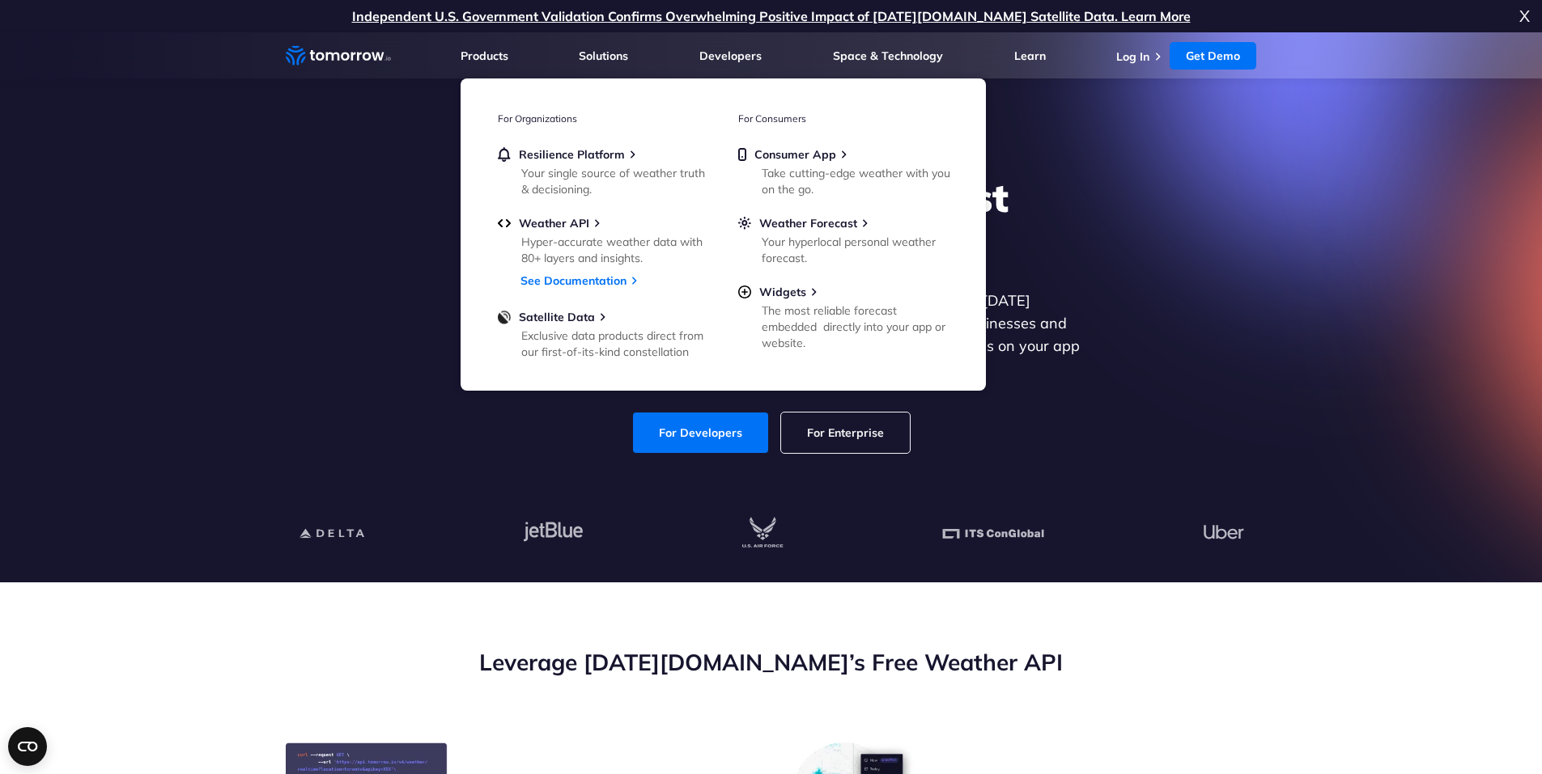
click at [351, 52] on icon "Weather Intelligence Solutions" at bounding box center [338, 55] width 105 height 20
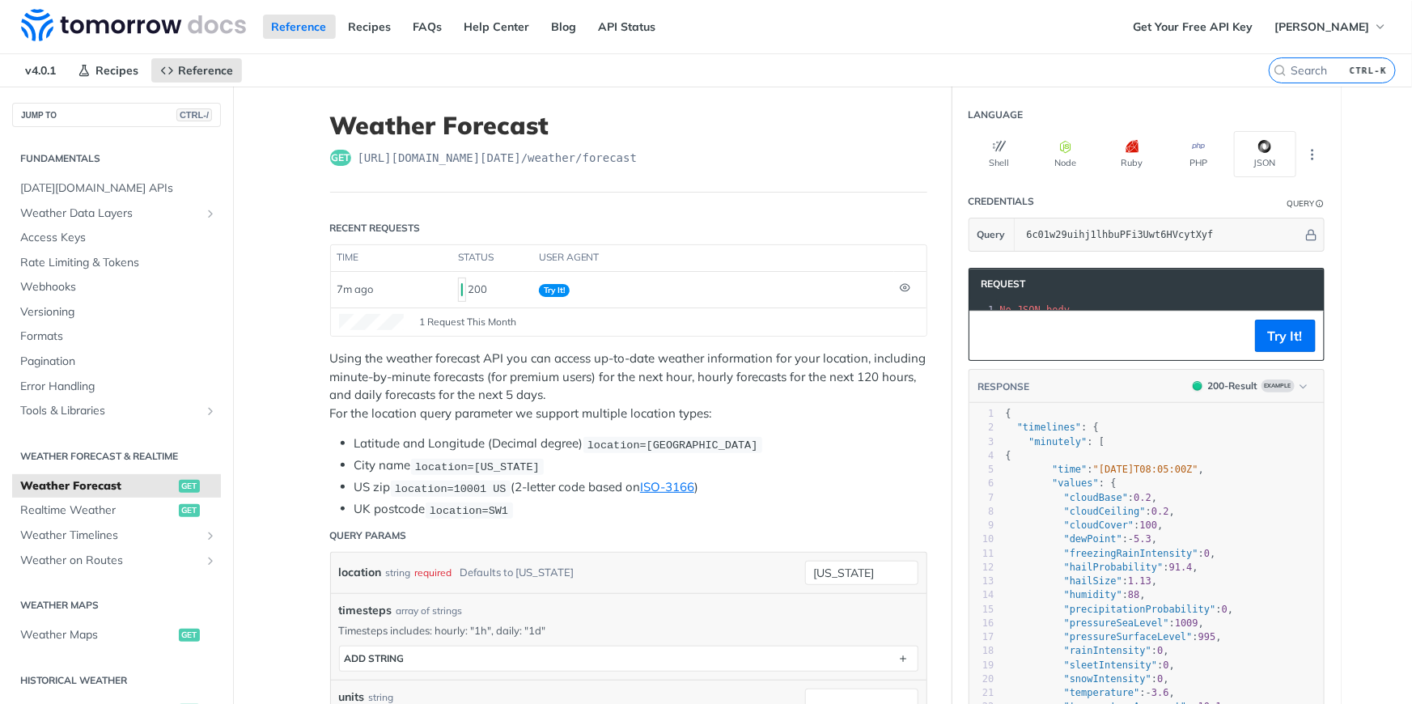
drag, startPoint x: 673, startPoint y: 156, endPoint x: 656, endPoint y: 146, distance: 20.7
click at [656, 150] on div "get https://api.tomorrow.io/v4 /weather/forecast" at bounding box center [628, 158] width 597 height 16
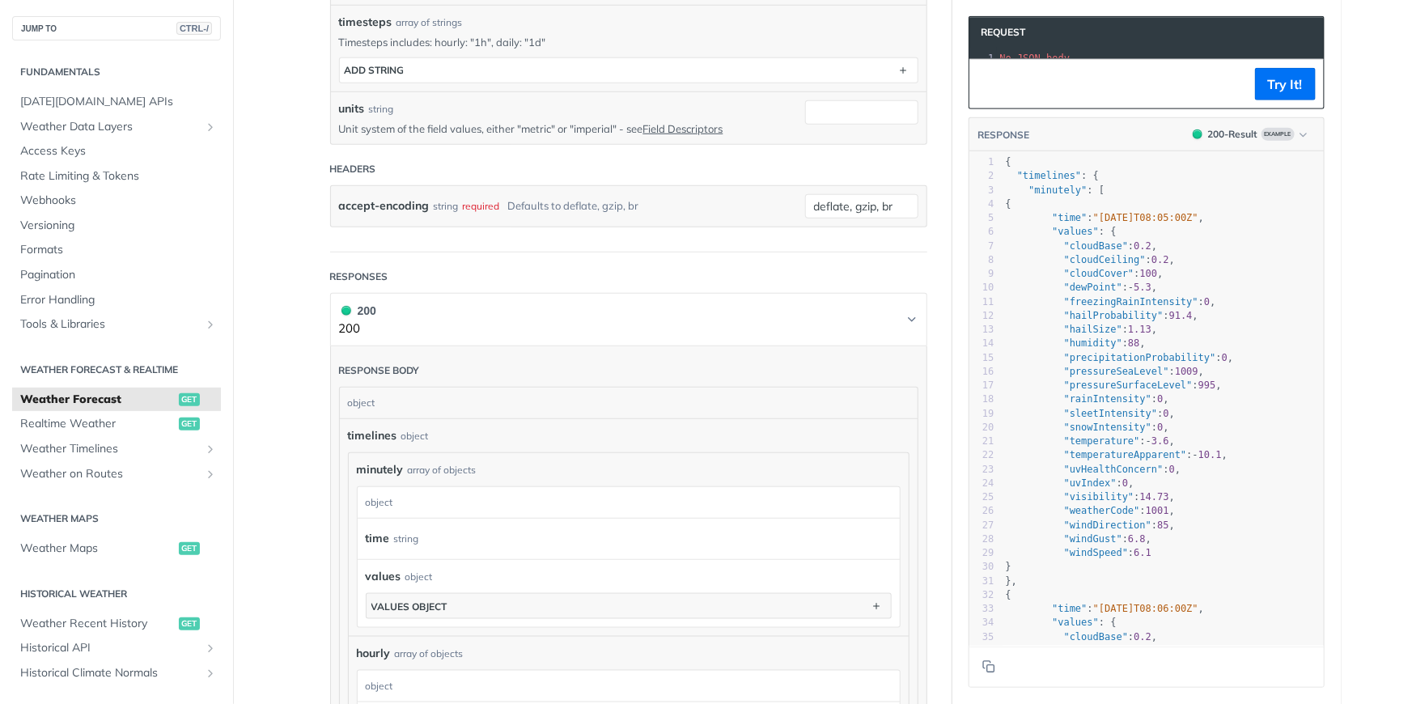
scroll to position [73, 0]
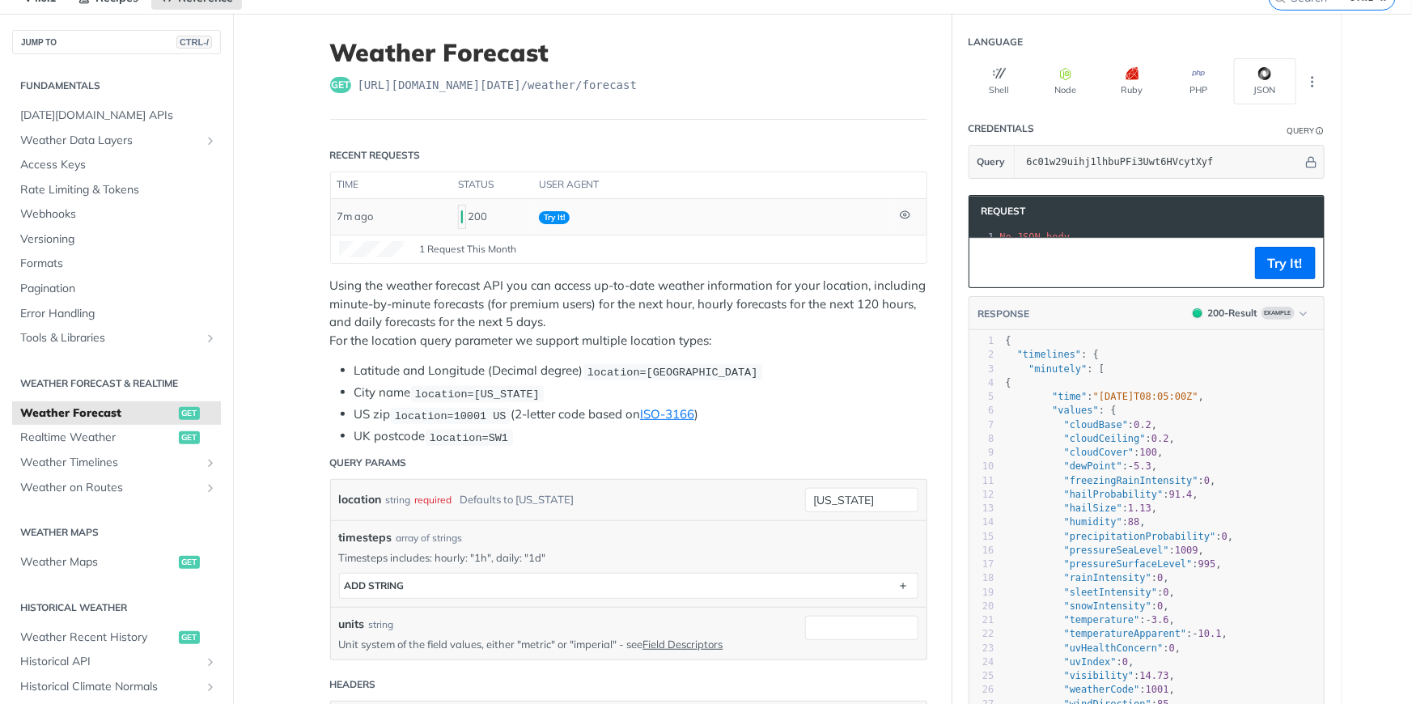
click at [545, 211] on span "Try It!" at bounding box center [554, 217] width 31 height 13
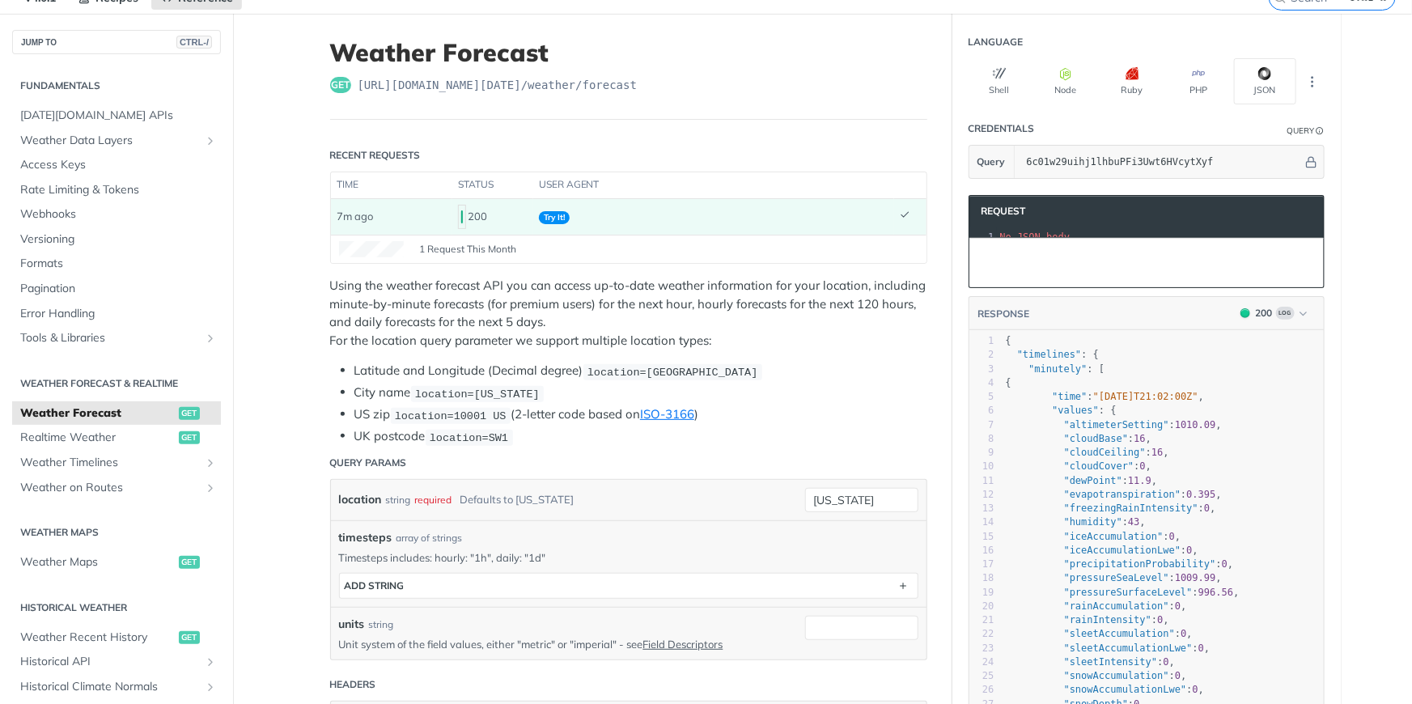
click at [551, 211] on span "Try It!" at bounding box center [554, 217] width 31 height 13
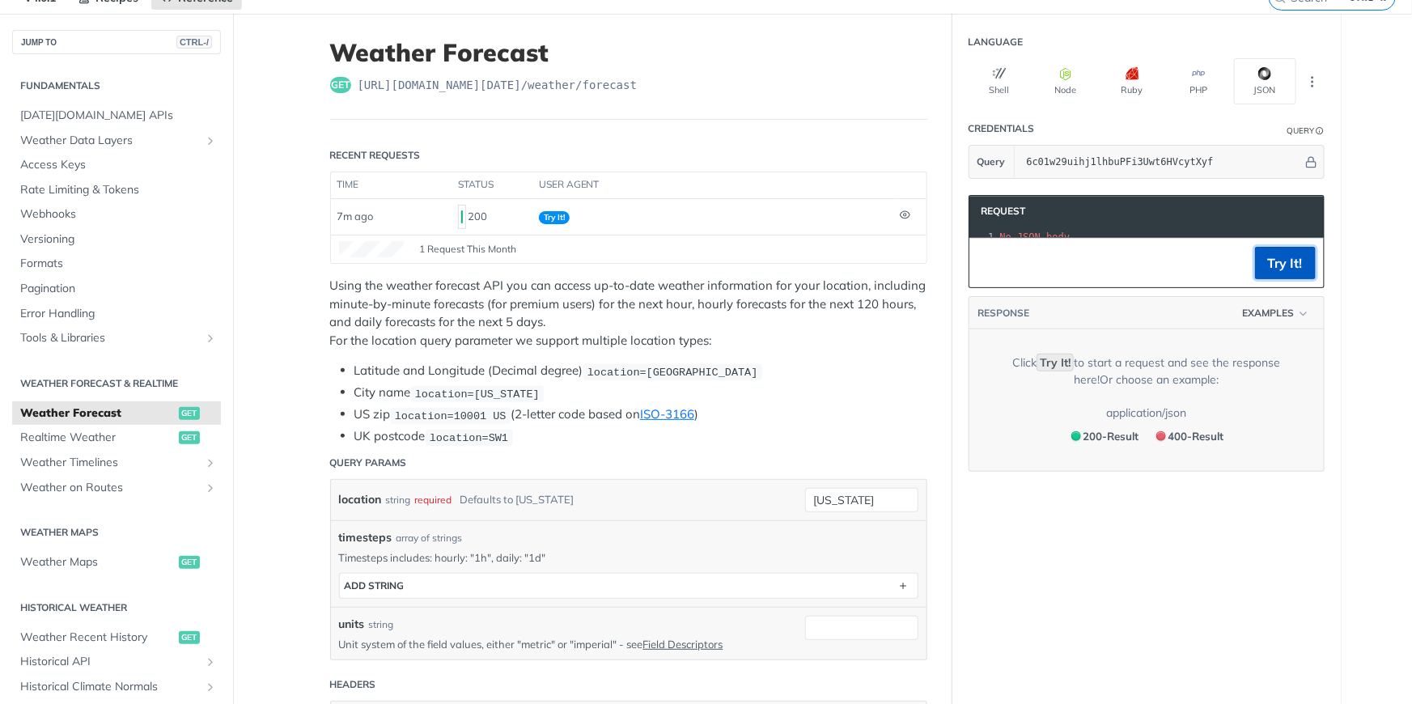
click at [1281, 274] on button "Try It!" at bounding box center [1285, 263] width 61 height 32
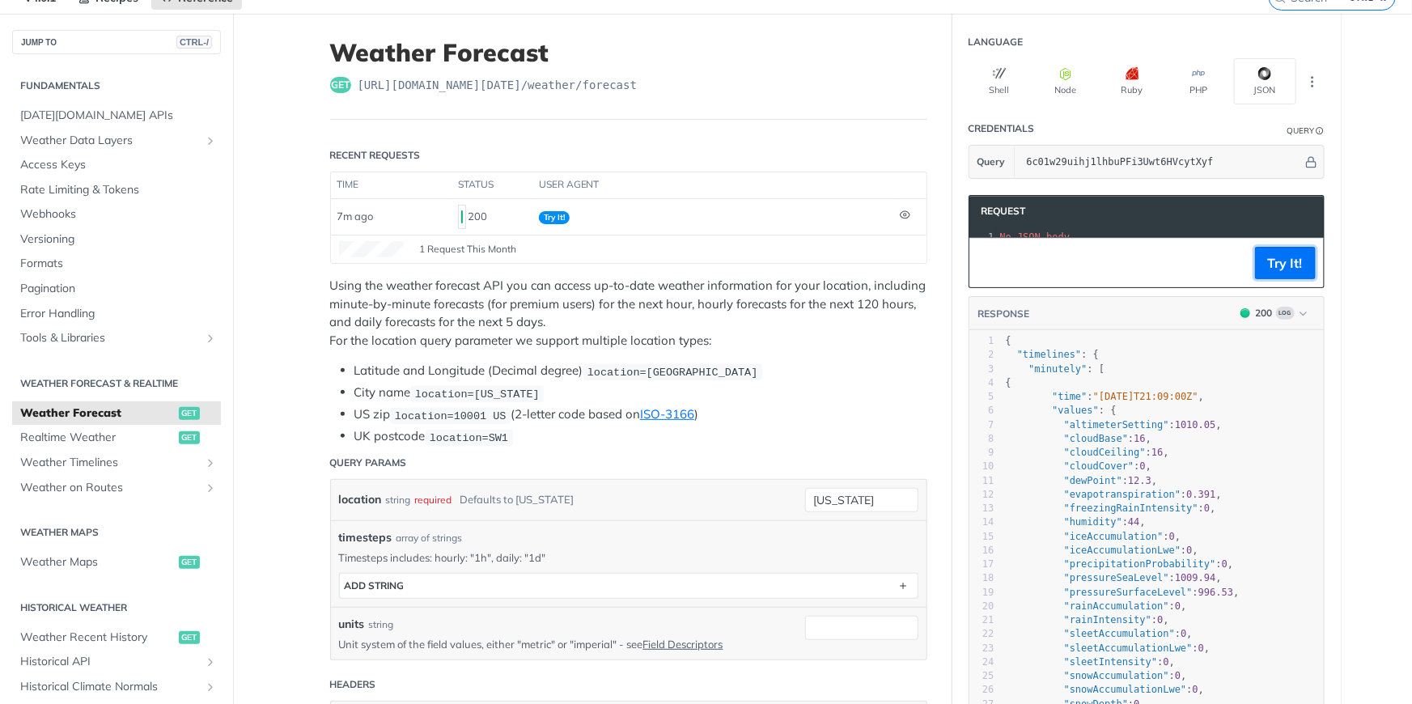
drag, startPoint x: 1281, startPoint y: 274, endPoint x: 1339, endPoint y: 299, distance: 63.1
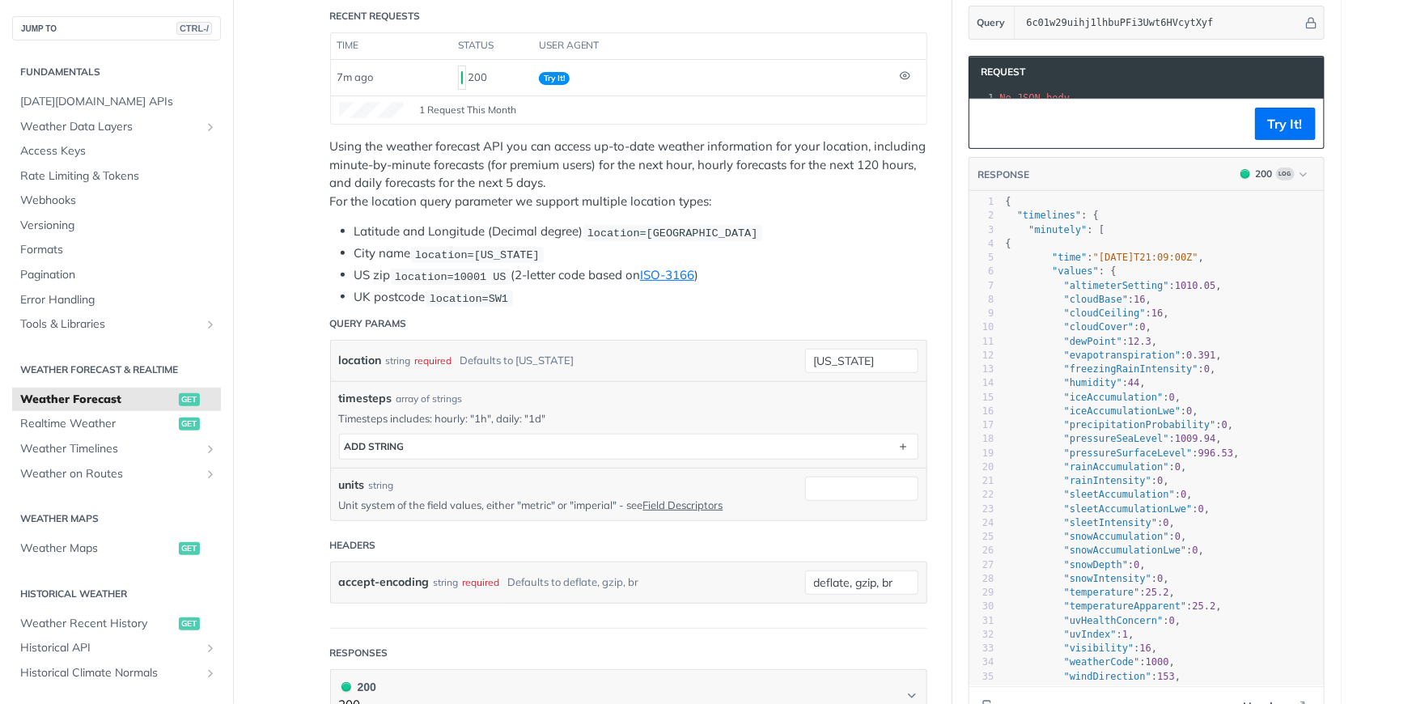
scroll to position [220, 0]
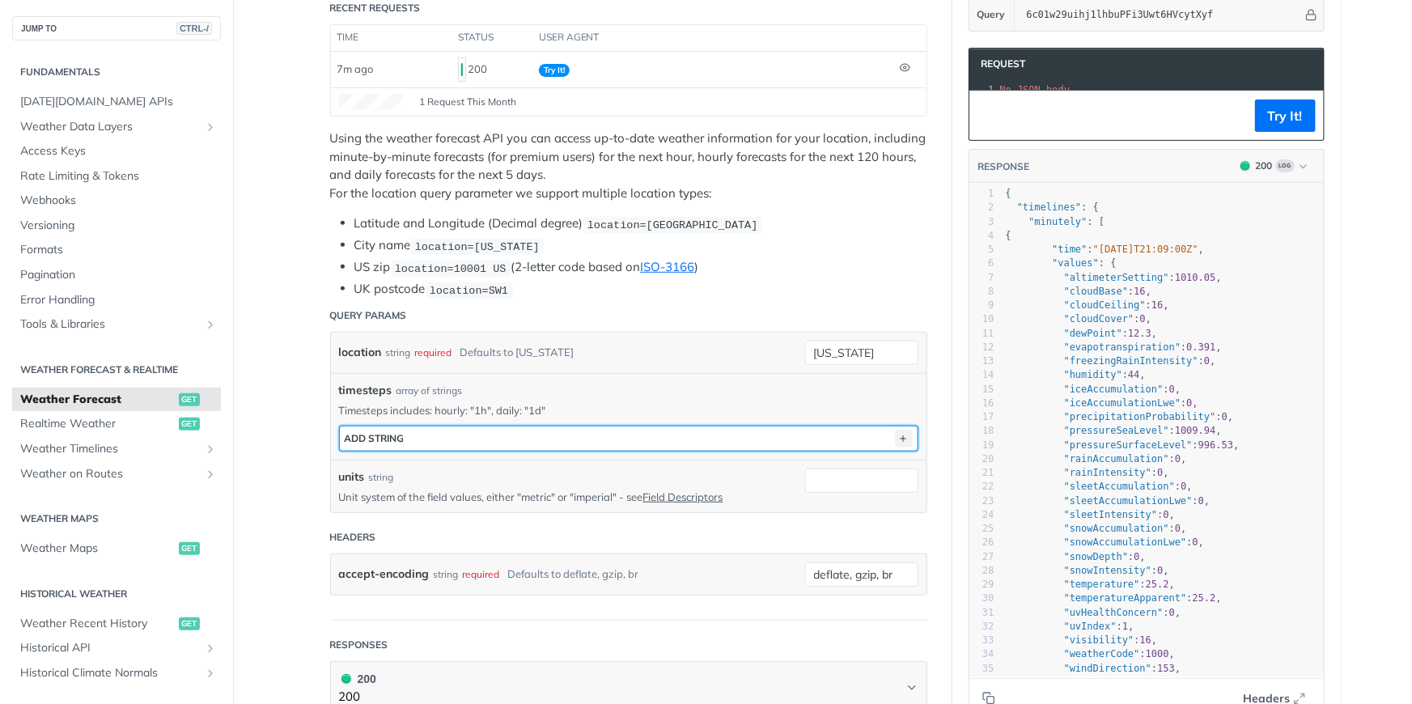
click at [896, 430] on icon "button" at bounding box center [904, 439] width 18 height 18
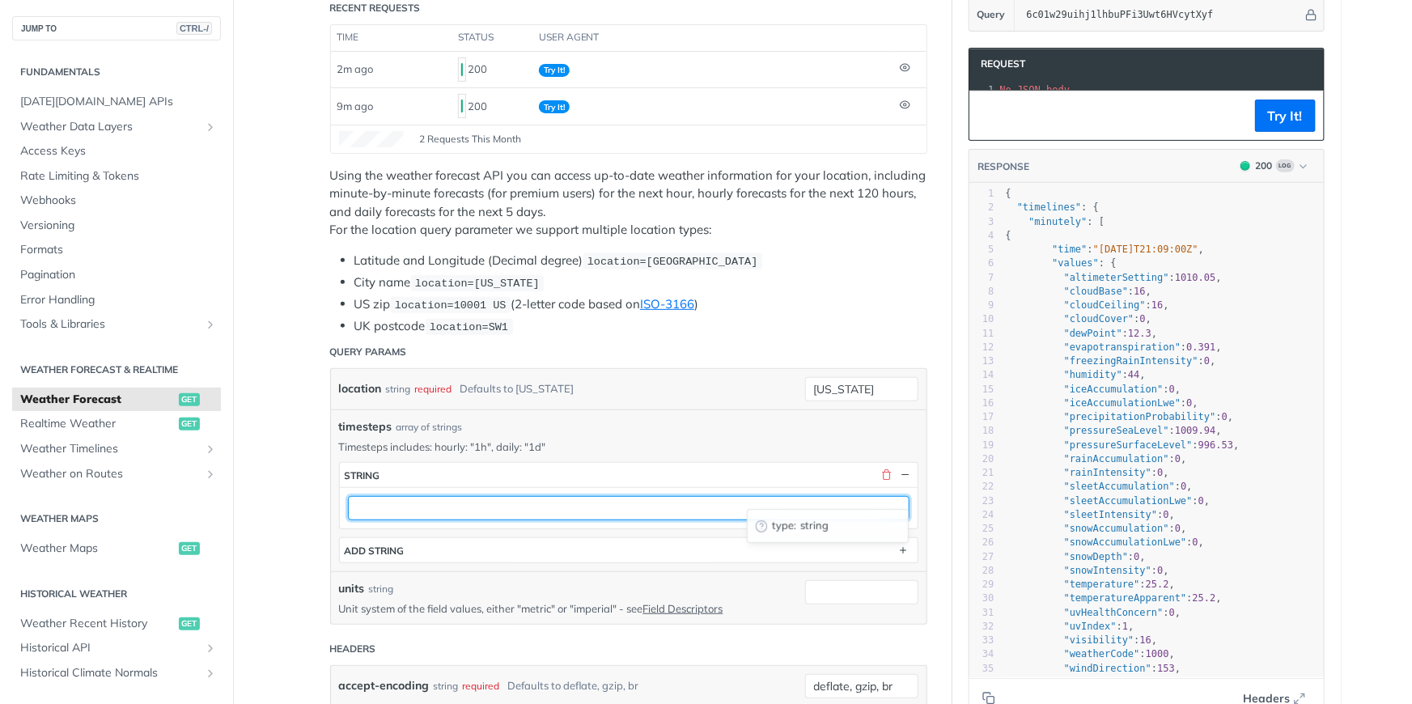
click at [575, 496] on input "text" at bounding box center [629, 508] width 562 height 24
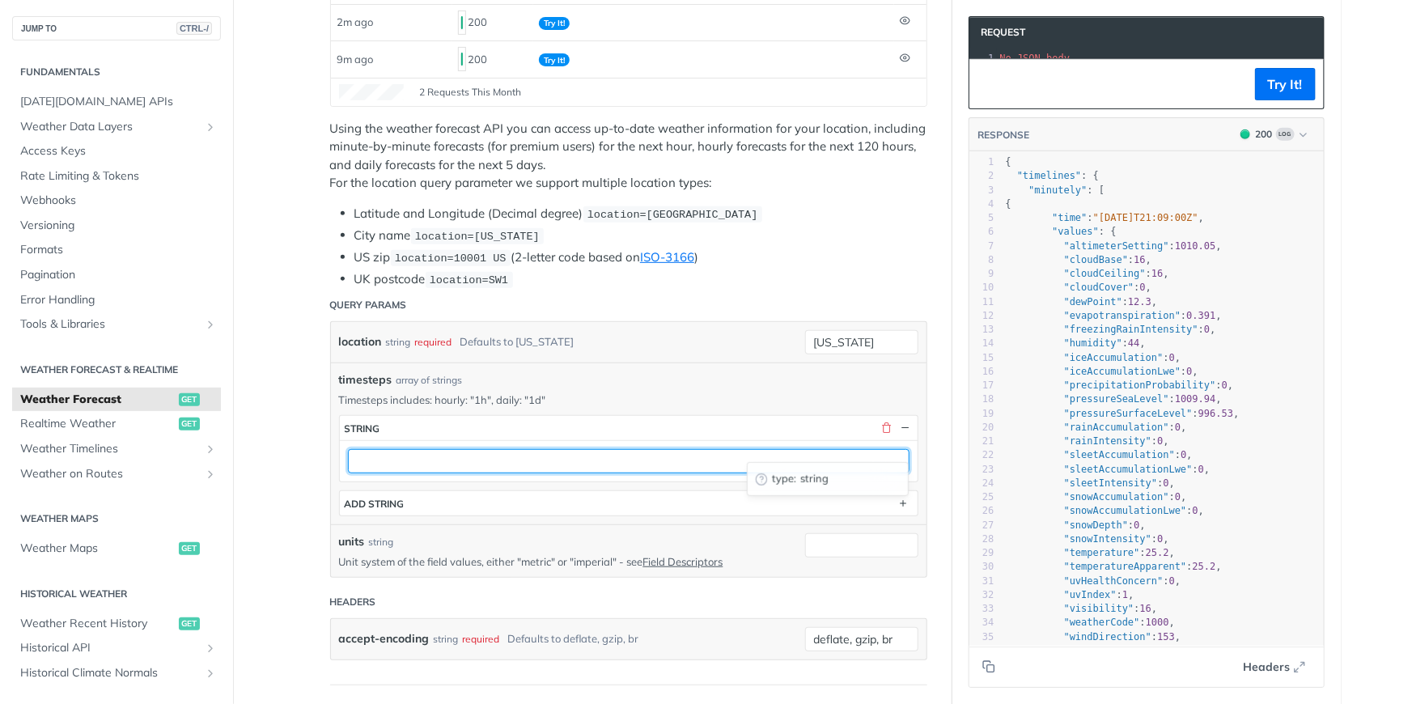
scroll to position [294, 0]
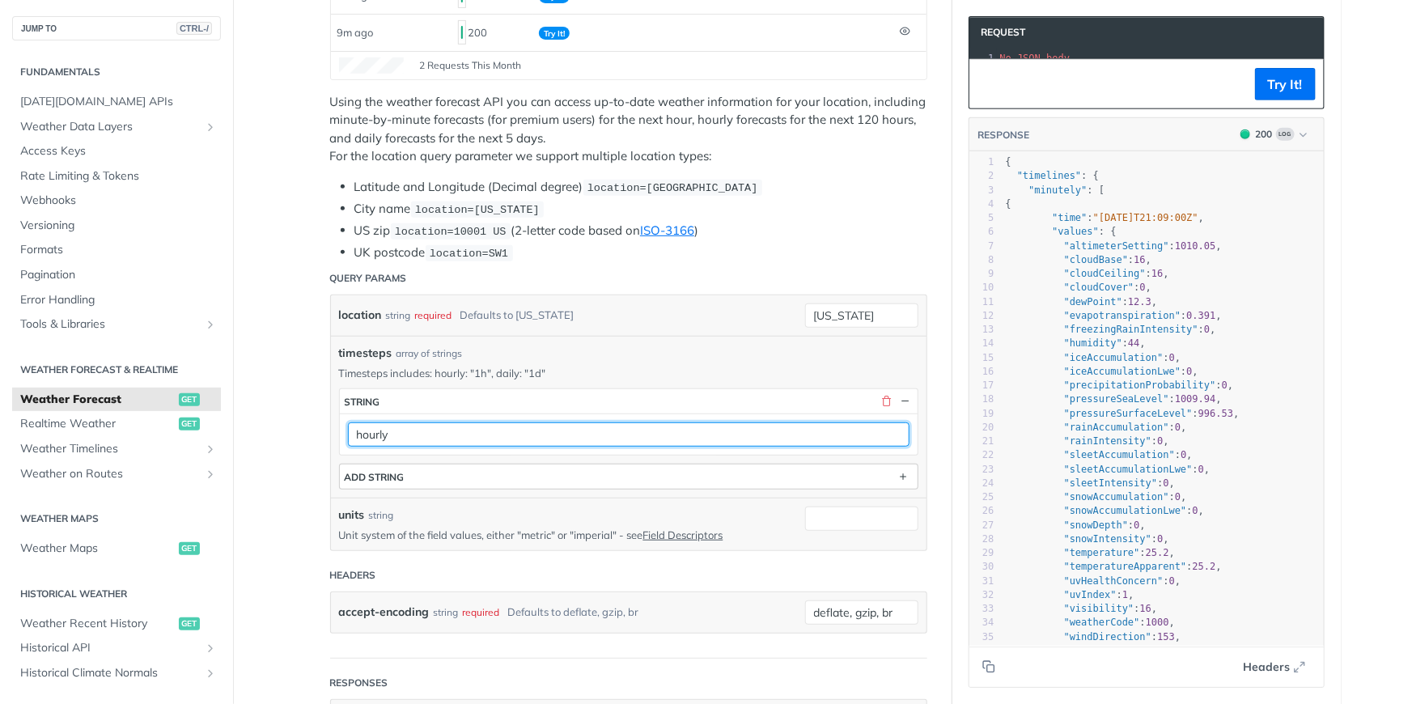
type input "hourly"
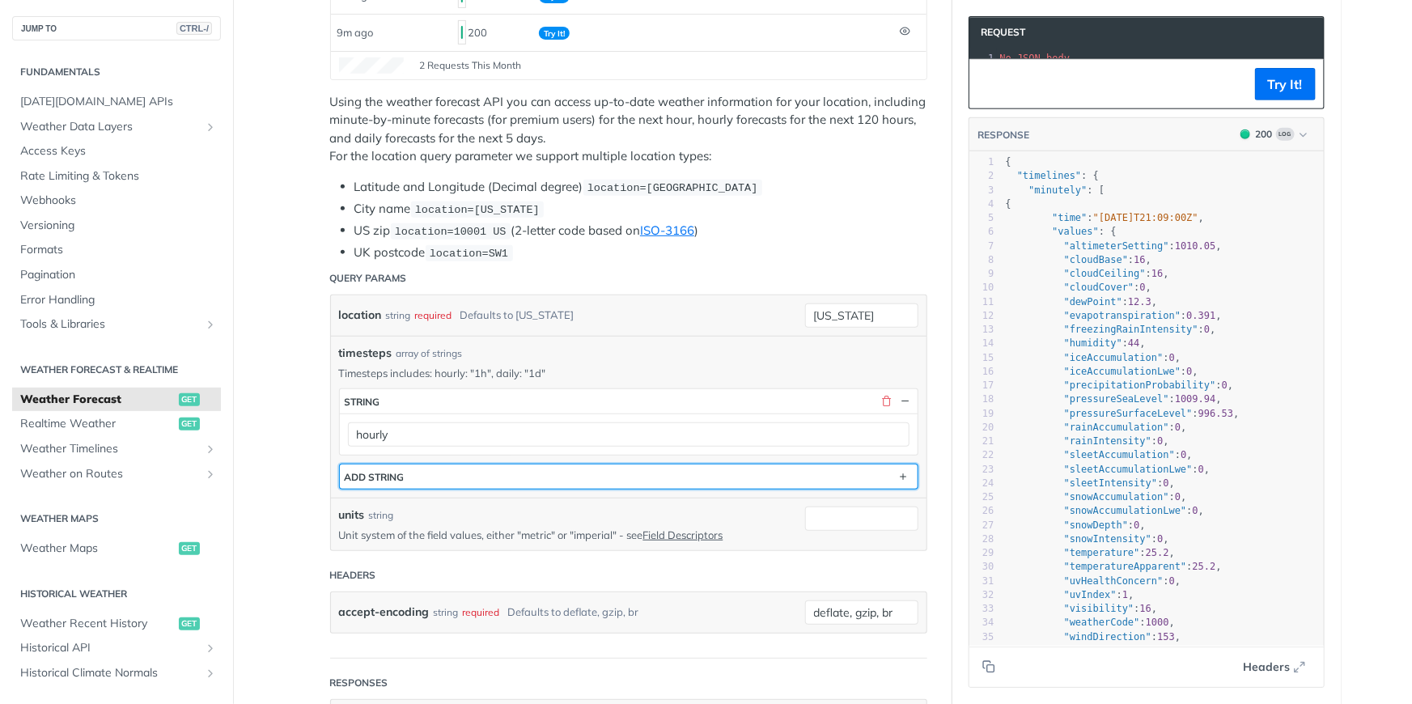
click at [626, 465] on button "ADD string" at bounding box center [629, 477] width 578 height 24
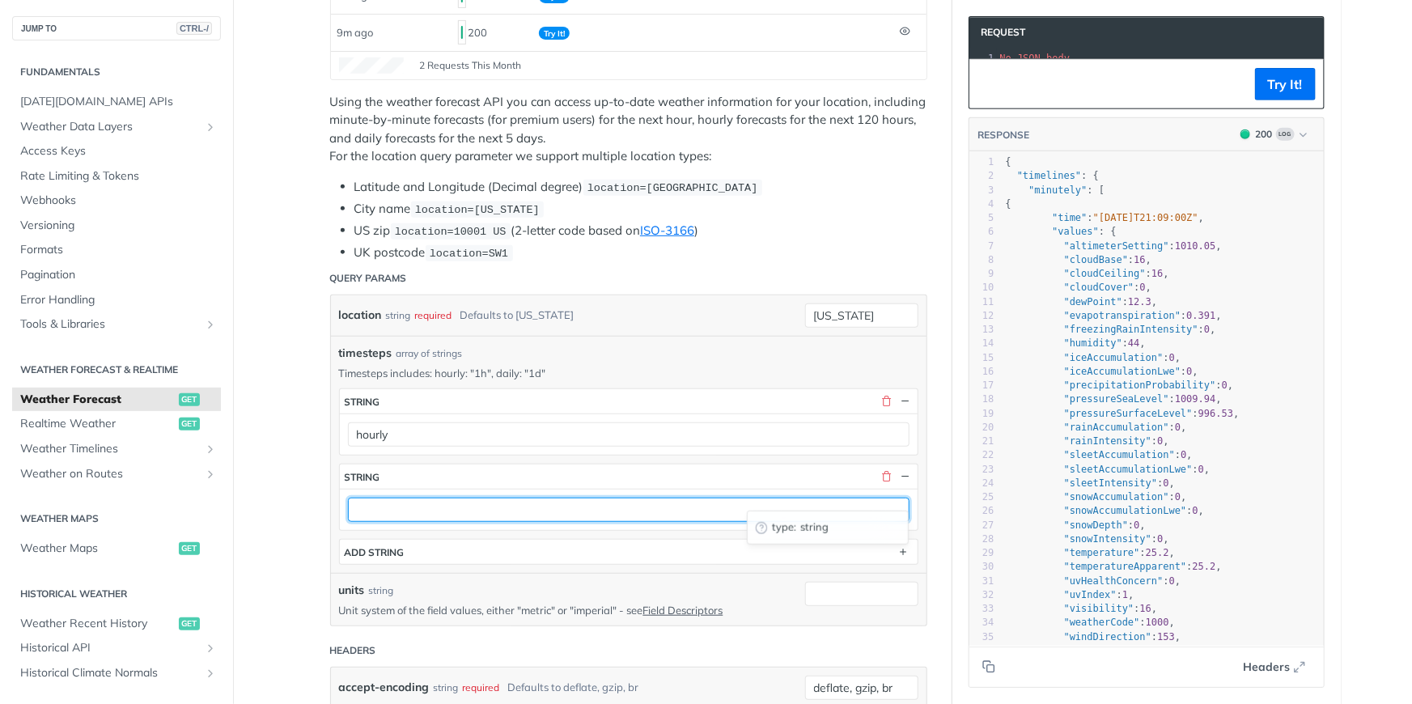
click at [539, 502] on input "text" at bounding box center [629, 510] width 562 height 24
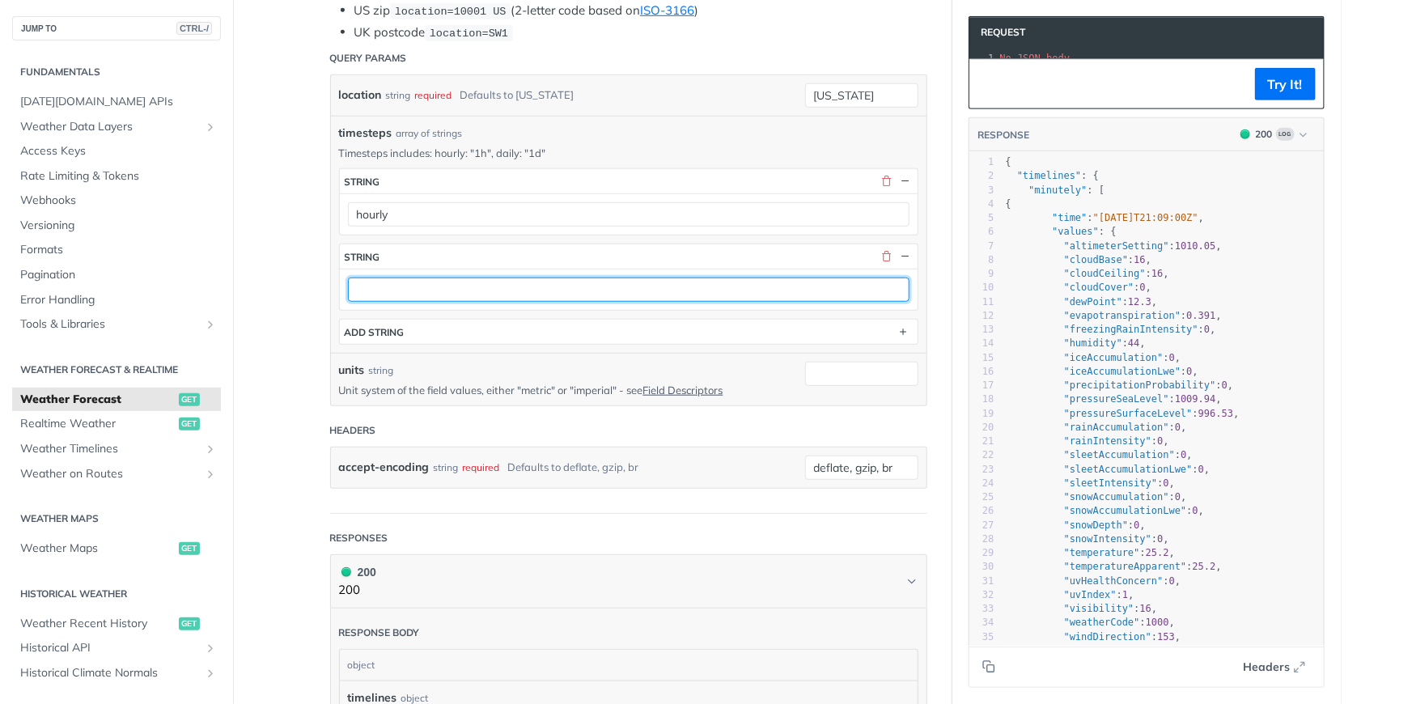
scroll to position [515, 0]
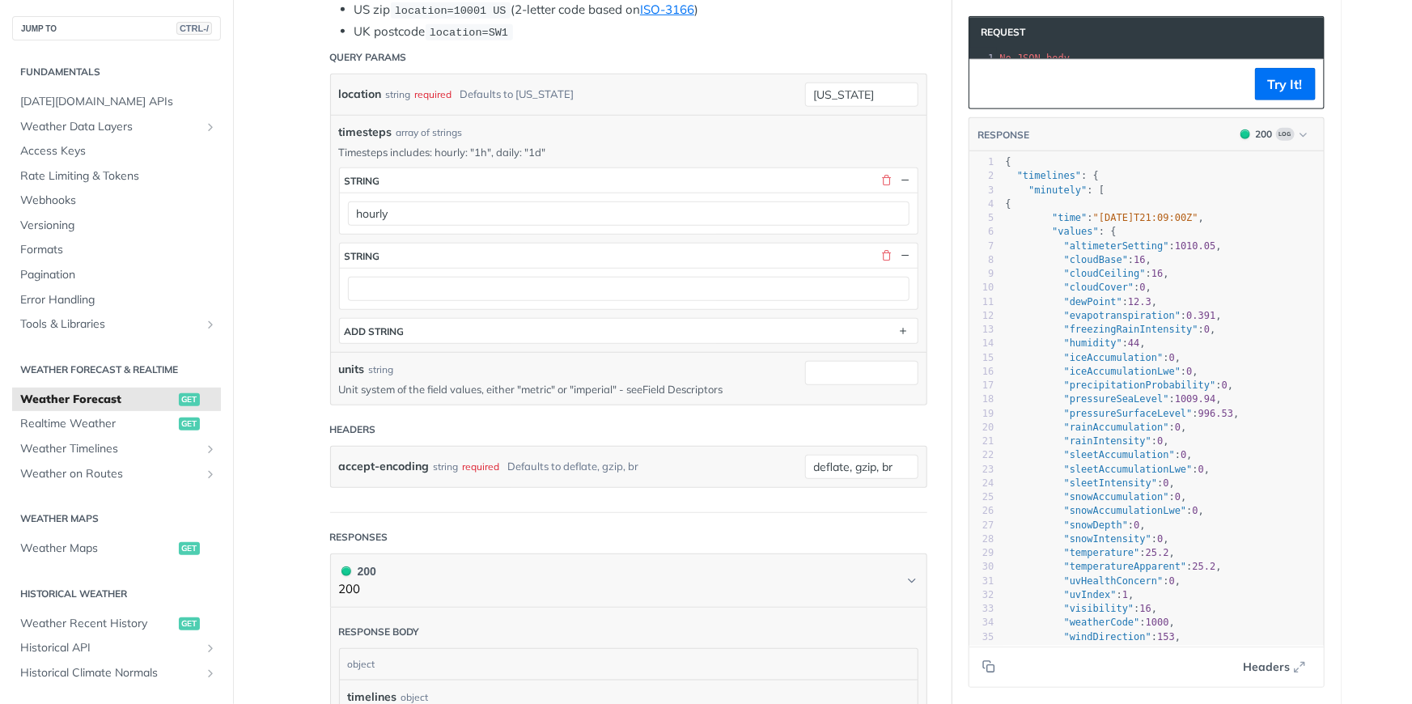
click at [663, 383] on link "Field Descriptors" at bounding box center [683, 389] width 80 height 13
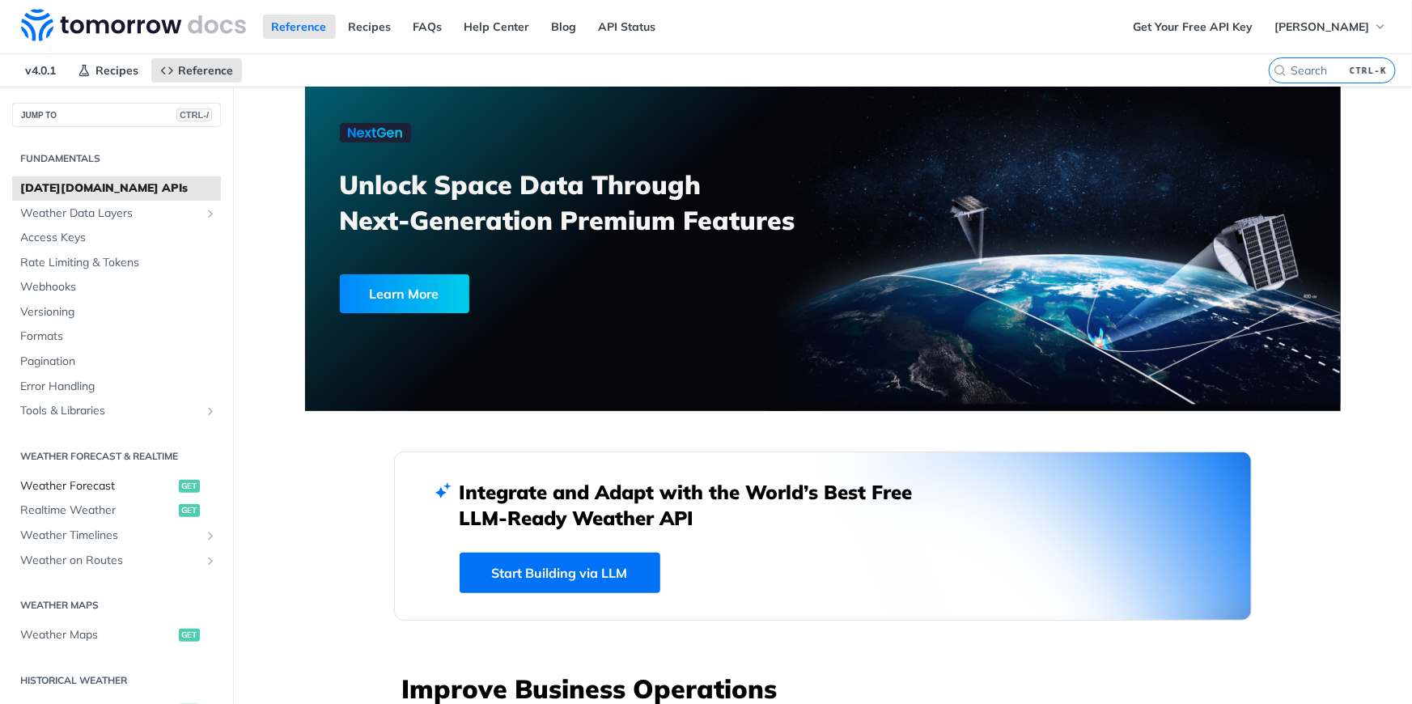
click at [75, 481] on span "Weather Forecast" at bounding box center [97, 486] width 155 height 16
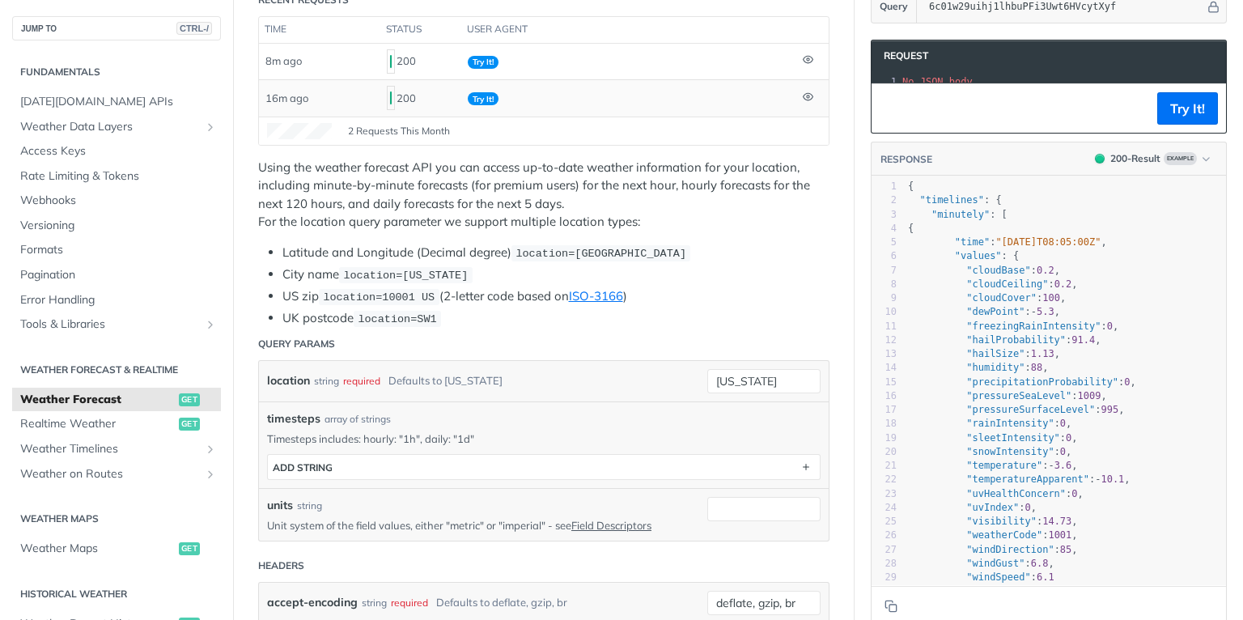
scroll to position [259, 0]
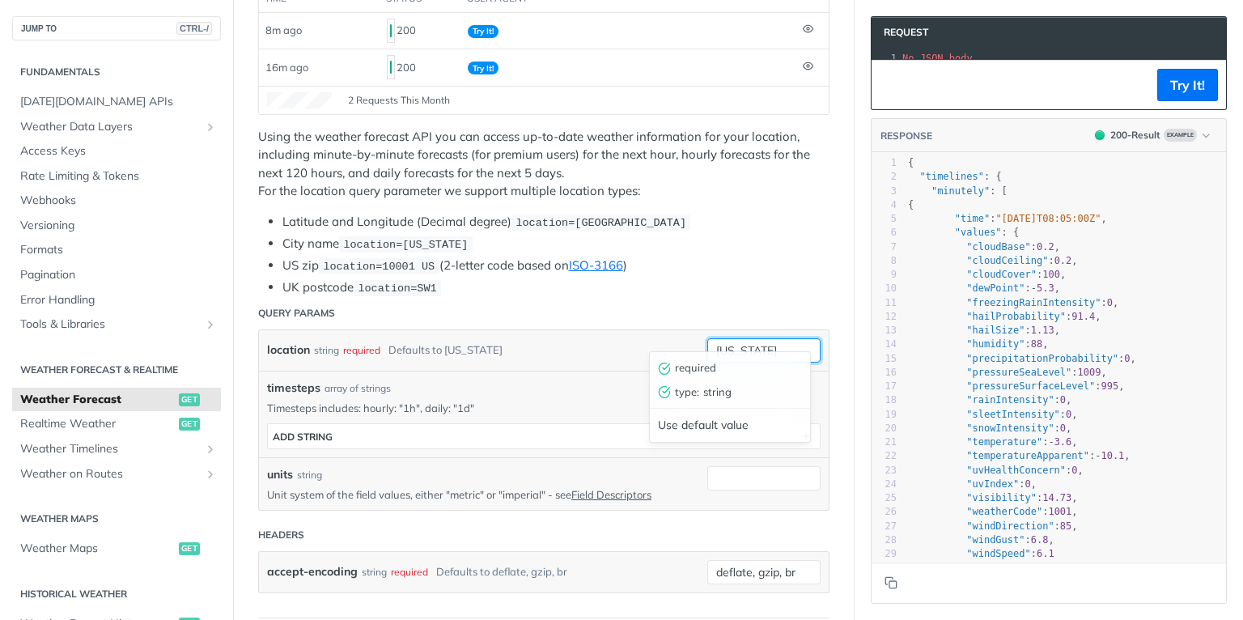
click at [762, 342] on input "[US_STATE]" at bounding box center [763, 350] width 113 height 24
drag, startPoint x: 762, startPoint y: 342, endPoint x: 681, endPoint y: 337, distance: 81.9
click at [681, 338] on div "location string required Defaults to [US_STATE] [US_STATE] required type : stri…" at bounding box center [544, 350] width 554 height 24
type input "Tocumen internationa airport"
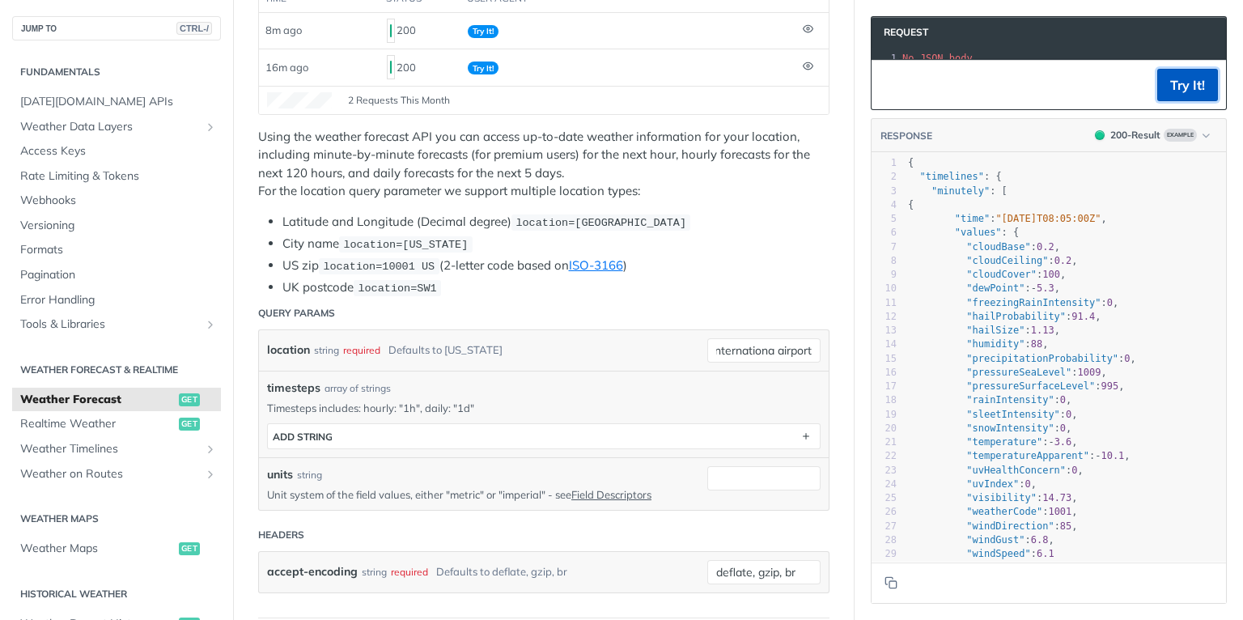
scroll to position [0, 0]
click at [1162, 97] on button "Try It!" at bounding box center [1187, 85] width 61 height 32
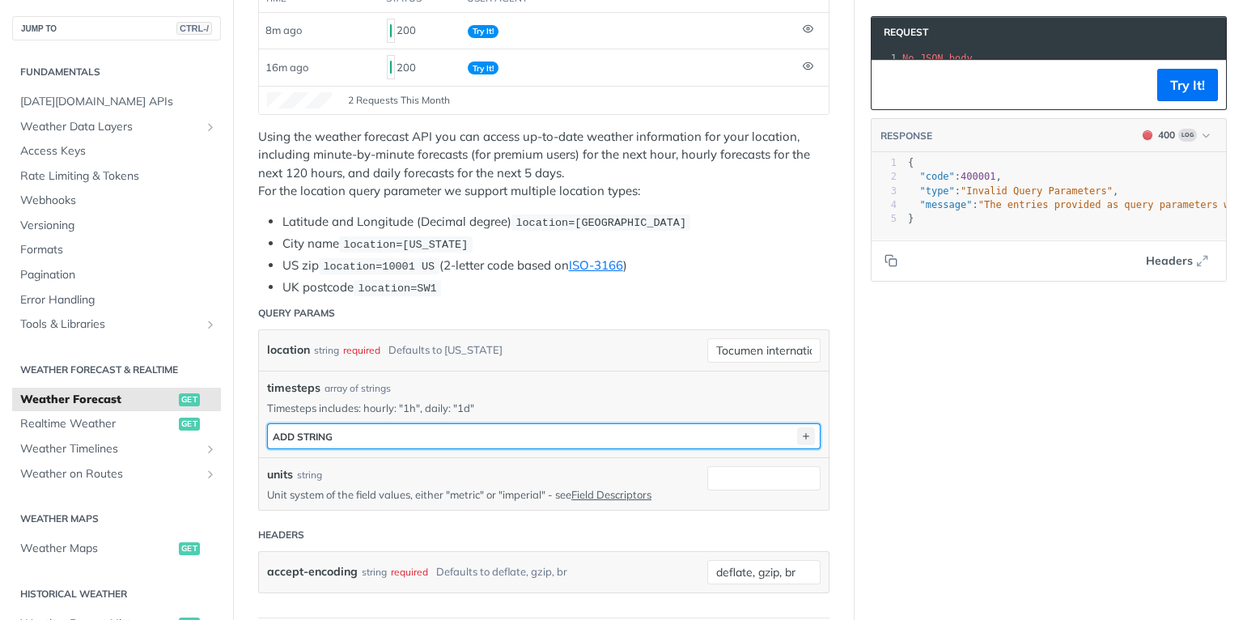
click at [800, 427] on icon "button" at bounding box center [806, 436] width 18 height 18
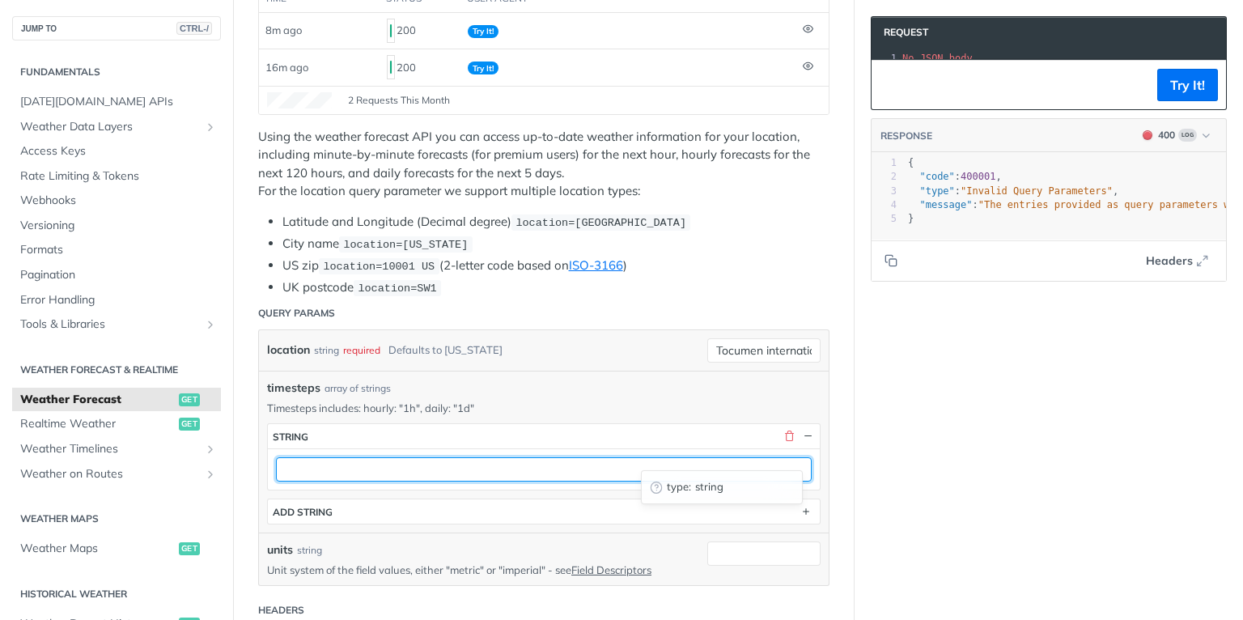
click at [397, 465] on input "text" at bounding box center [544, 469] width 536 height 24
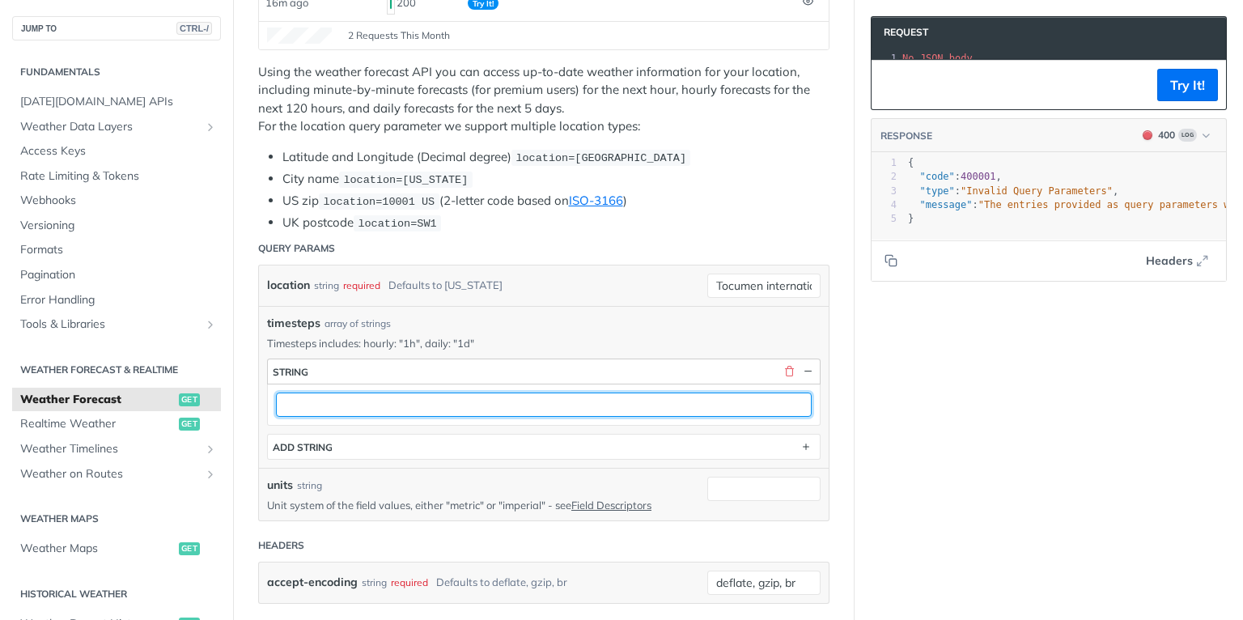
scroll to position [388, 0]
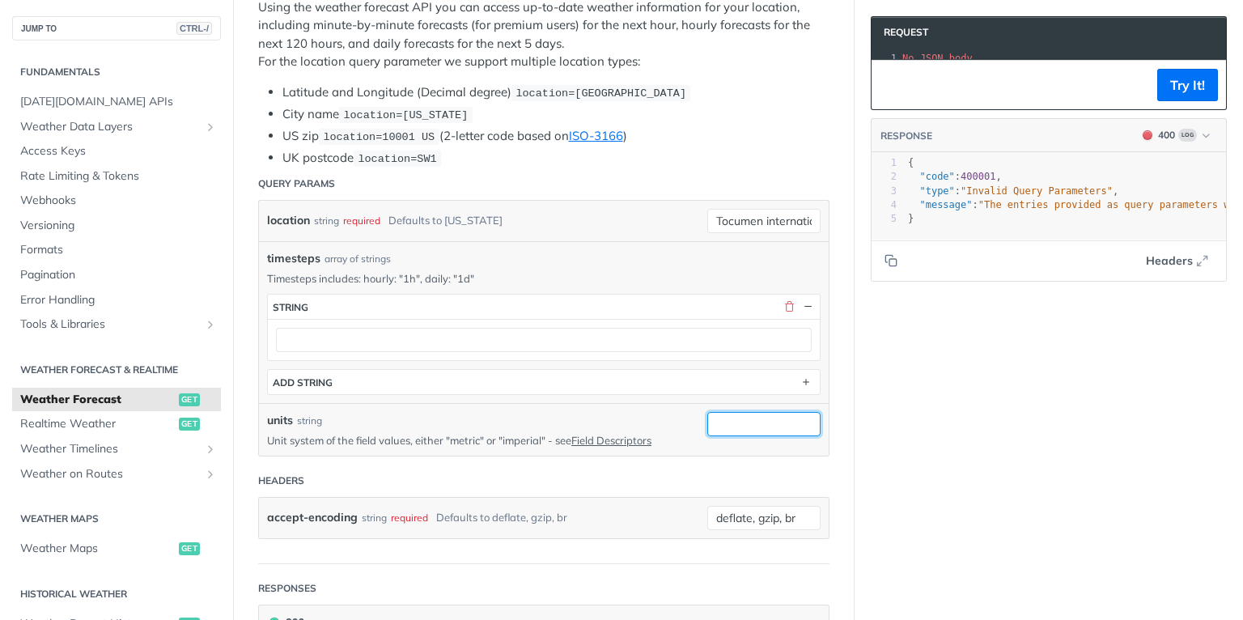
click at [719, 414] on input "units" at bounding box center [763, 424] width 113 height 24
type input "metric"
click at [722, 586] on div "Use default value" at bounding box center [730, 592] width 160 height 25
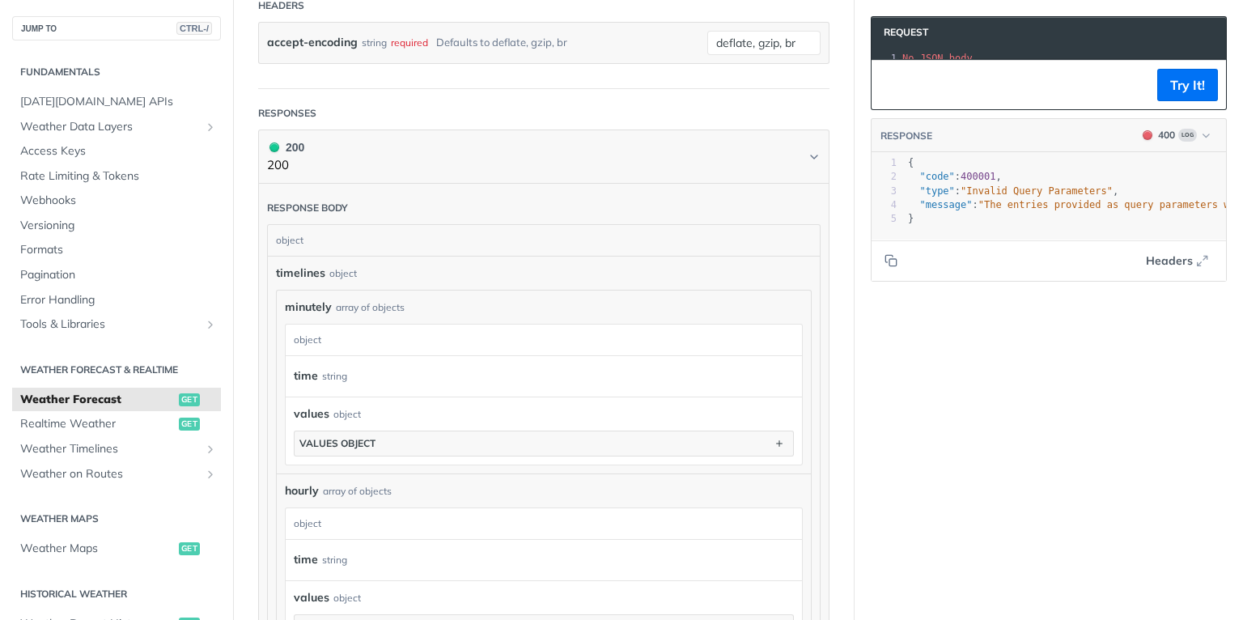
scroll to position [906, 0]
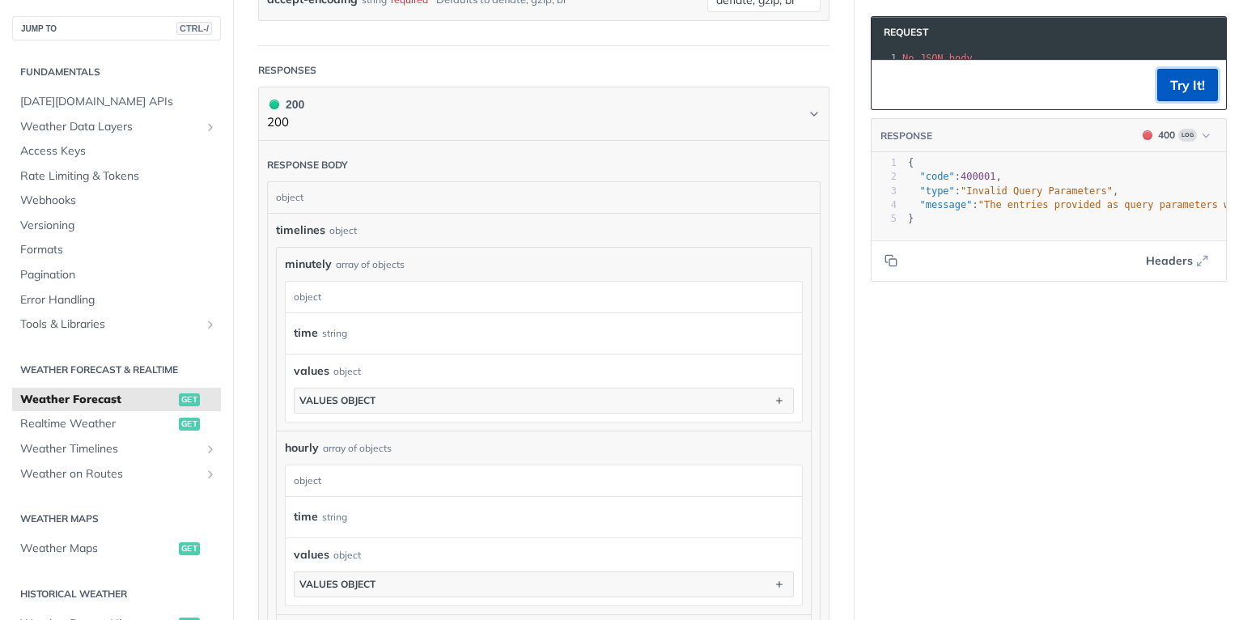
click at [1169, 95] on button "Try It!" at bounding box center [1187, 85] width 61 height 32
type textarea "es provided as query parameters were not valid for the request. Fix parameters …"
drag, startPoint x: 1033, startPoint y: 215, endPoint x: 1217, endPoint y: 223, distance: 184.7
click at [1217, 223] on section "Request xxxxxxxxxx 1 No JSON body Try It! RESPONSE 400 Log es provided as query…" at bounding box center [1049, 149] width 388 height 298
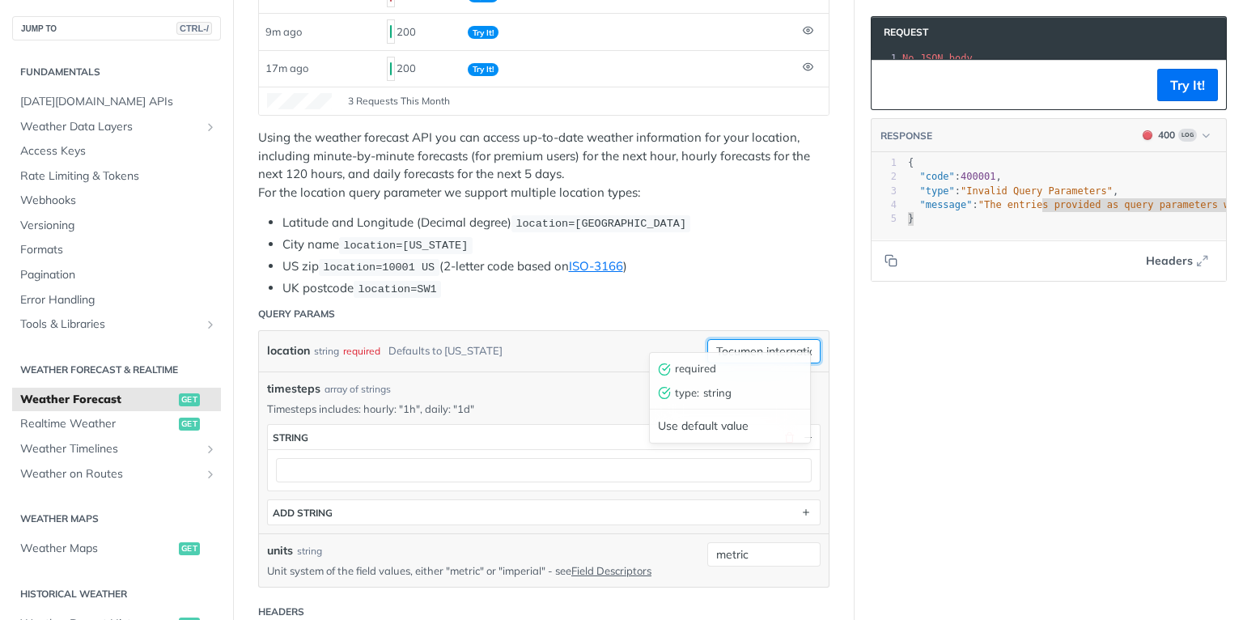
scroll to position [0, 56]
drag, startPoint x: 707, startPoint y: 331, endPoint x: 808, endPoint y: 333, distance: 100.4
click at [808, 339] on input "Tocumen internationa airport" at bounding box center [763, 351] width 113 height 24
click at [741, 339] on input "Tocumen internationa airport" at bounding box center [763, 351] width 113 height 24
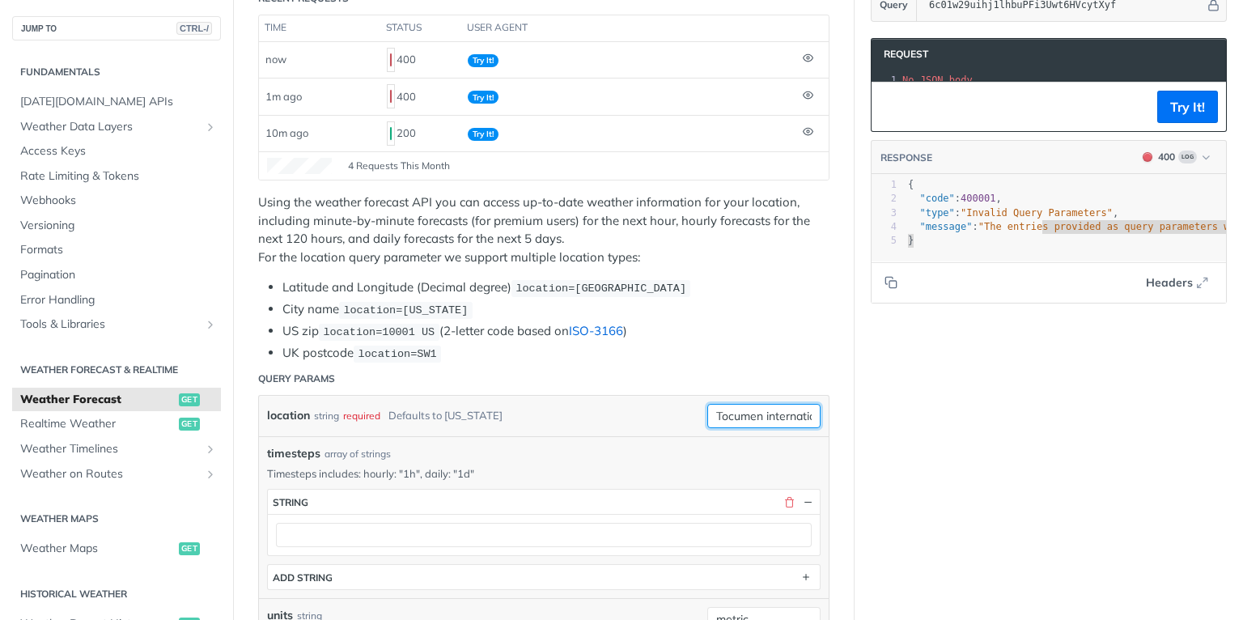
scroll to position [295, 0]
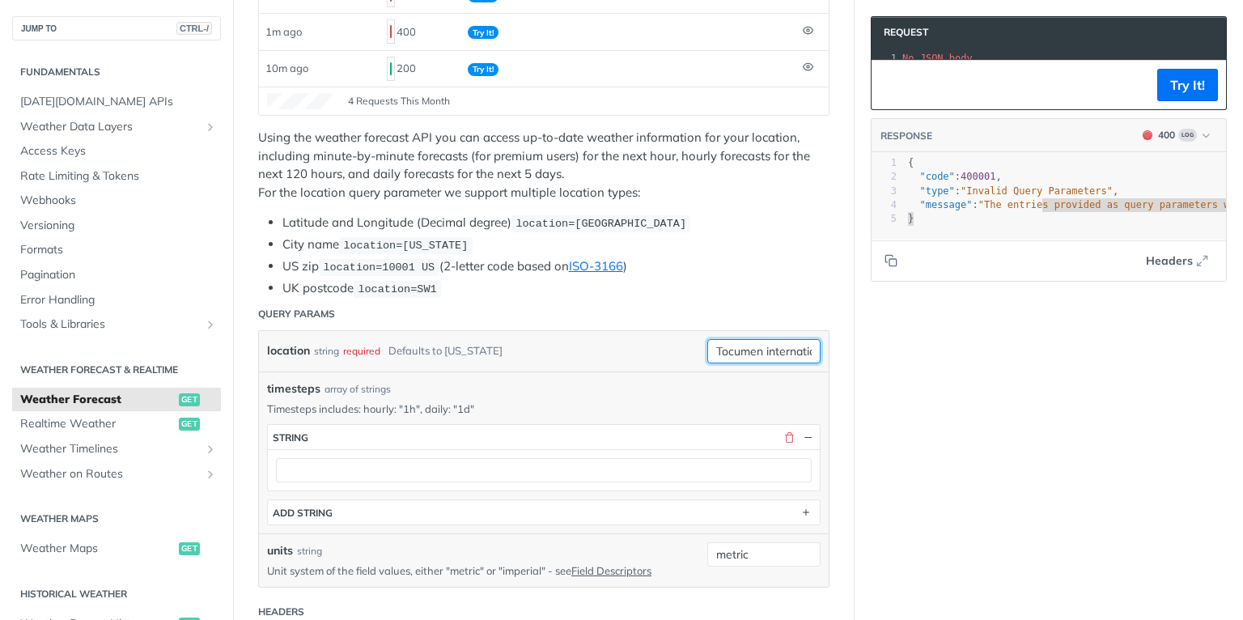
click at [710, 339] on input "Tocumen internationa airport" at bounding box center [763, 351] width 113 height 24
type input "t"
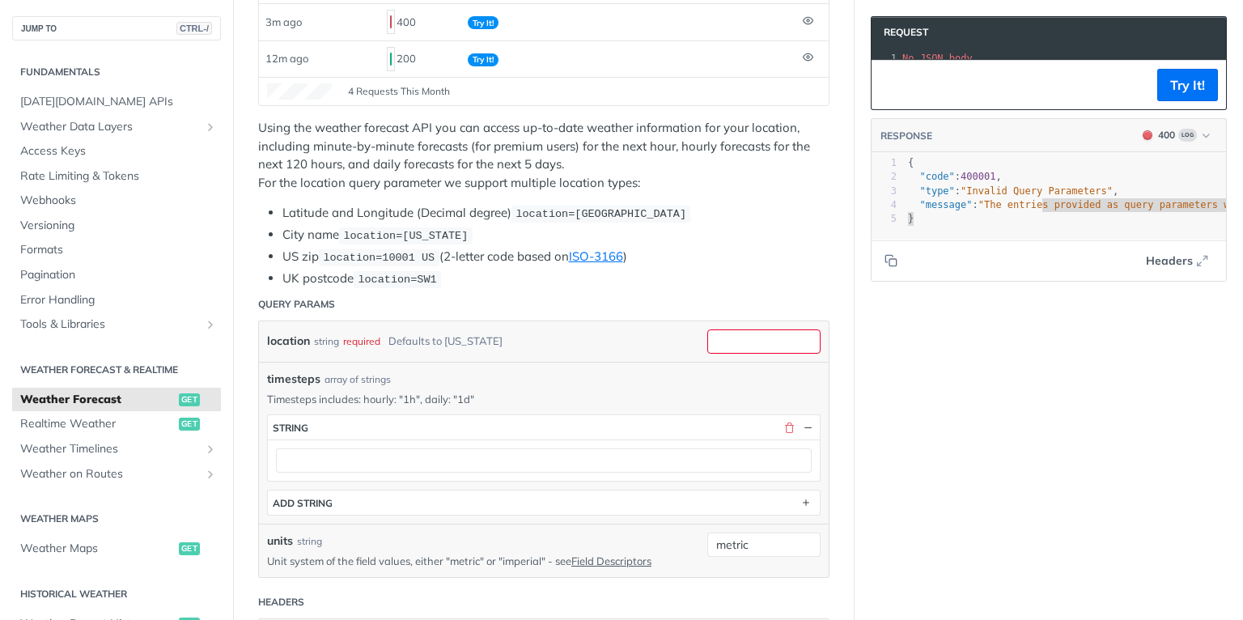
scroll to position [324, 0]
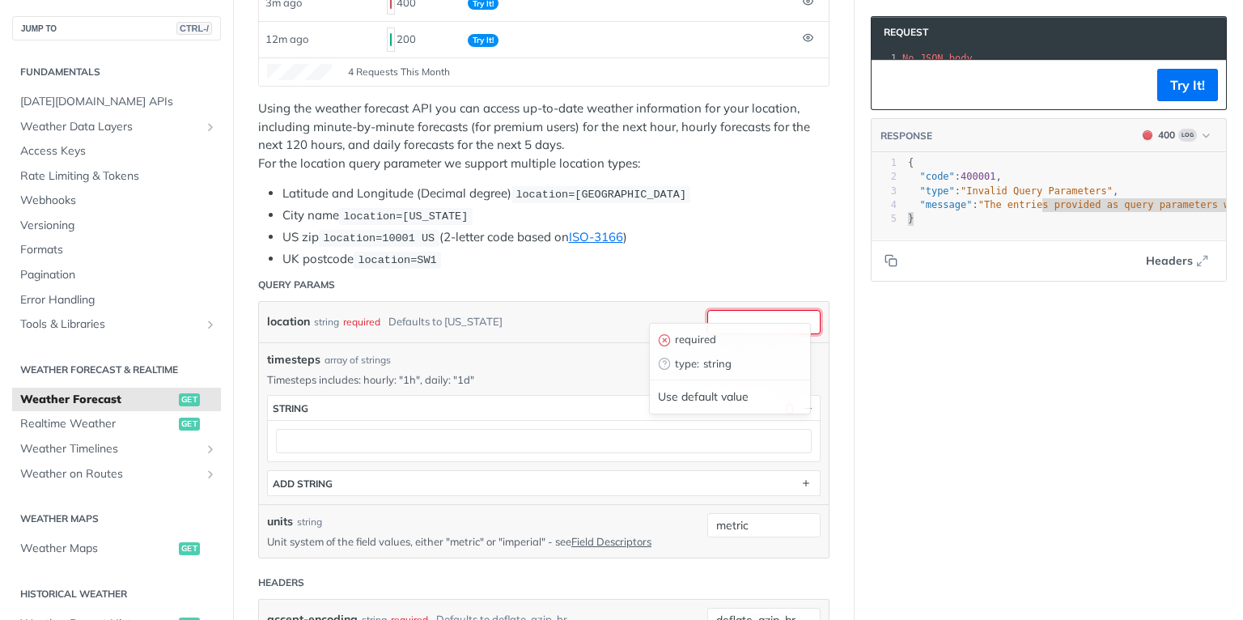
click at [723, 310] on input "location" at bounding box center [763, 322] width 113 height 24
paste input "[GEOGRAPHIC_DATA], [GEOGRAPHIC_DATA]"
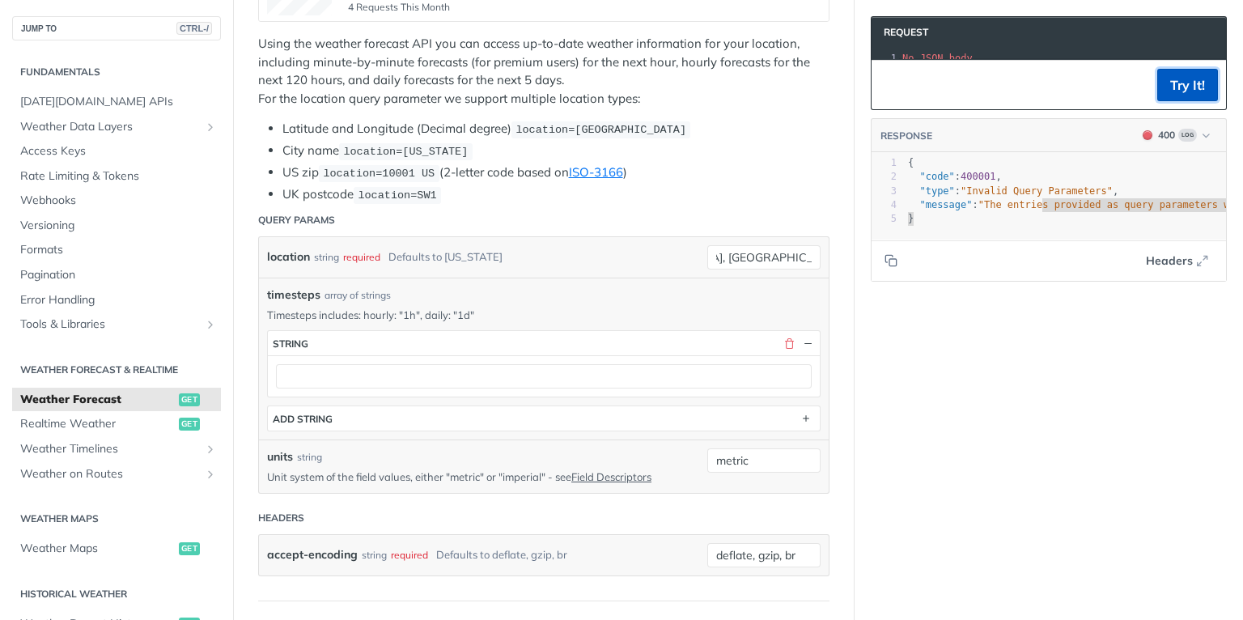
scroll to position [0, 0]
click at [1175, 100] on button "Try It!" at bounding box center [1187, 85] width 61 height 32
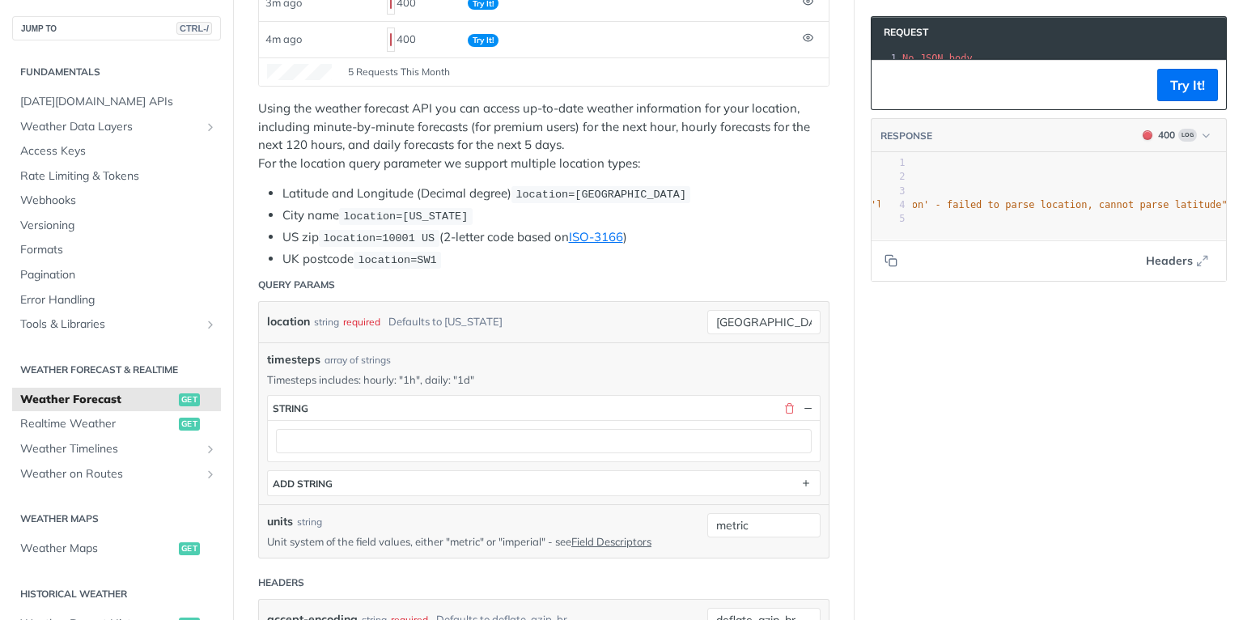
scroll to position [259, 0]
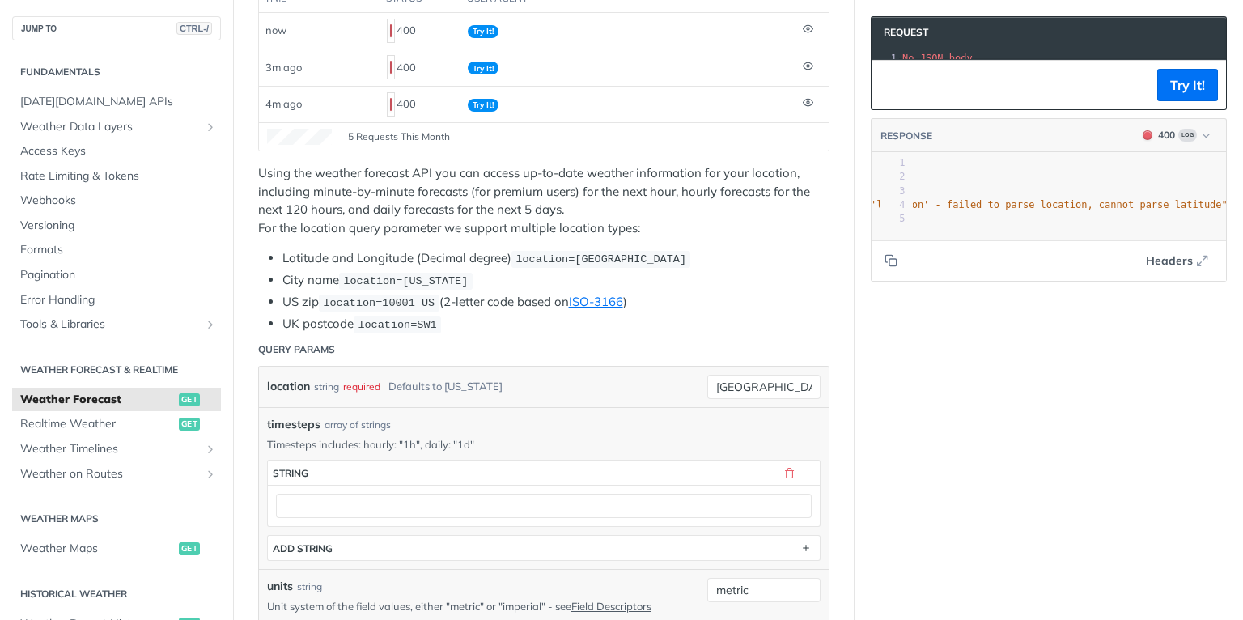
click at [359, 375] on div "required" at bounding box center [361, 386] width 37 height 23
click at [713, 375] on input "[GEOGRAPHIC_DATA], [GEOGRAPHIC_DATA]" at bounding box center [763, 387] width 113 height 24
click at [703, 458] on div "Use default value" at bounding box center [730, 461] width 160 height 25
drag, startPoint x: 762, startPoint y: 379, endPoint x: 647, endPoint y: 363, distance: 115.3
click at [647, 375] on div "location string required Defaults to [US_STATE] [US_STATE] required type : stri…" at bounding box center [544, 387] width 554 height 24
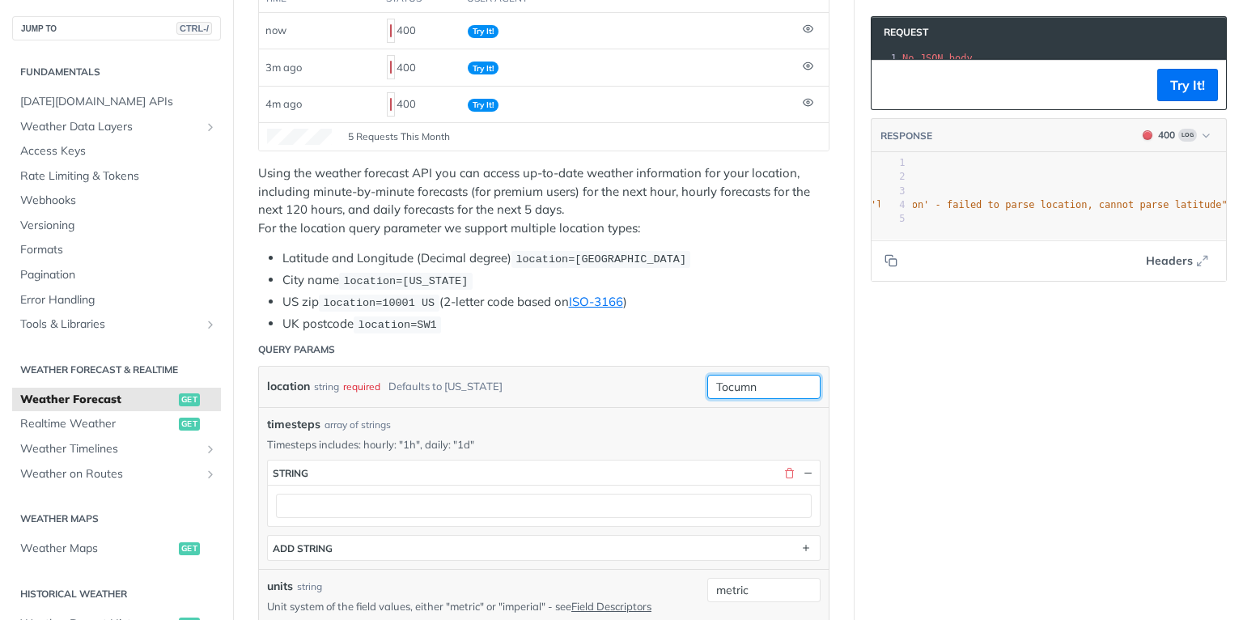
type input "Tocumn"
click at [738, 378] on input "Tocumn" at bounding box center [763, 387] width 113 height 24
click at [1169, 95] on button "Try It!" at bounding box center [1187, 85] width 61 height 32
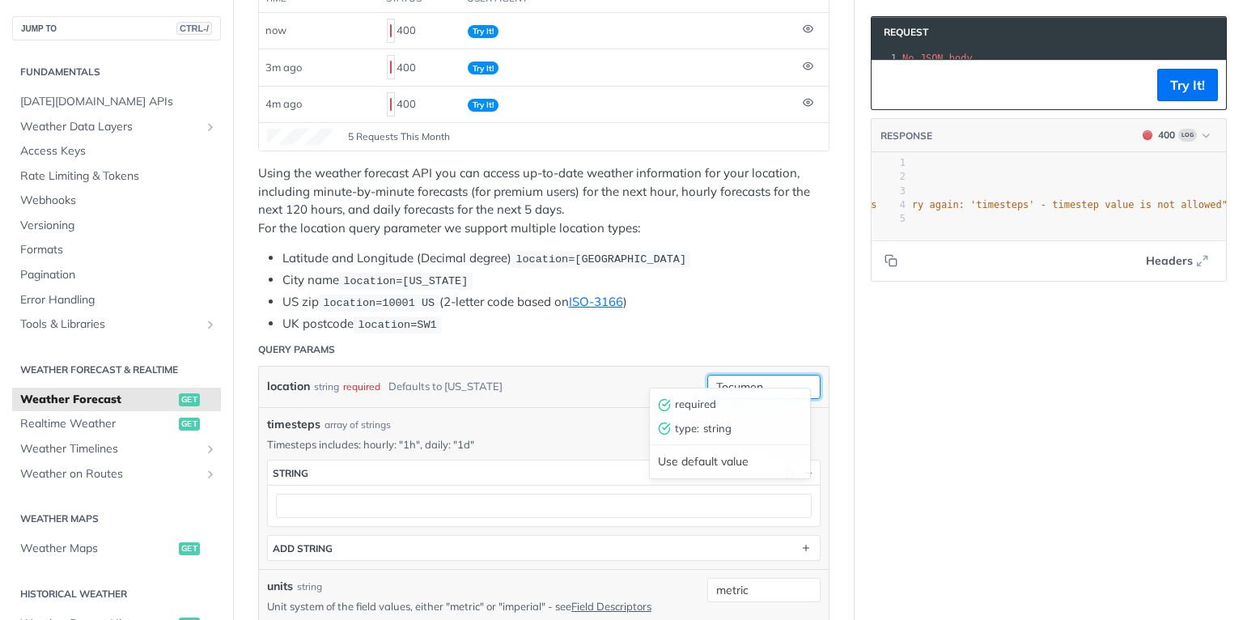
drag, startPoint x: 761, startPoint y: 368, endPoint x: 706, endPoint y: 363, distance: 55.2
click at [707, 375] on input "Tocumen" at bounding box center [763, 387] width 113 height 24
type input "[GEOGRAPHIC_DATA]"
click at [1179, 95] on button "Try It!" at bounding box center [1187, 85] width 61 height 32
click at [1183, 100] on button "Try It!" at bounding box center [1187, 85] width 61 height 32
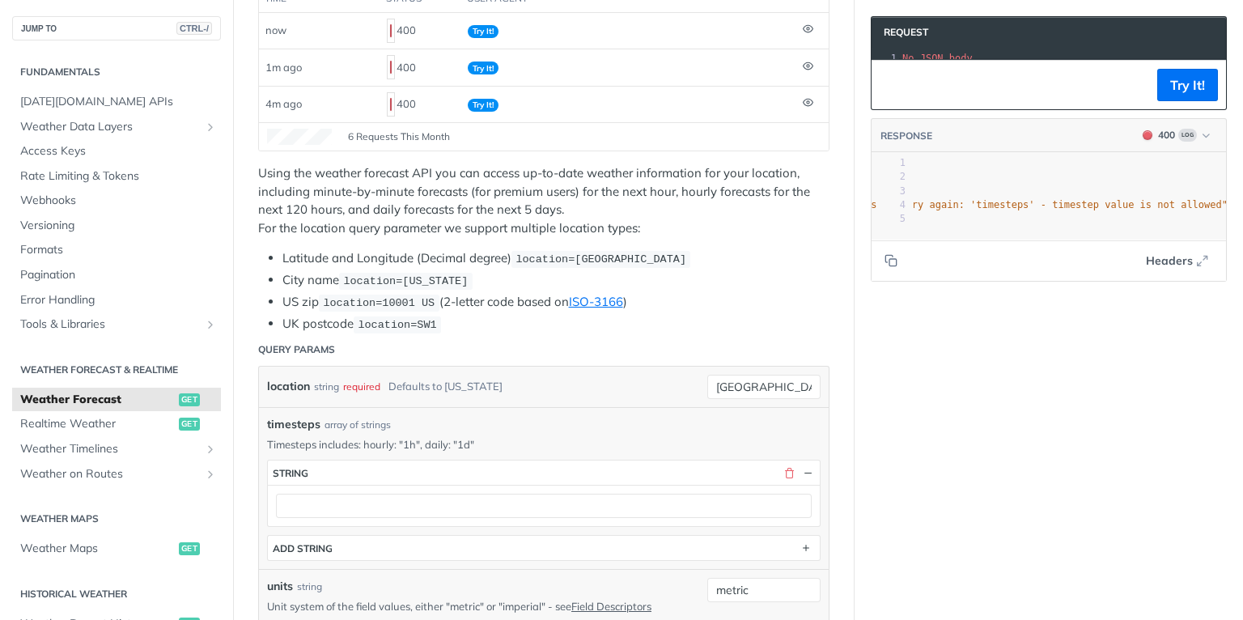
click at [599, 485] on div at bounding box center [544, 505] width 552 height 41
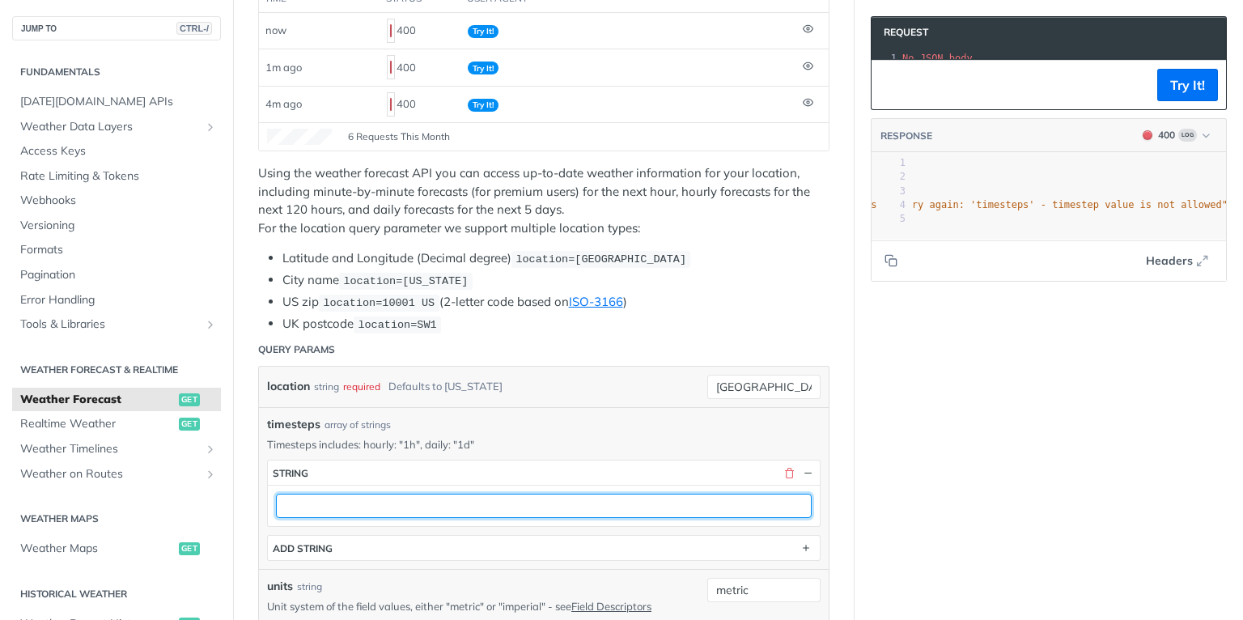
click at [531, 494] on input "text" at bounding box center [544, 506] width 536 height 24
type input "1h"
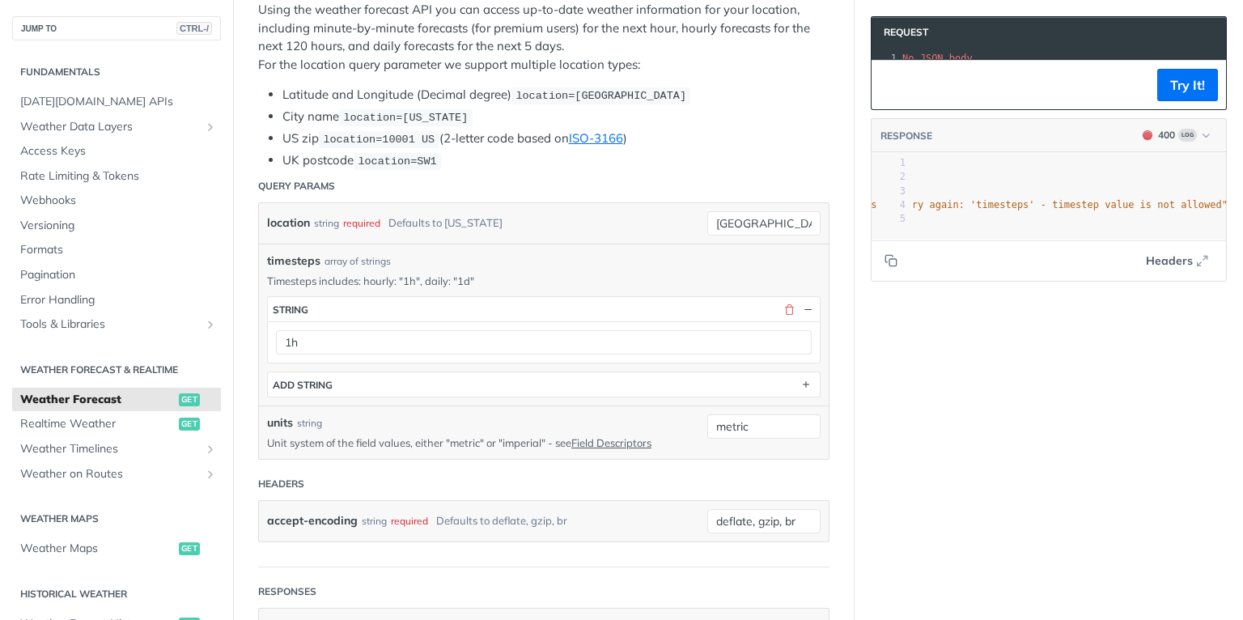
scroll to position [453, 0]
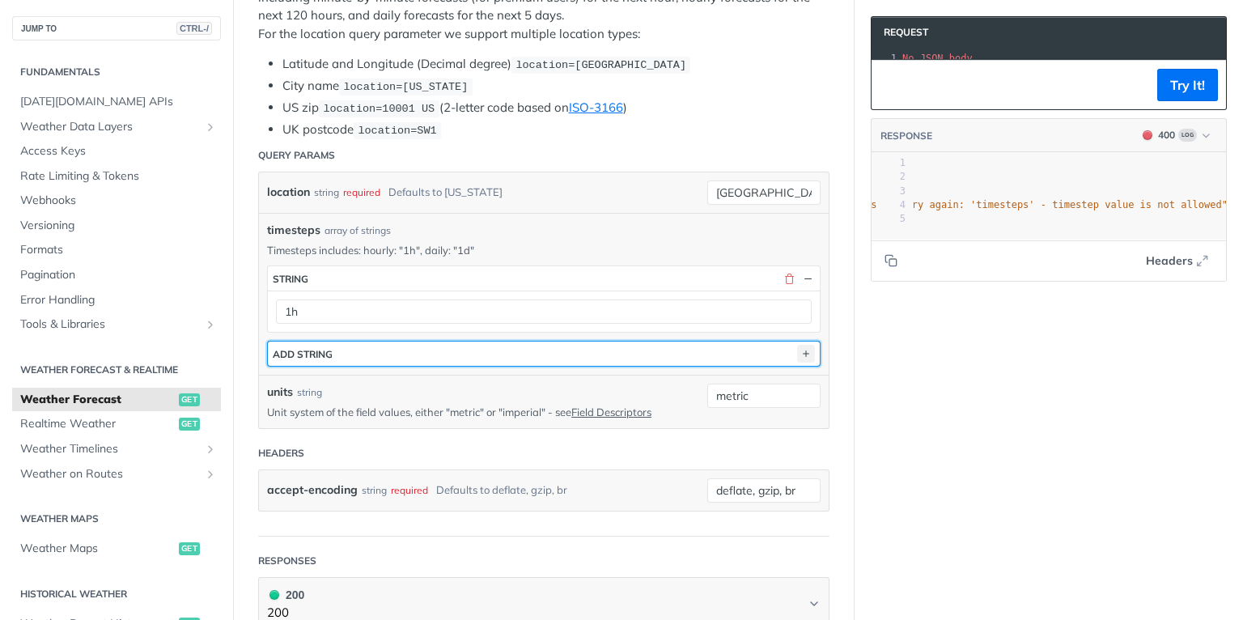
click at [797, 345] on icon "button" at bounding box center [806, 354] width 18 height 18
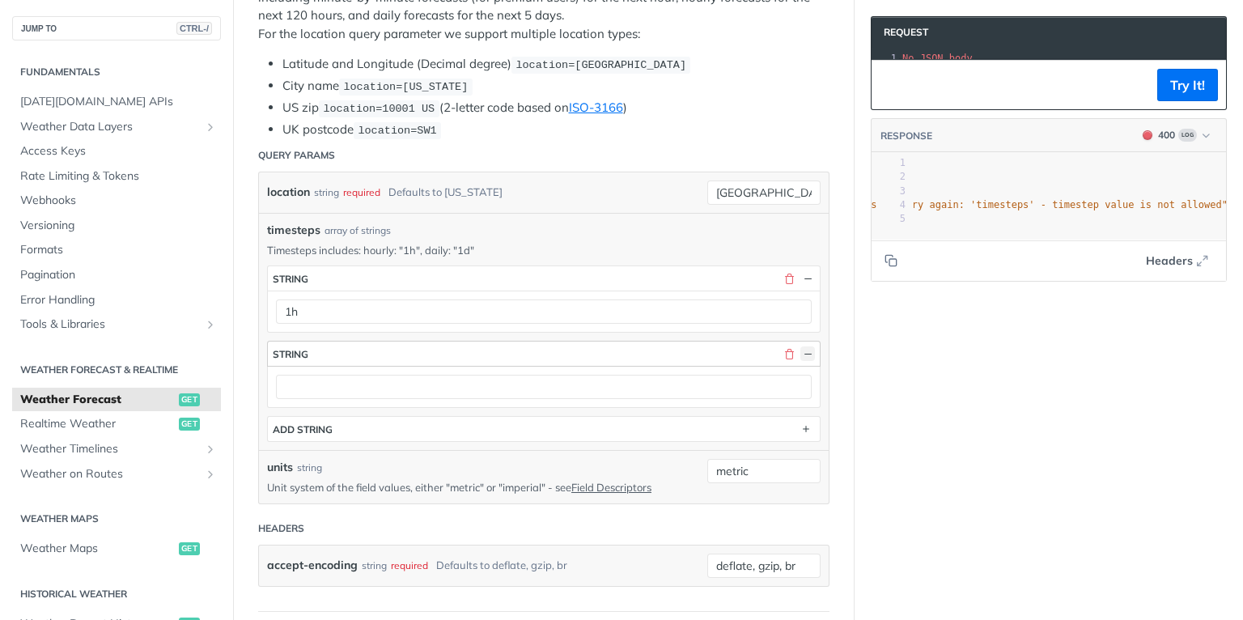
click at [800, 346] on button "button" at bounding box center [807, 353] width 15 height 15
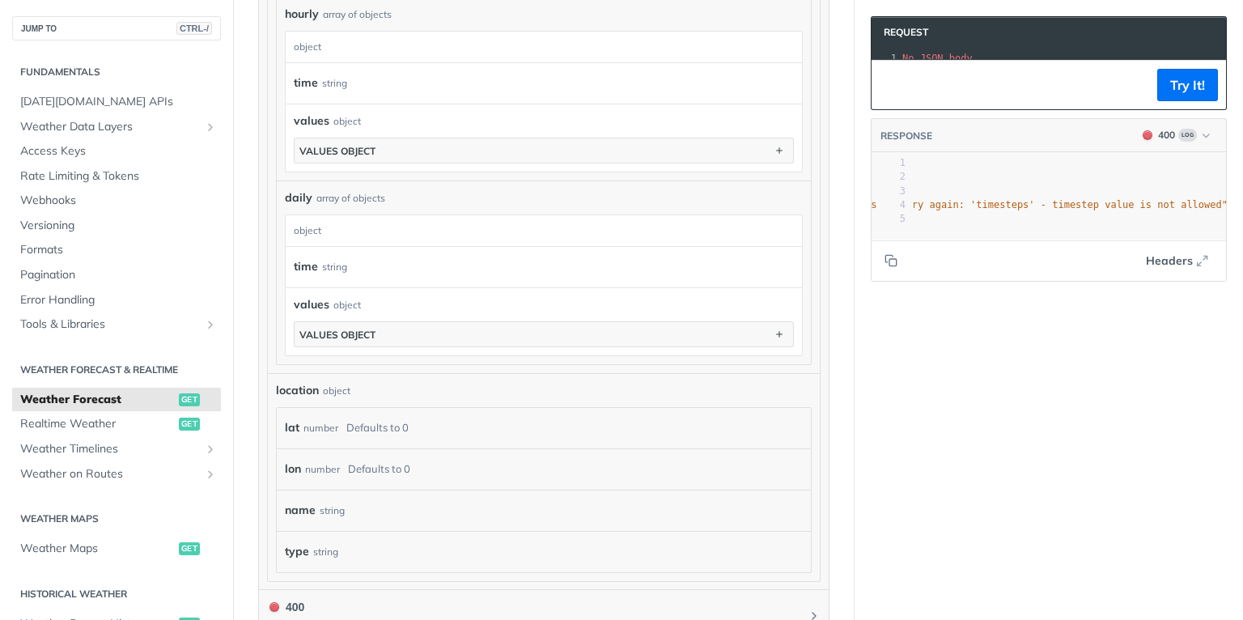
scroll to position [1424, 0]
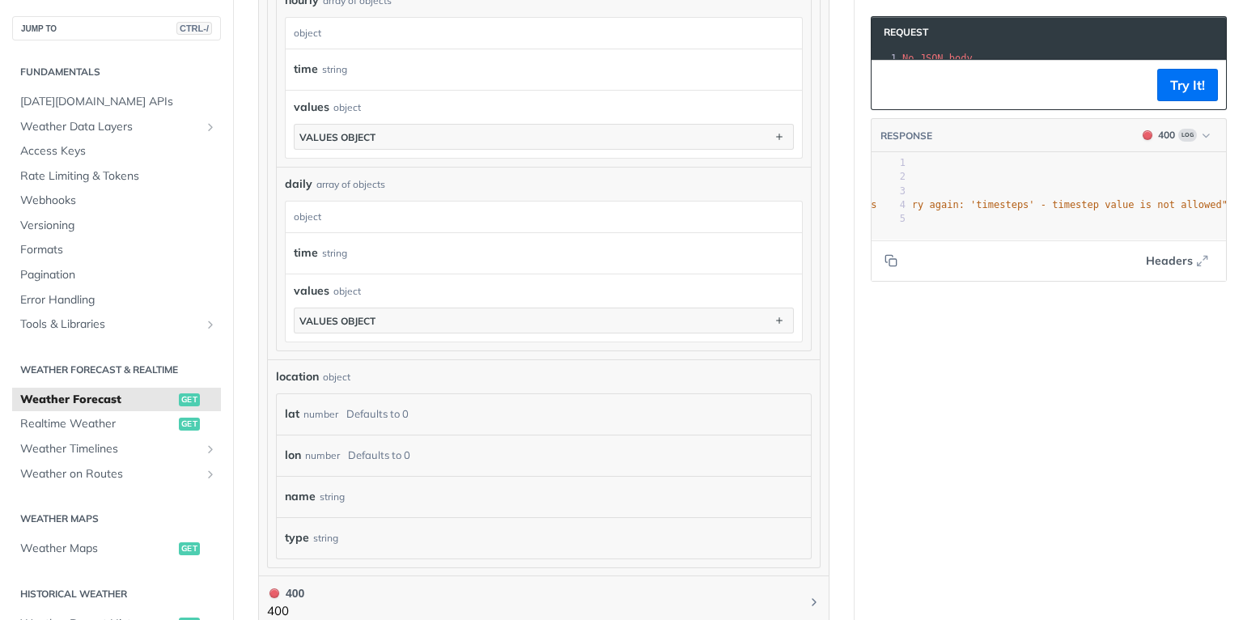
click at [325, 370] on div "object" at bounding box center [337, 377] width 28 height 15
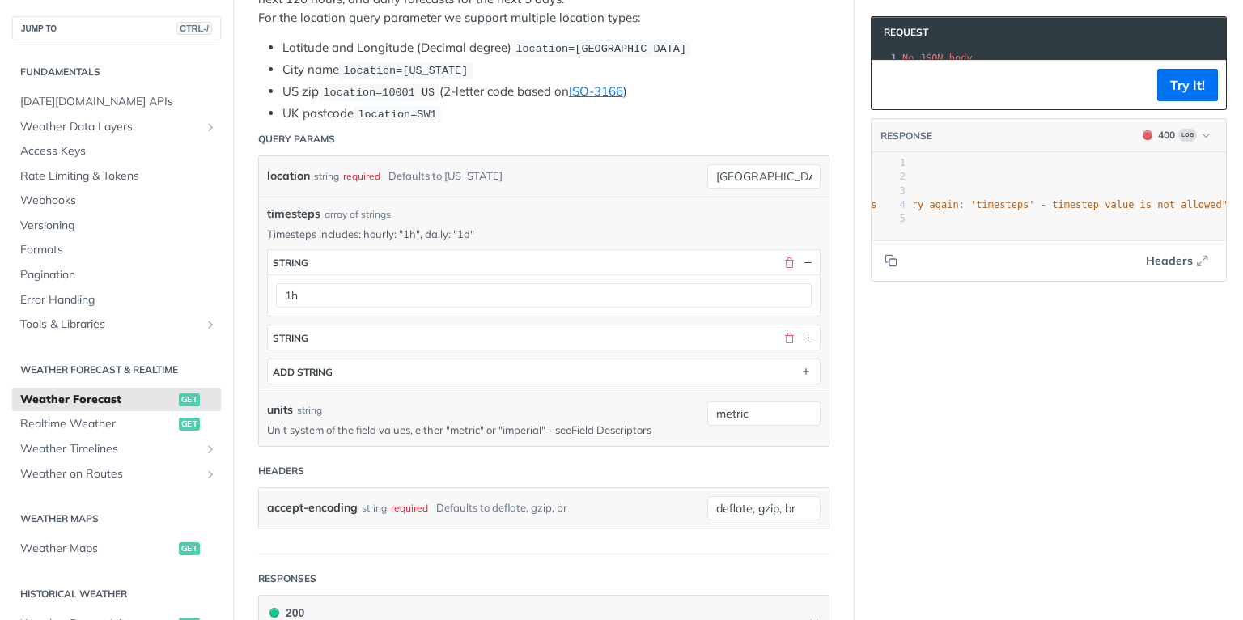
scroll to position [453, 0]
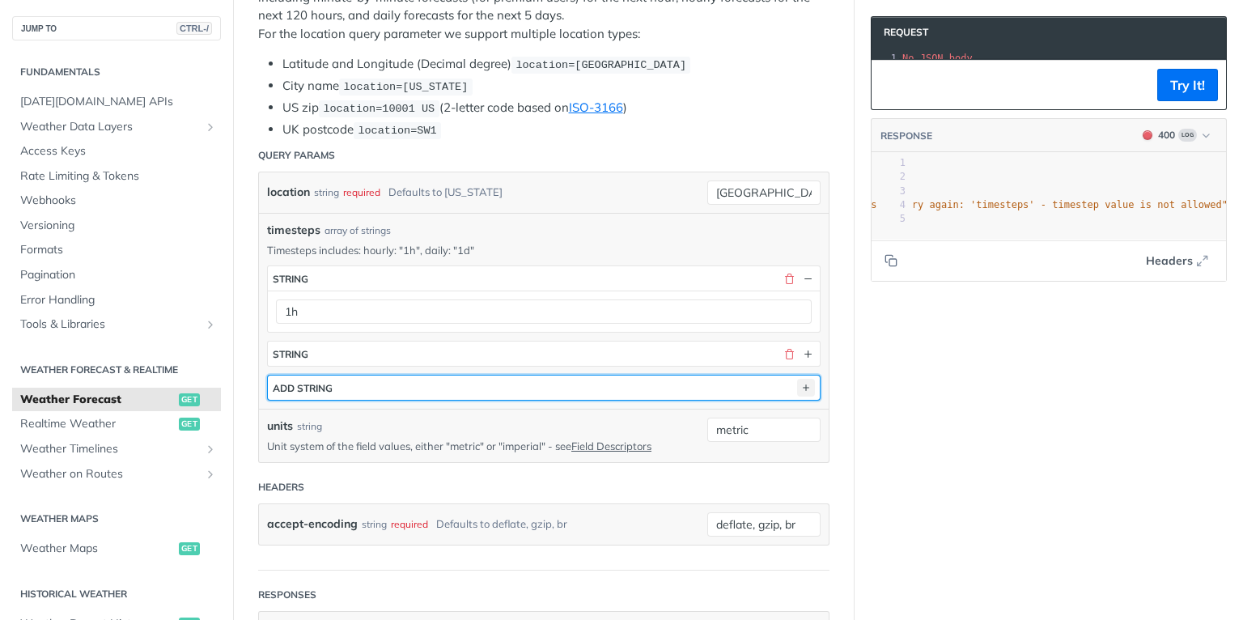
click at [803, 379] on icon "button" at bounding box center [806, 388] width 18 height 18
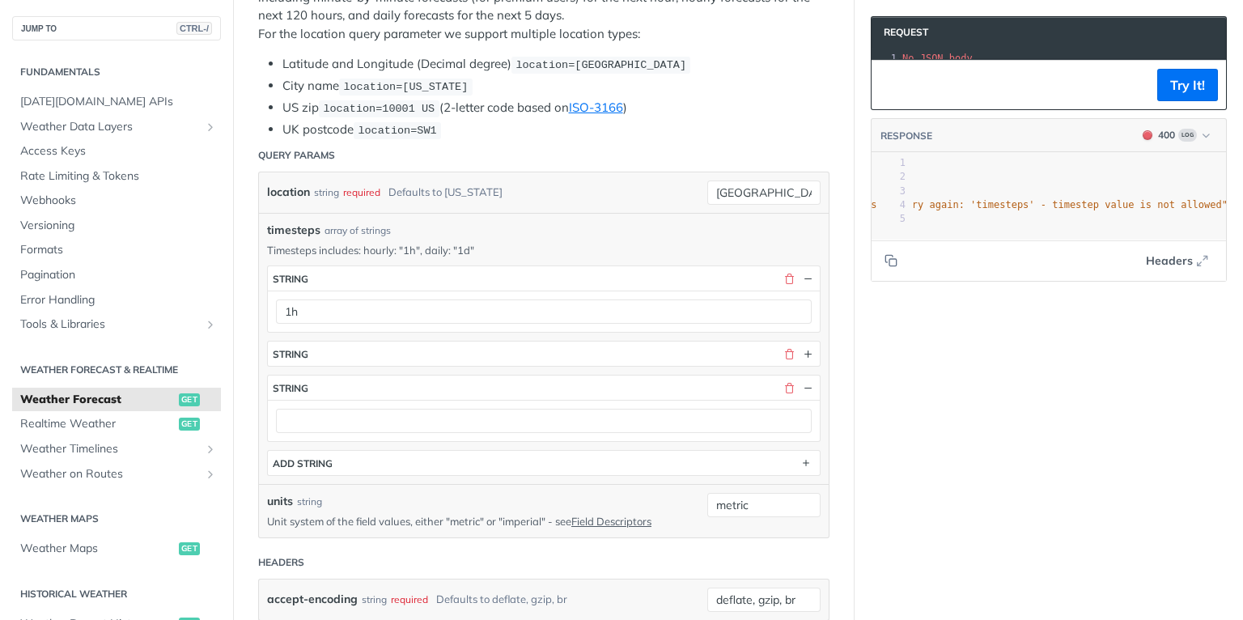
click at [524, 400] on div at bounding box center [544, 420] width 552 height 41
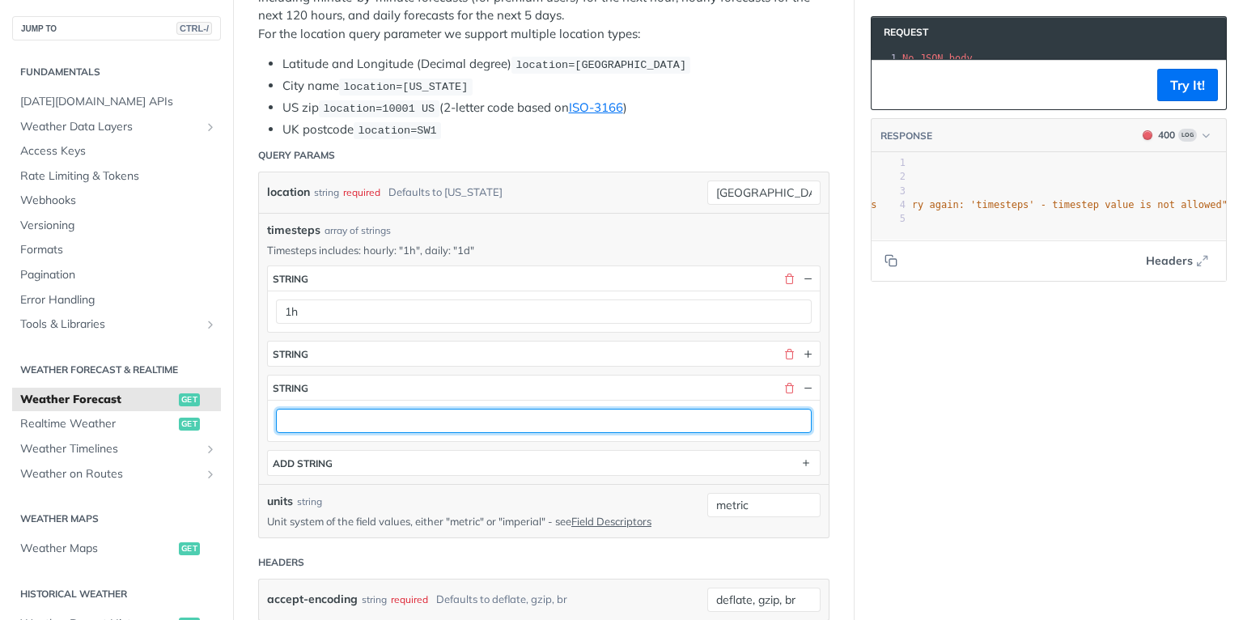
click at [471, 409] on input "text" at bounding box center [544, 421] width 536 height 24
type input "location"
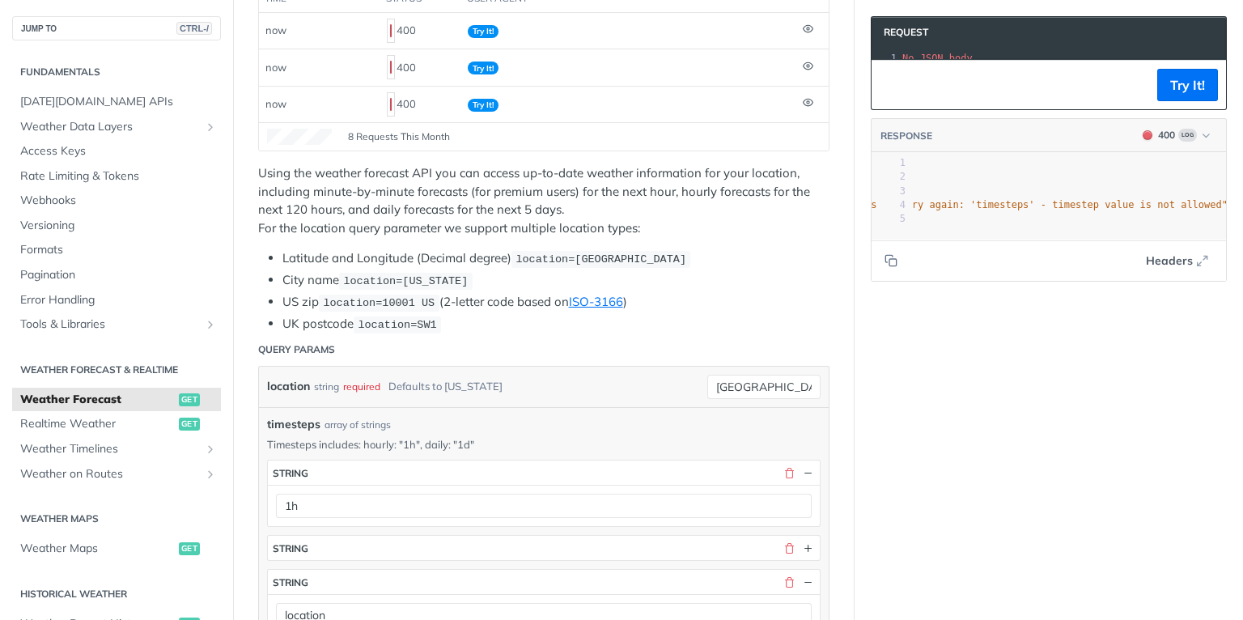
scroll to position [194, 0]
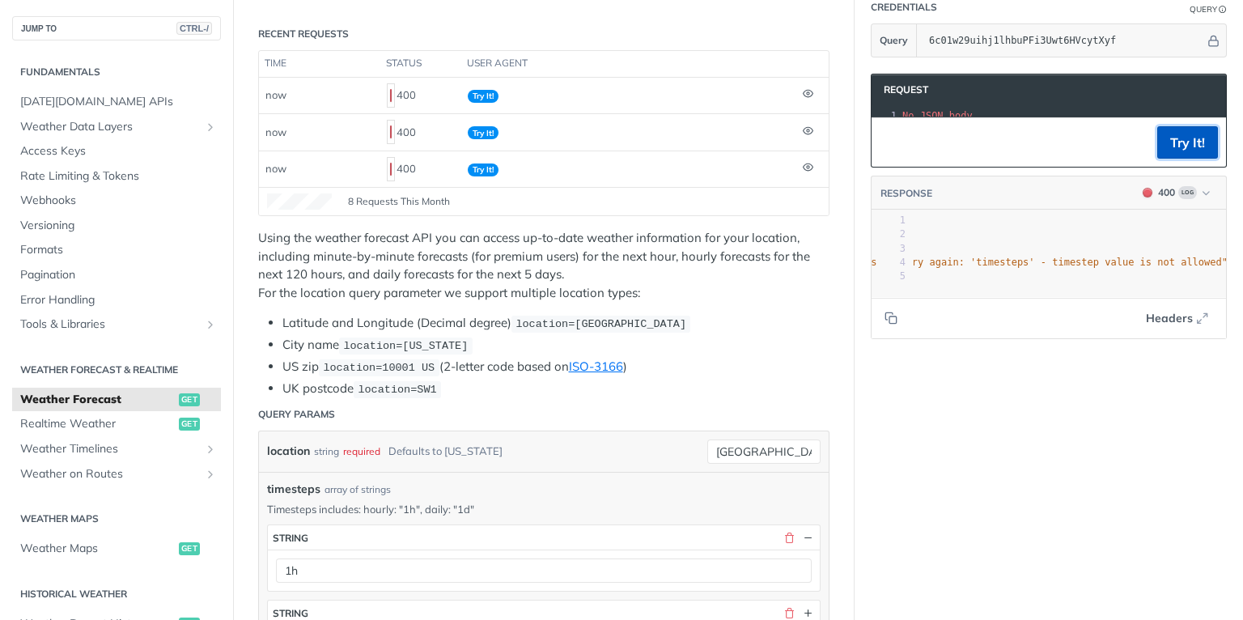
click at [1172, 156] on button "Try It!" at bounding box center [1187, 142] width 61 height 32
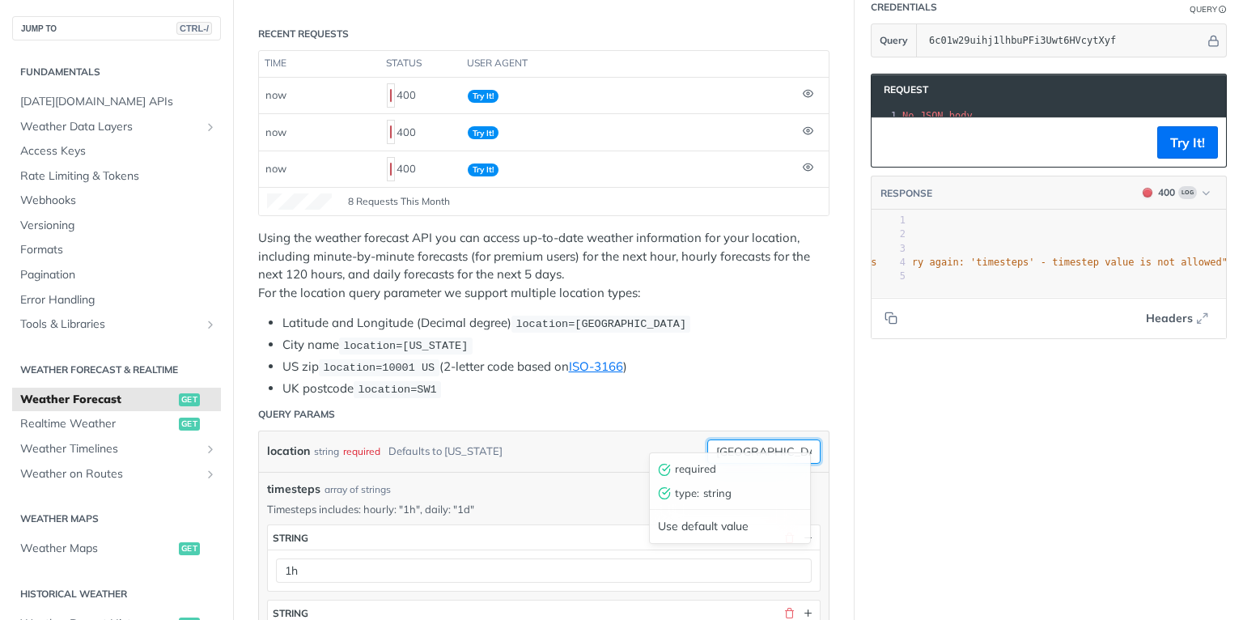
drag, startPoint x: 754, startPoint y: 435, endPoint x: 596, endPoint y: 417, distance: 159.6
click at [596, 431] on div "location string required Defaults to [US_STATE] [GEOGRAPHIC_DATA] required type…" at bounding box center [544, 451] width 570 height 40
type input "[US_STATE]"
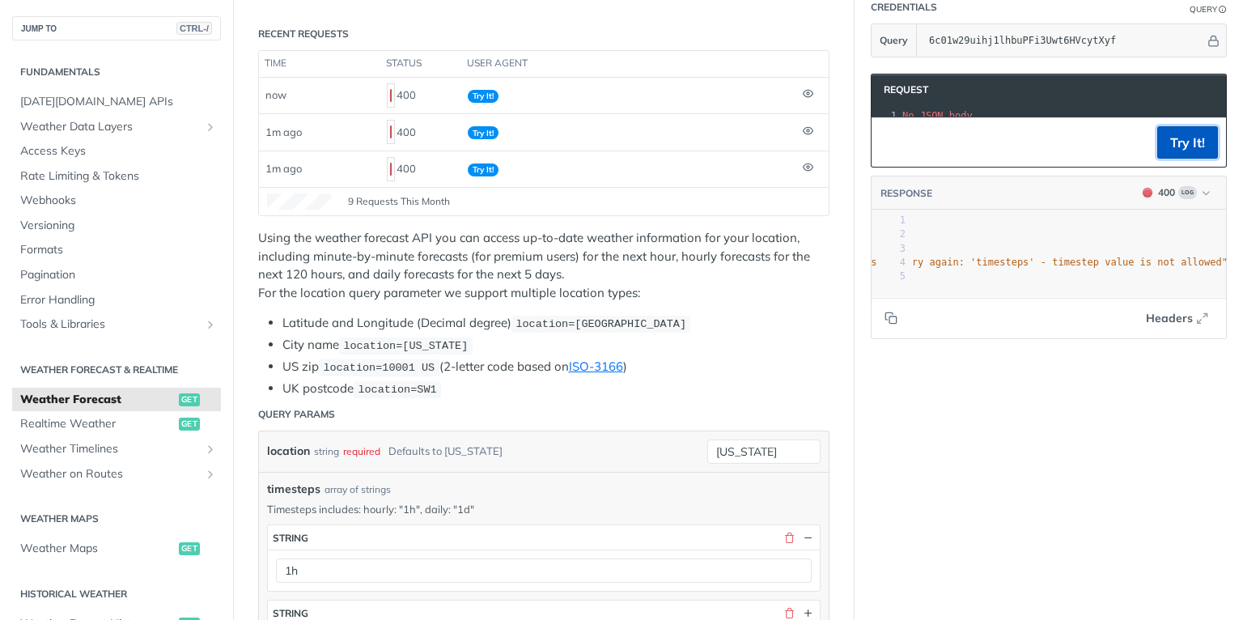
click at [1172, 155] on button "Try It!" at bounding box center [1187, 142] width 61 height 32
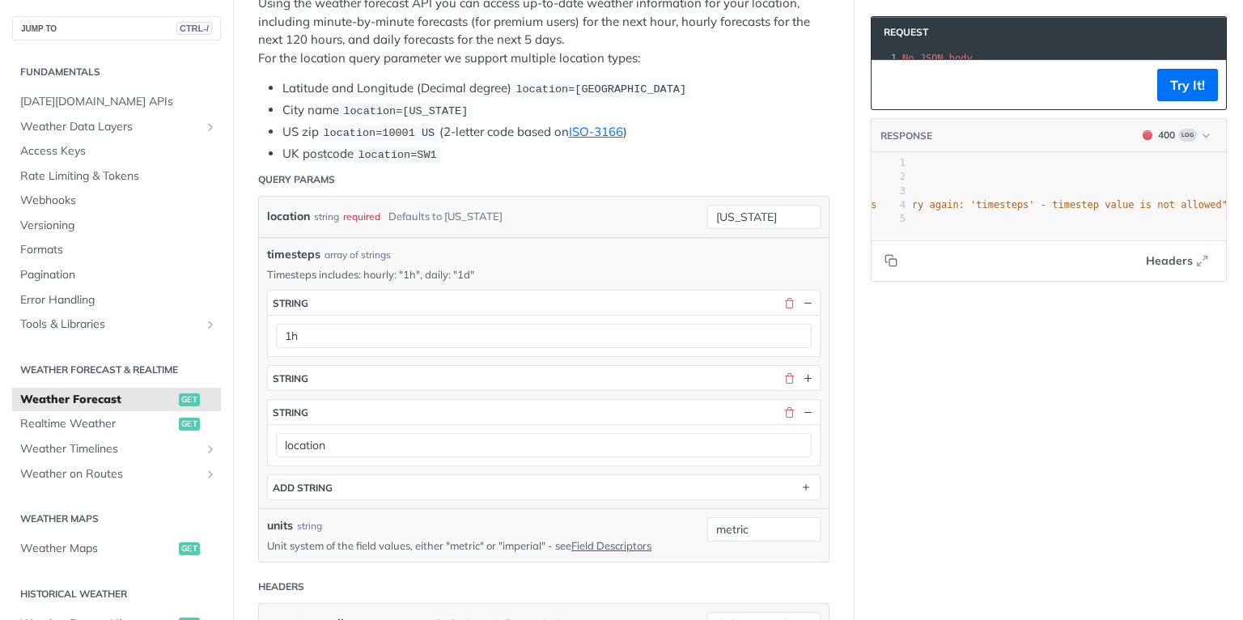
scroll to position [453, 0]
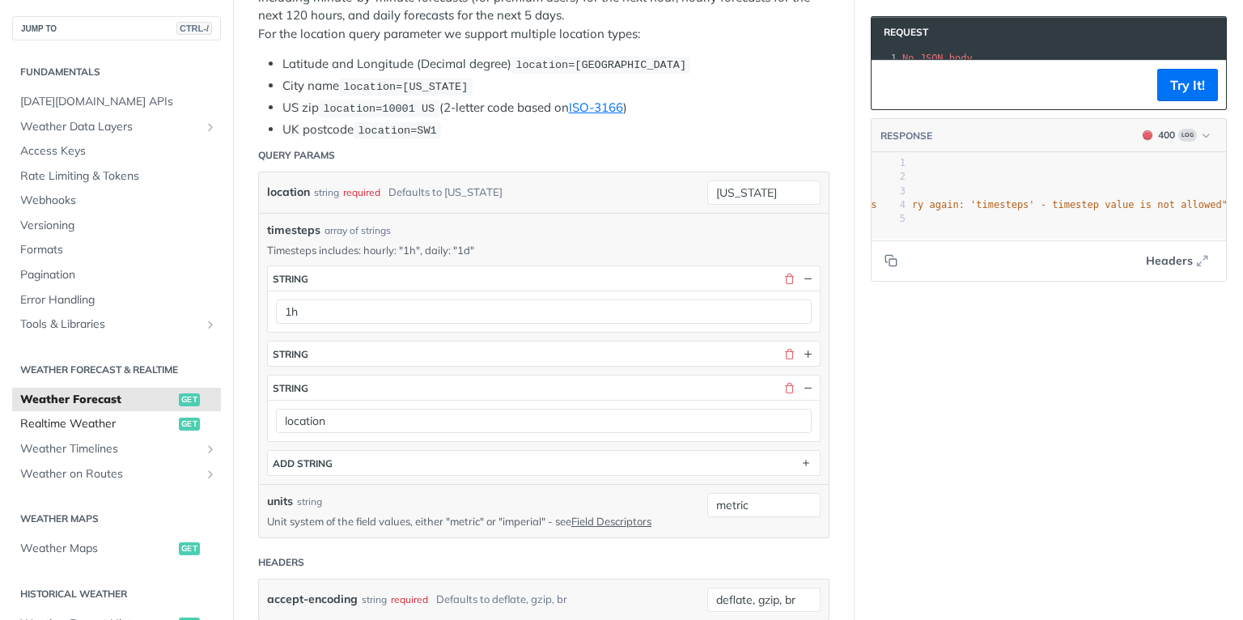
click at [91, 428] on span "Realtime Weather" at bounding box center [97, 424] width 155 height 16
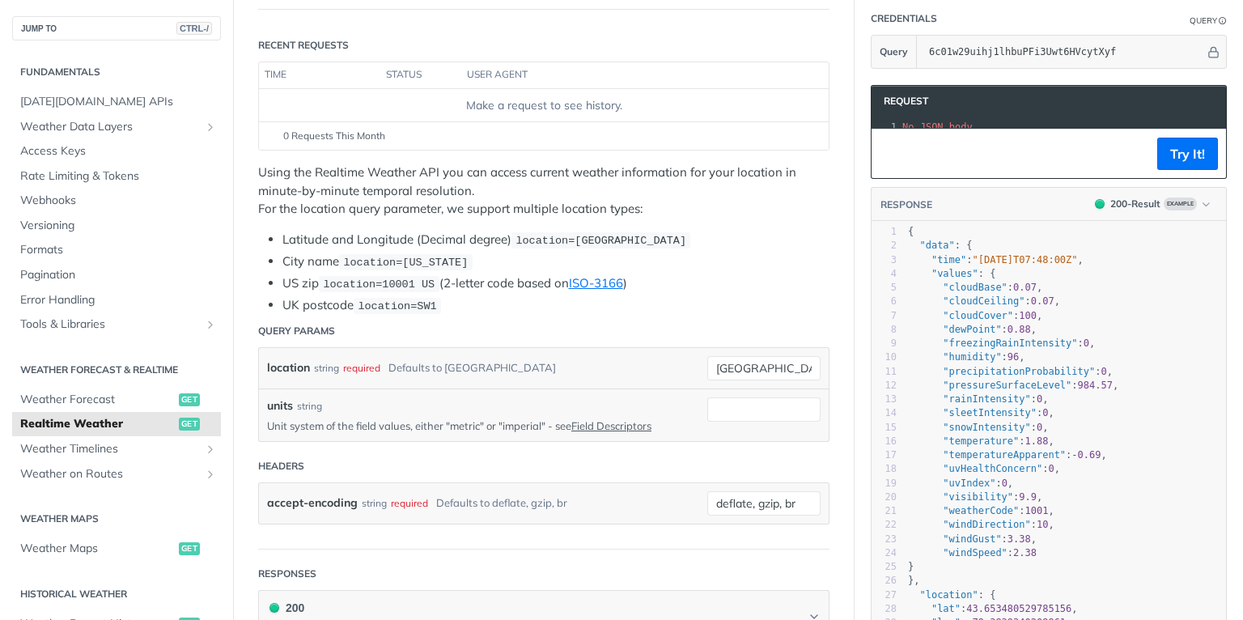
scroll to position [194, 0]
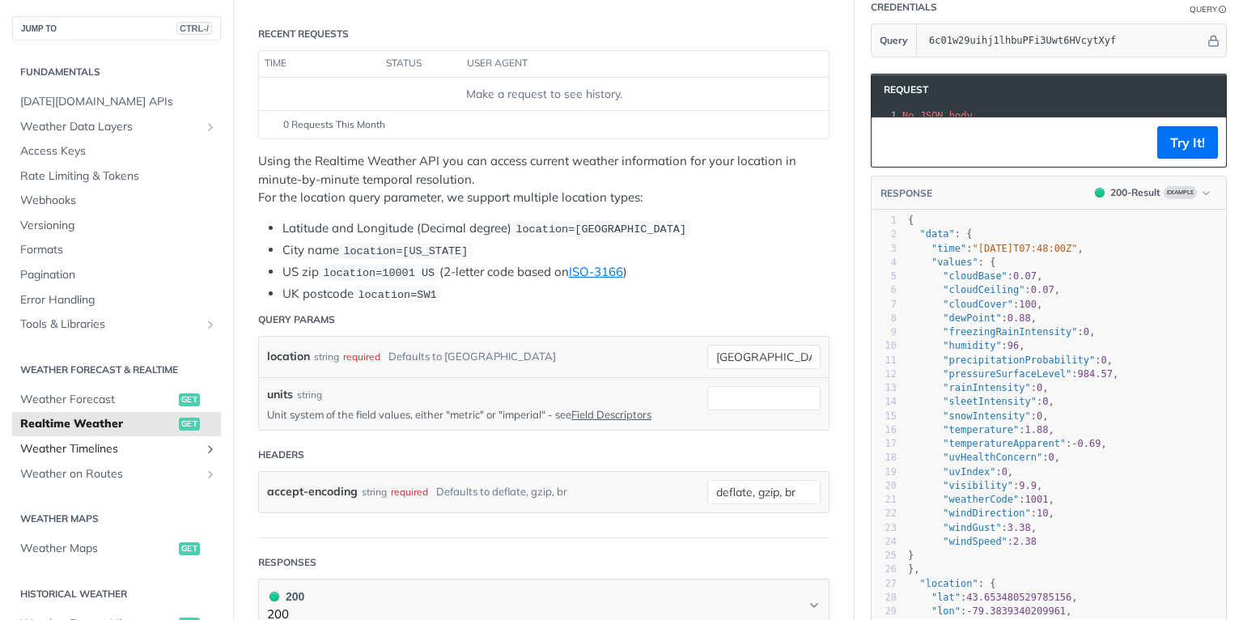
click at [120, 455] on span "Weather Timelines" at bounding box center [110, 449] width 180 height 16
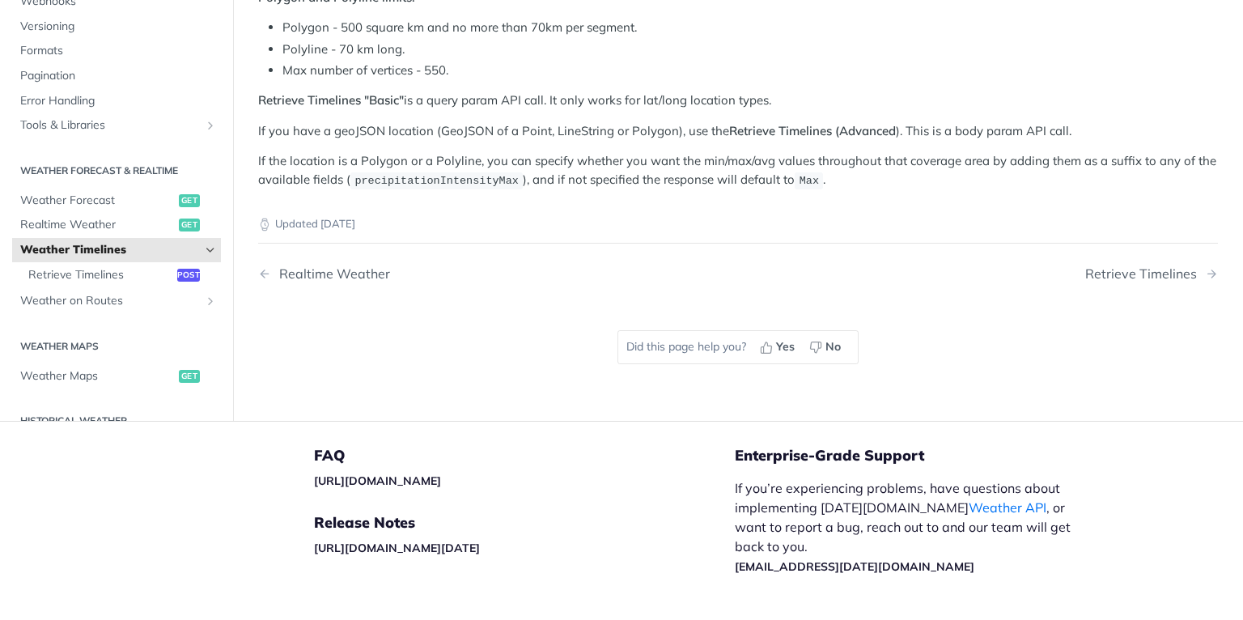
scroll to position [324, 0]
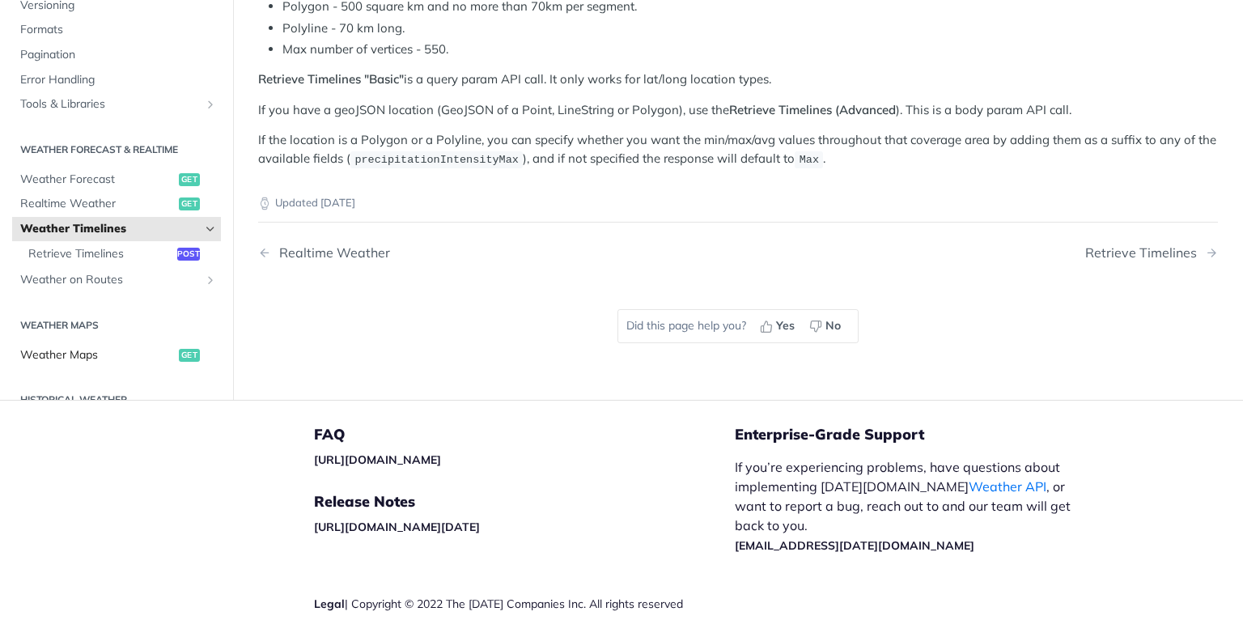
click at [94, 347] on span "Weather Maps" at bounding box center [97, 355] width 155 height 16
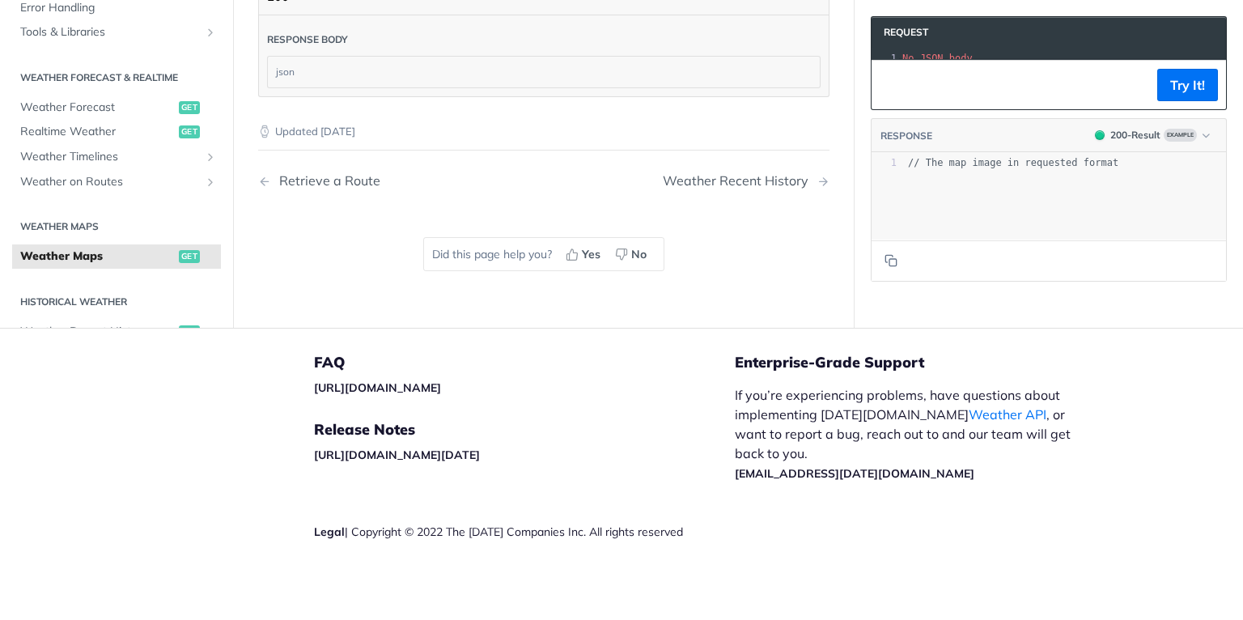
scroll to position [2398, 0]
click at [480, 448] on link "[URL][DOMAIN_NAME][DATE]" at bounding box center [397, 455] width 166 height 15
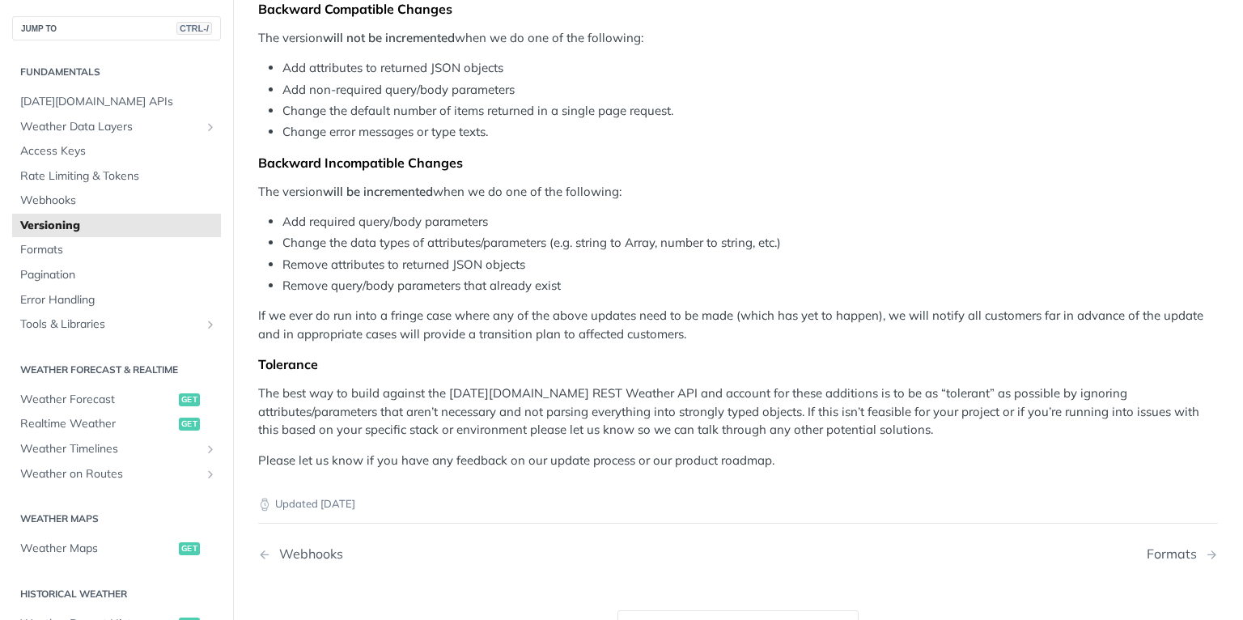
scroll to position [324, 0]
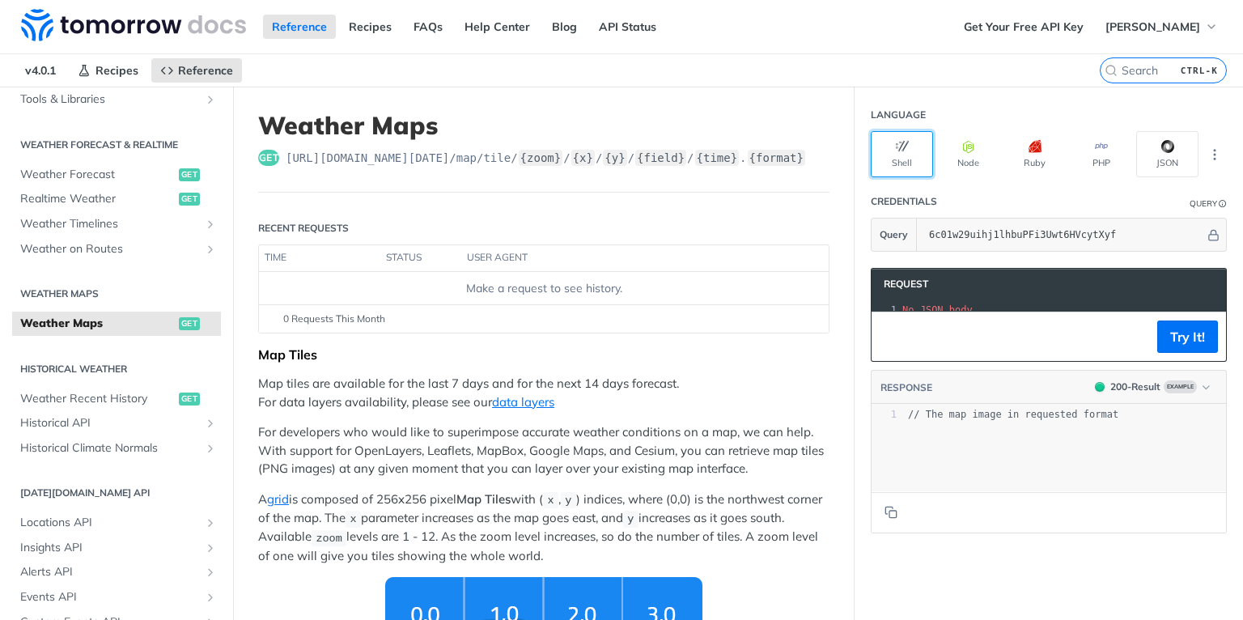
click at [907, 146] on button "Shell" at bounding box center [902, 154] width 62 height 46
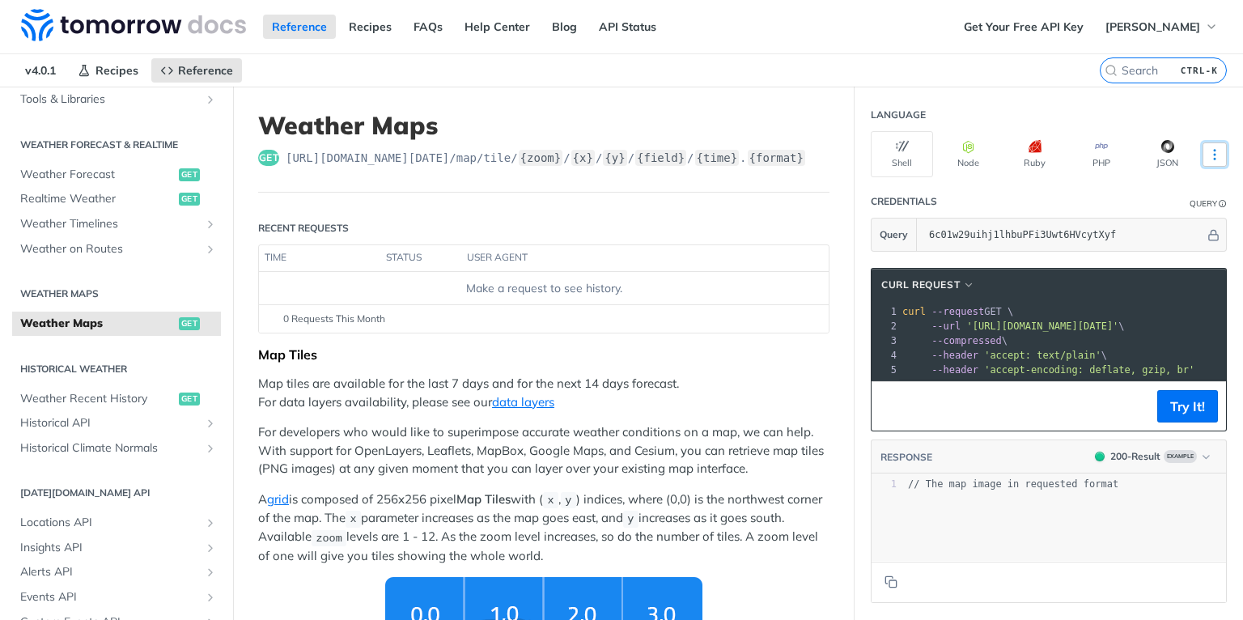
click at [1207, 157] on icon "More ellipsis" at bounding box center [1214, 154] width 15 height 15
click at [1042, 113] on header "Language" at bounding box center [1049, 115] width 356 height 32
click at [897, 149] on icon "button" at bounding box center [902, 146] width 13 height 13
click at [1208, 155] on icon "More ellipsis" at bounding box center [1214, 154] width 15 height 15
click at [987, 73] on nav "v4.0.1 Recipes Reference" at bounding box center [550, 70] width 1100 height 32
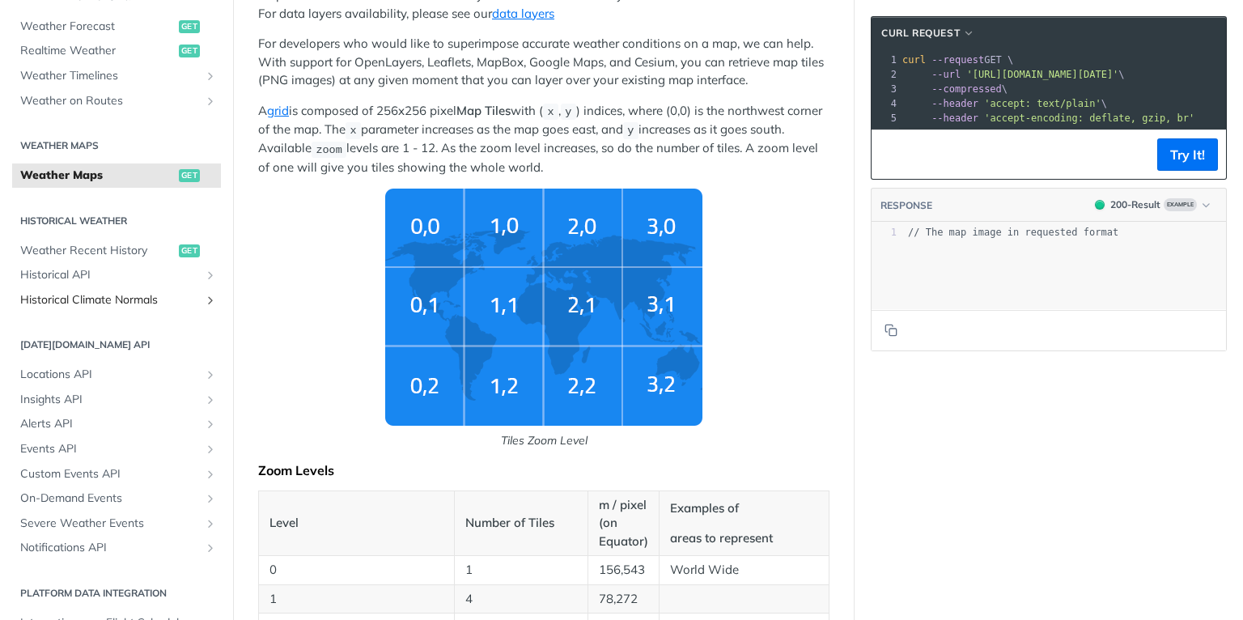
scroll to position [376, 0]
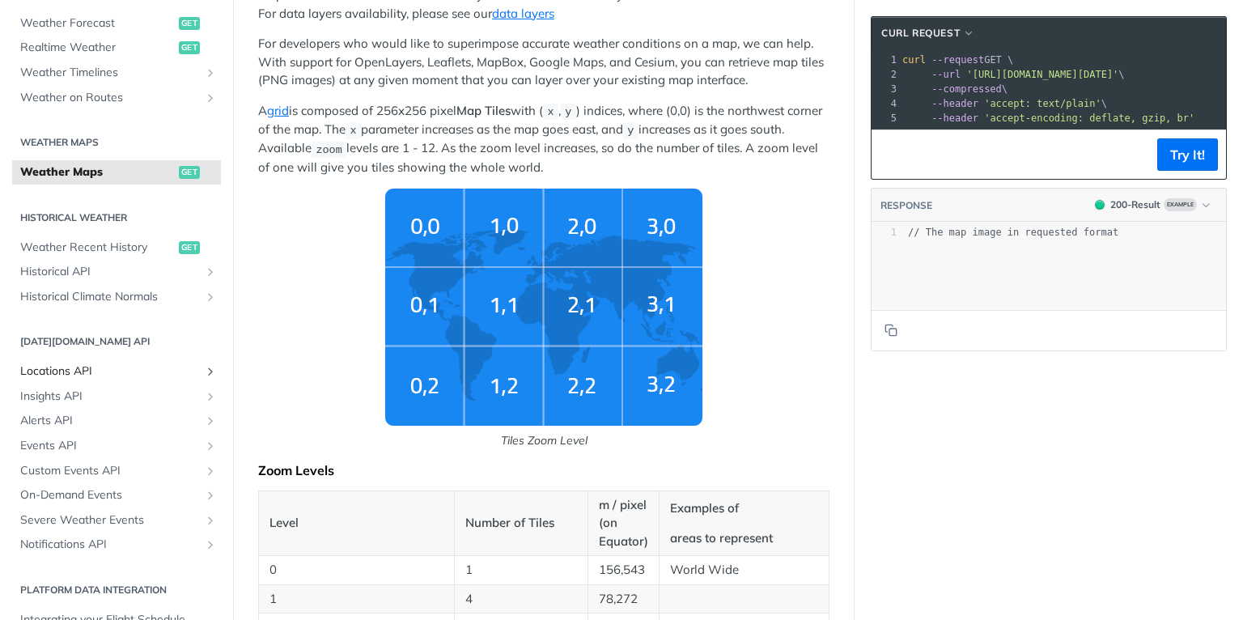
click at [98, 377] on span "Locations API" at bounding box center [110, 371] width 180 height 16
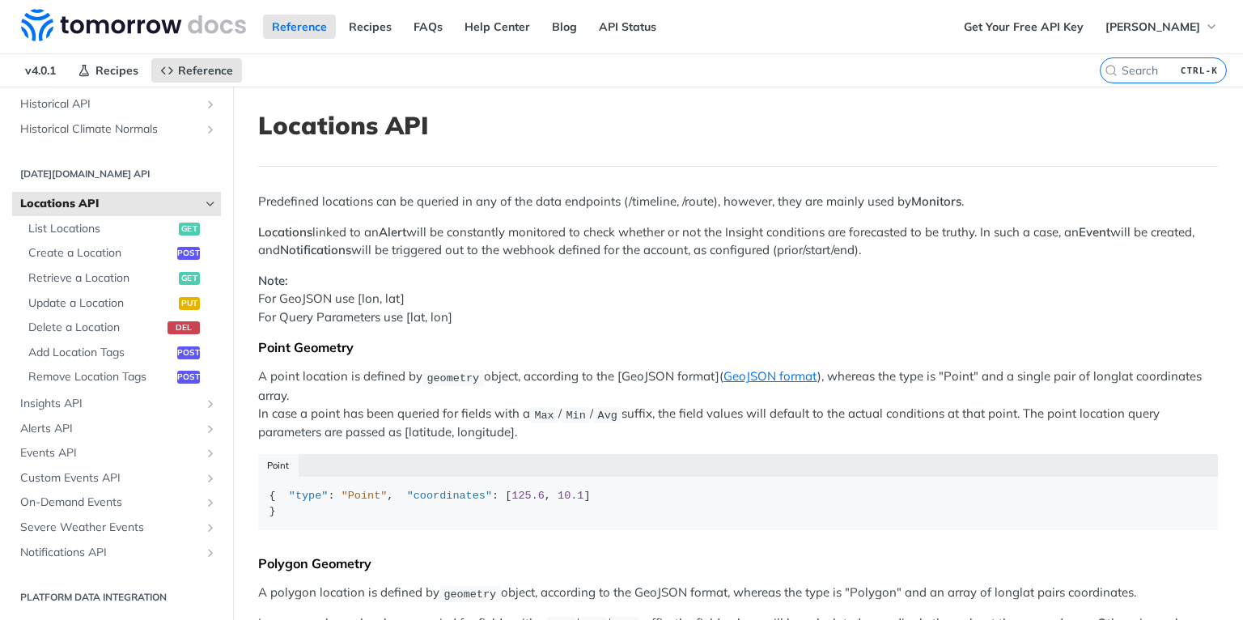
click at [91, 173] on h2 "[DATE][DOMAIN_NAME] API" at bounding box center [116, 174] width 209 height 15
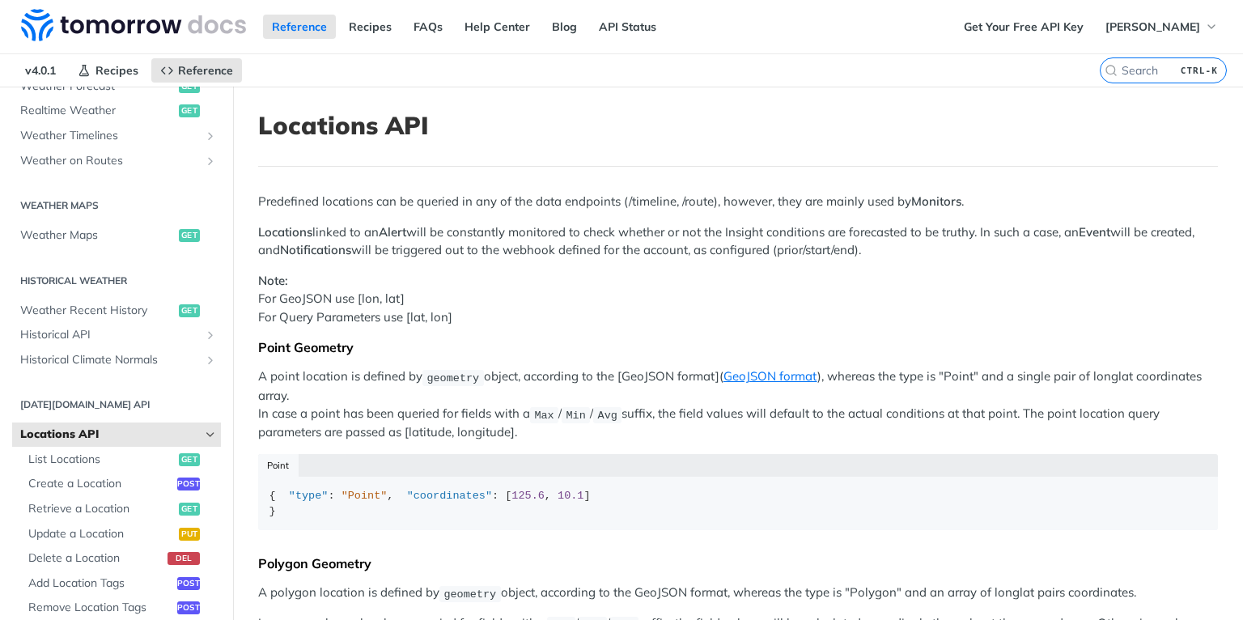
scroll to position [371, 0]
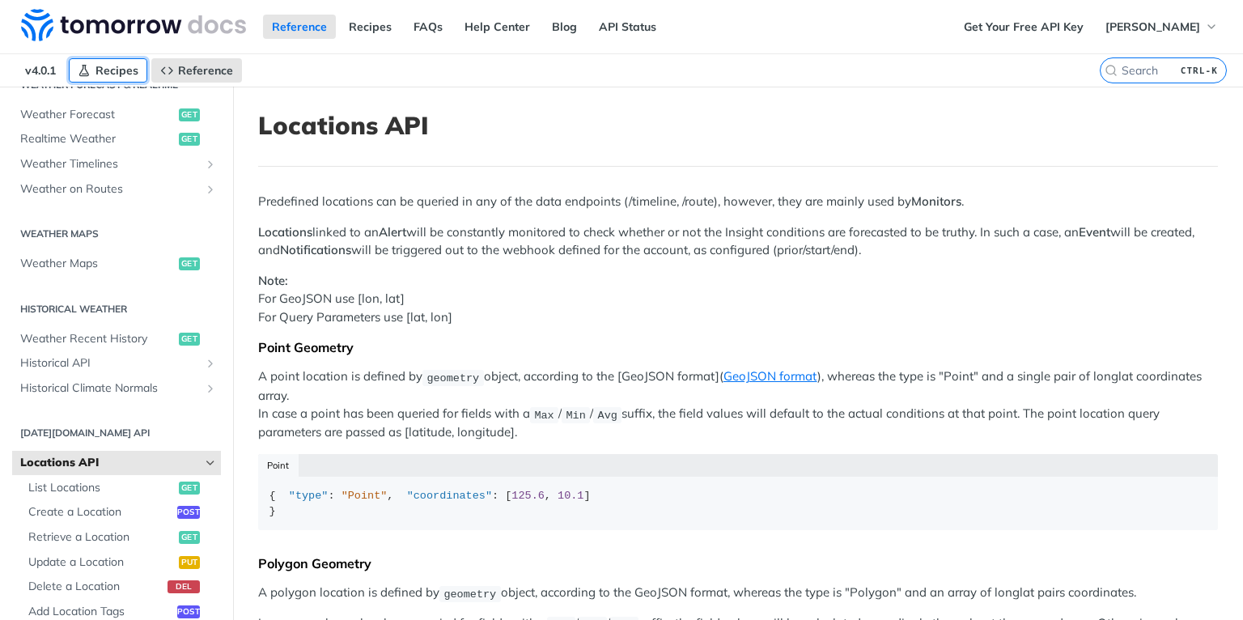
click at [110, 63] on span "Recipes" at bounding box center [116, 70] width 43 height 15
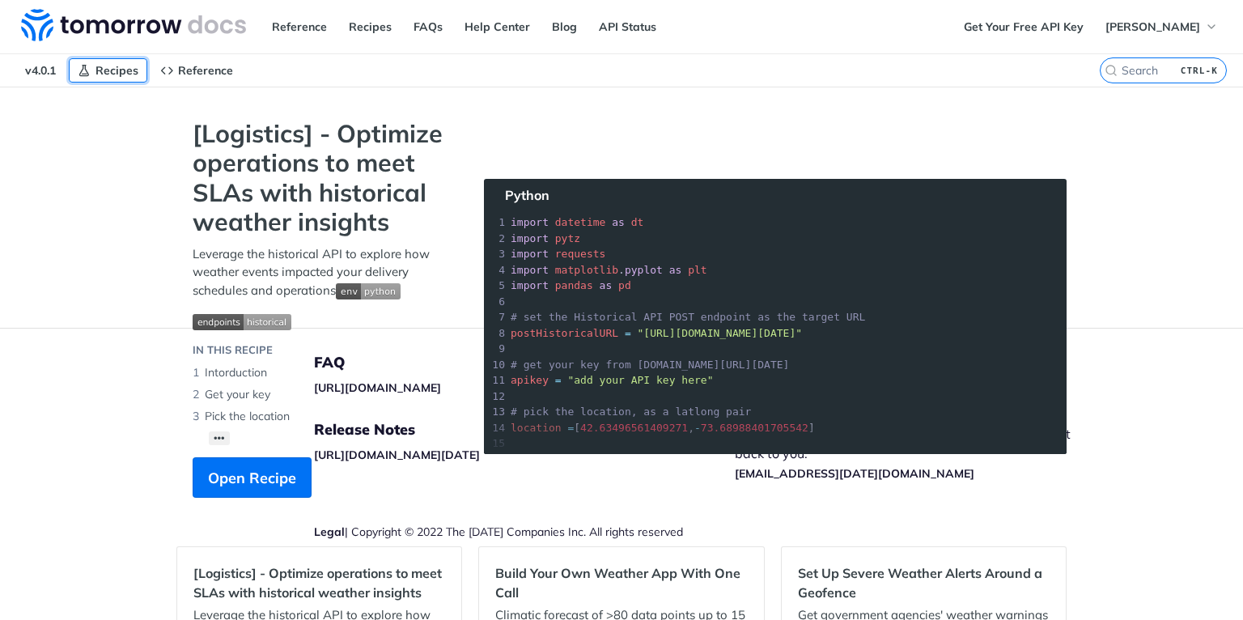
click at [123, 70] on span "Recipes" at bounding box center [116, 70] width 43 height 15
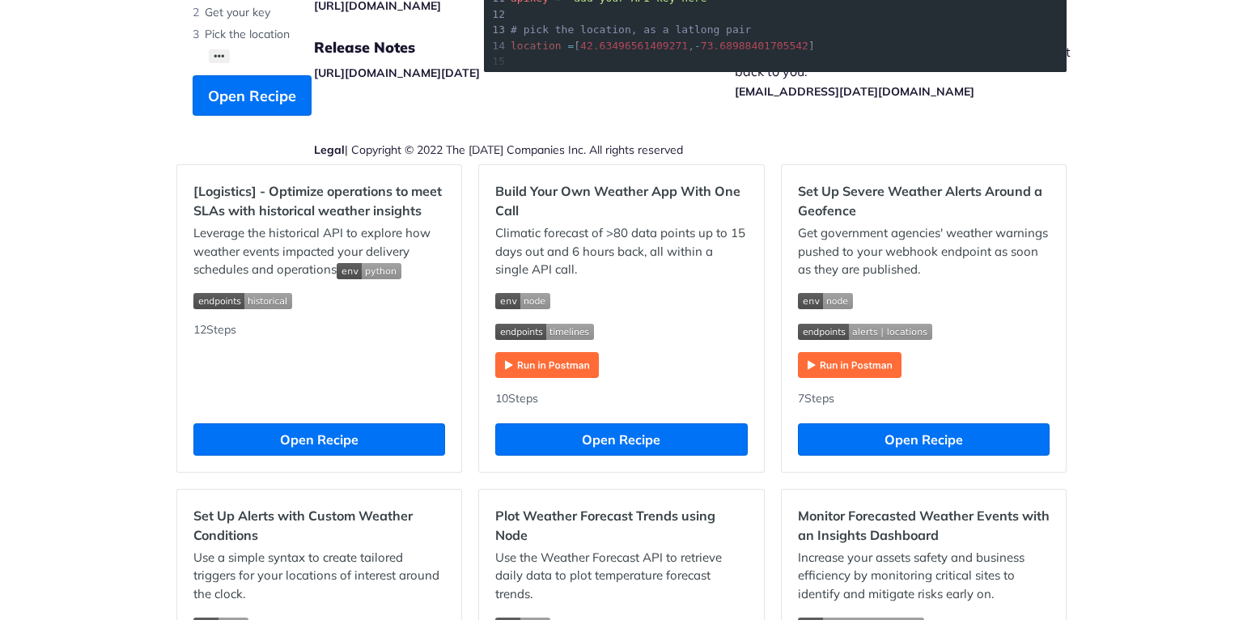
scroll to position [388, 0]
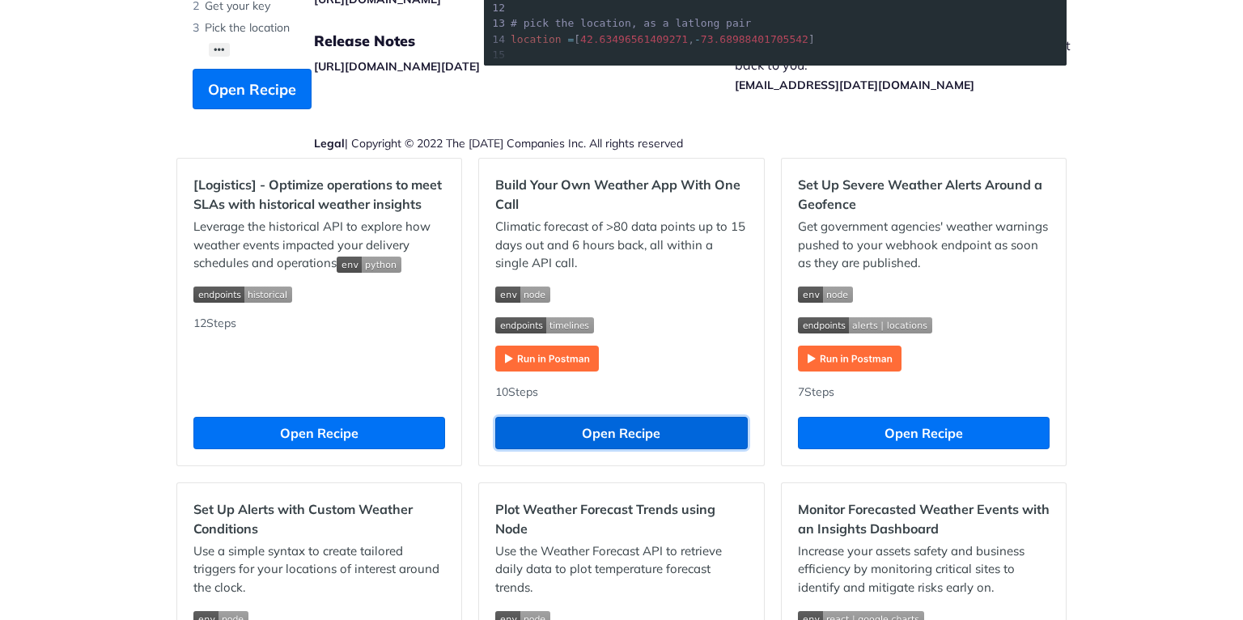
click at [622, 417] on button "Open Recipe" at bounding box center [621, 433] width 252 height 32
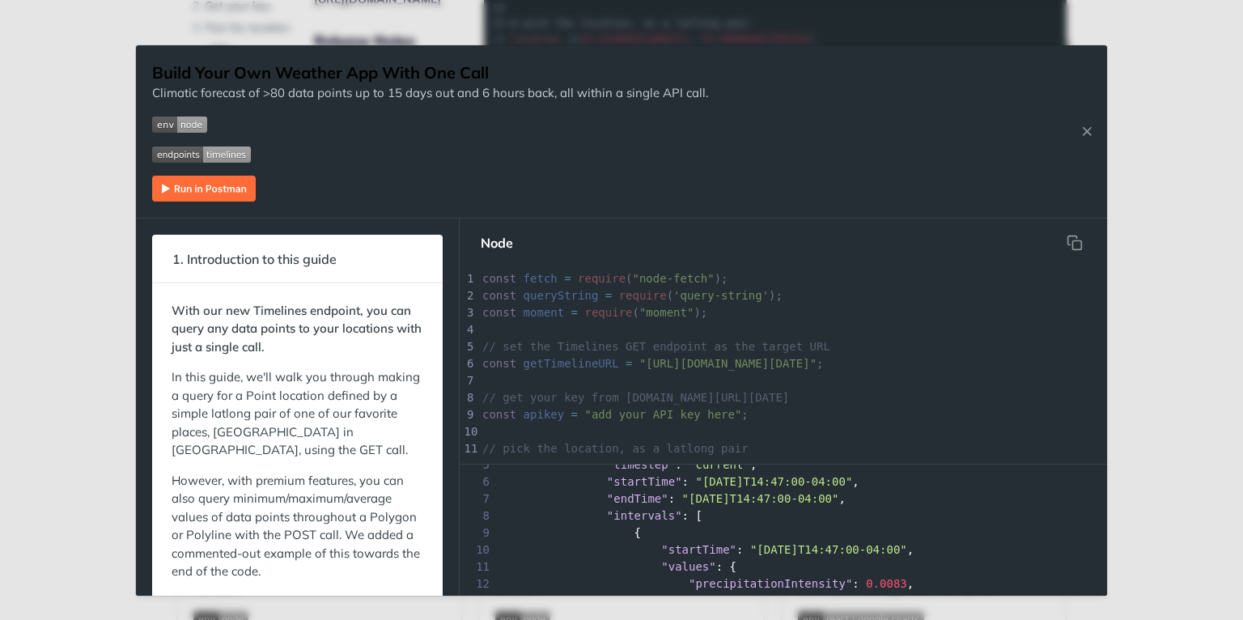
scroll to position [65, 0]
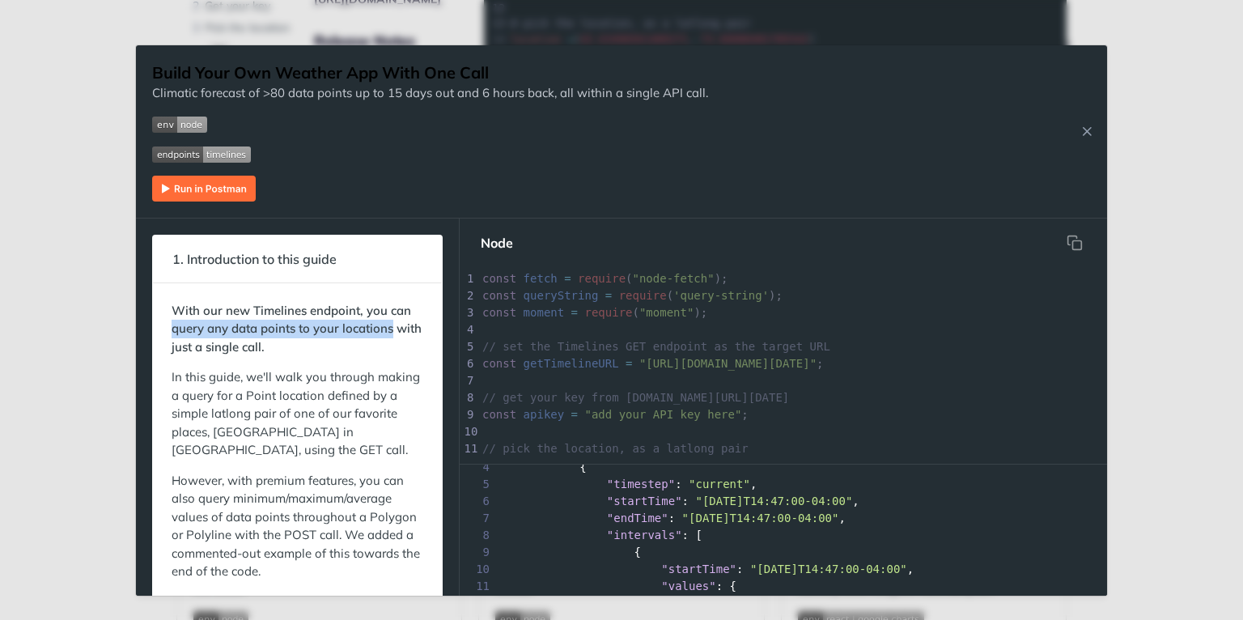
drag, startPoint x: 441, startPoint y: 311, endPoint x: 441, endPoint y: 330, distance: 19.4
click at [441, 330] on form "1. Introduction to this guide With our new Timelines endpoint, you can query an…" at bounding box center [298, 408] width 324 height 378
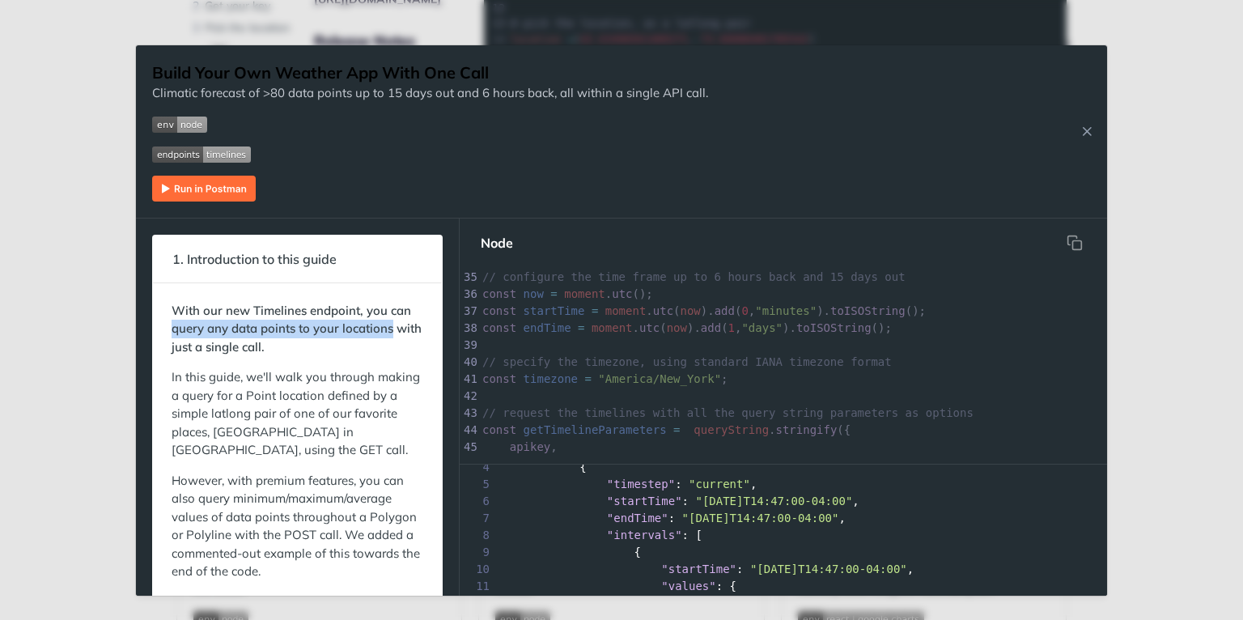
scroll to position [0, 0]
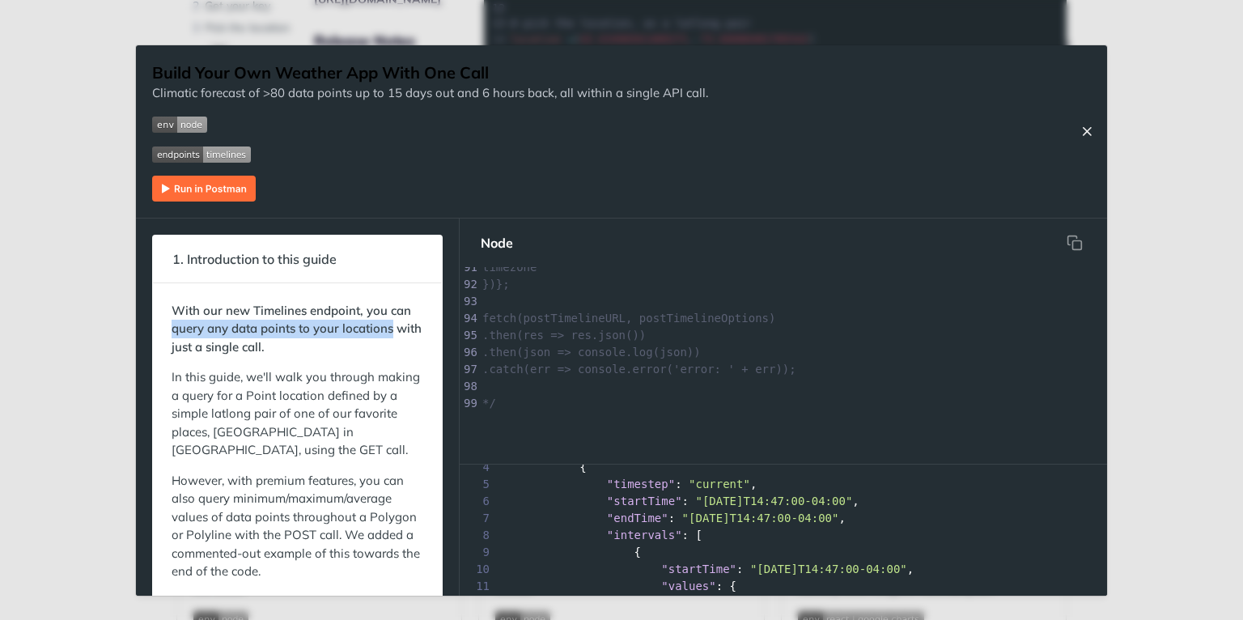
click at [1084, 136] on icon "Close Recipe" at bounding box center [1087, 131] width 15 height 15
